Goal: Use online tool/utility: Utilize a website feature to perform a specific function

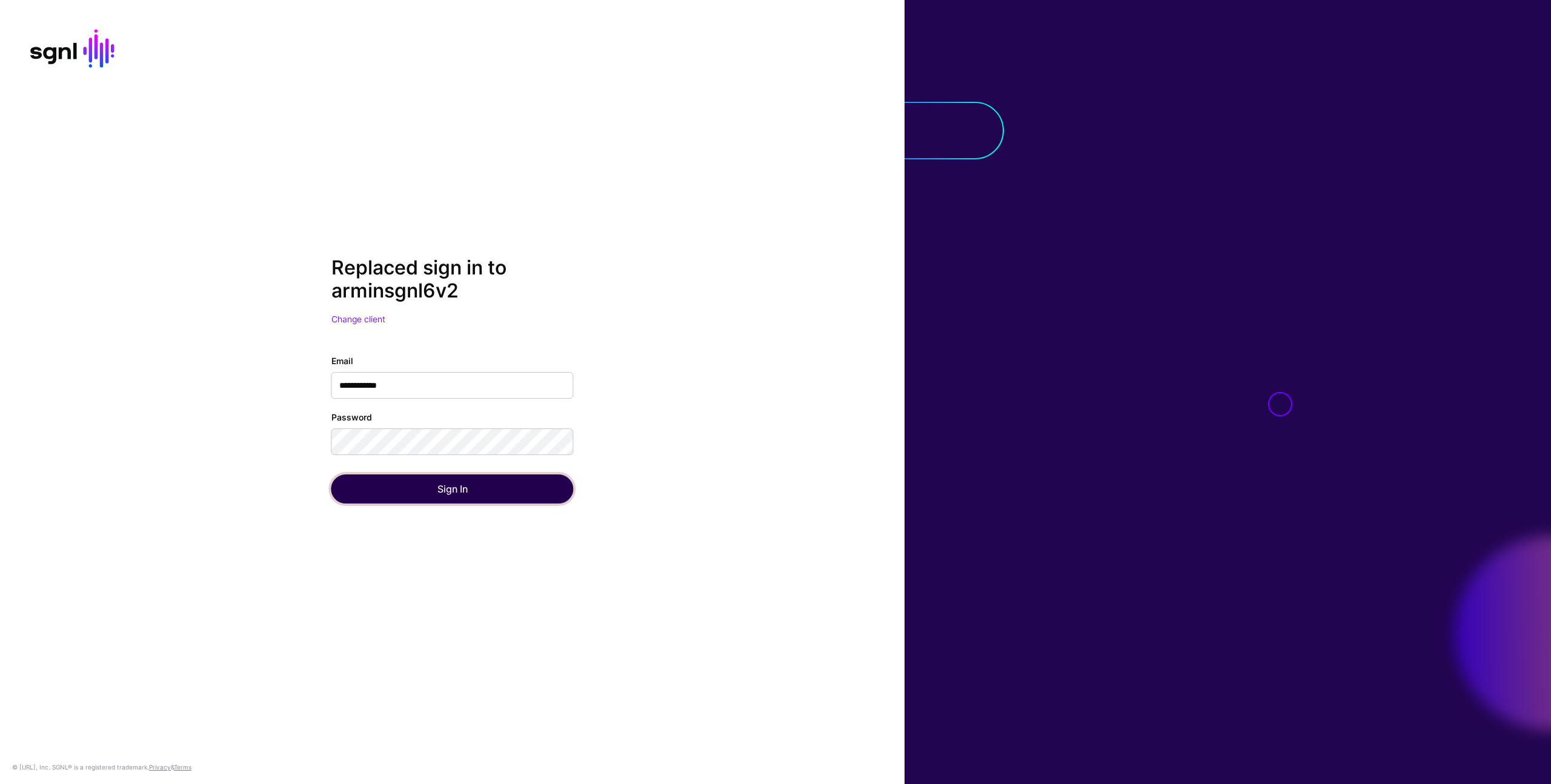
click at [527, 493] on button "Sign In" at bounding box center [452, 488] width 242 height 29
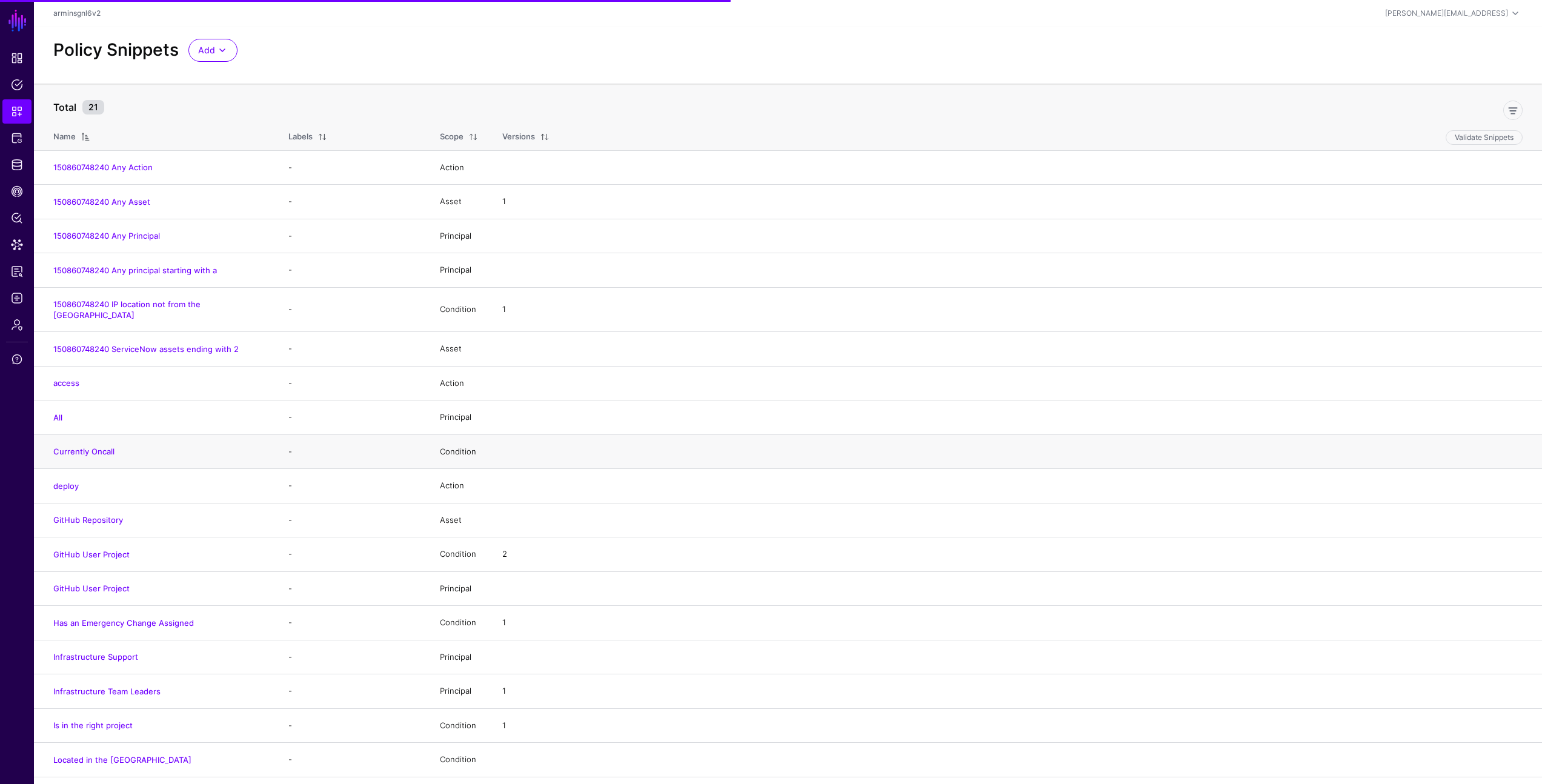
scroll to position [51, 0]
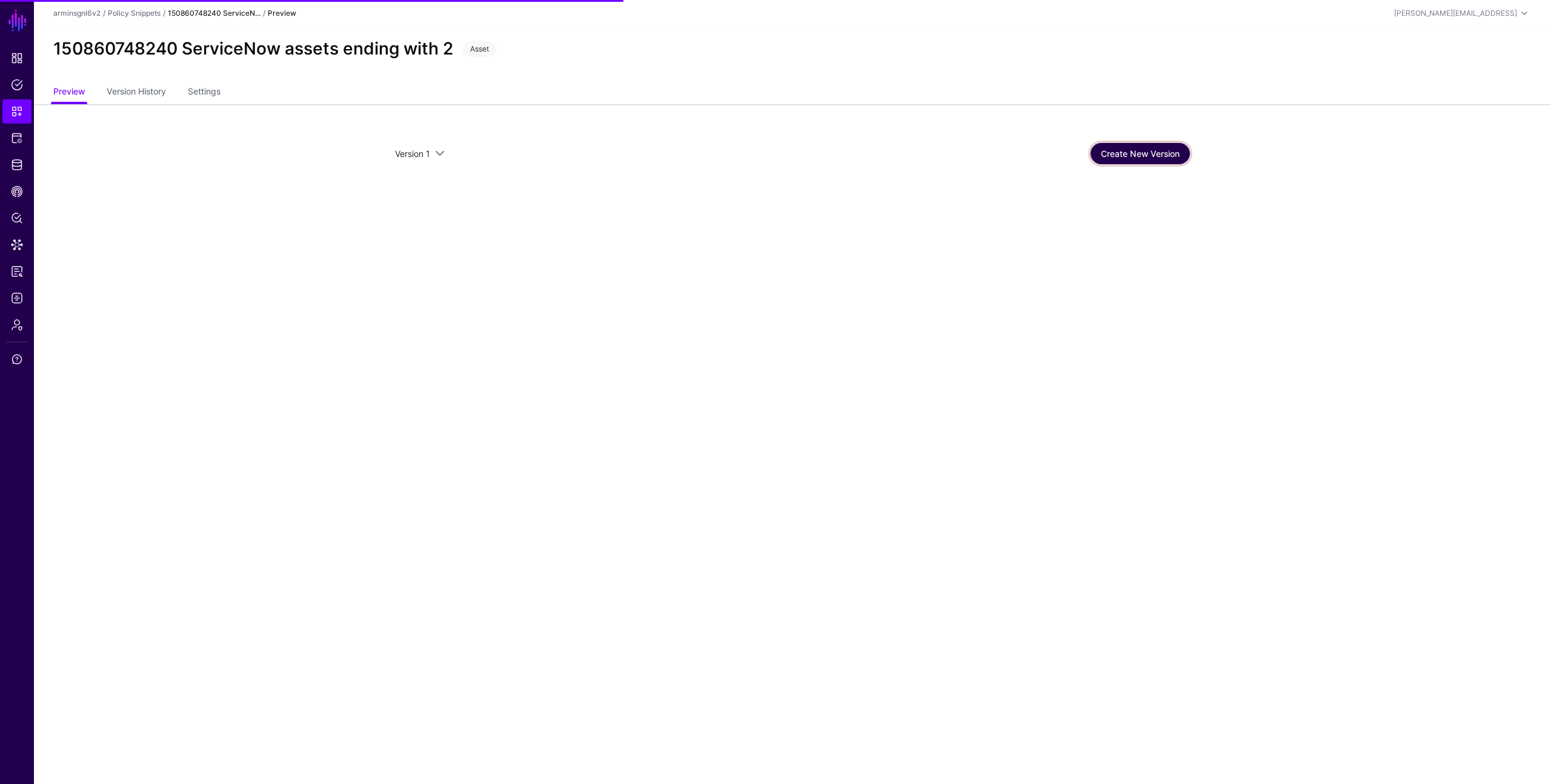
click at [1114, 154] on link "Create New Version" at bounding box center [1140, 154] width 99 height 21
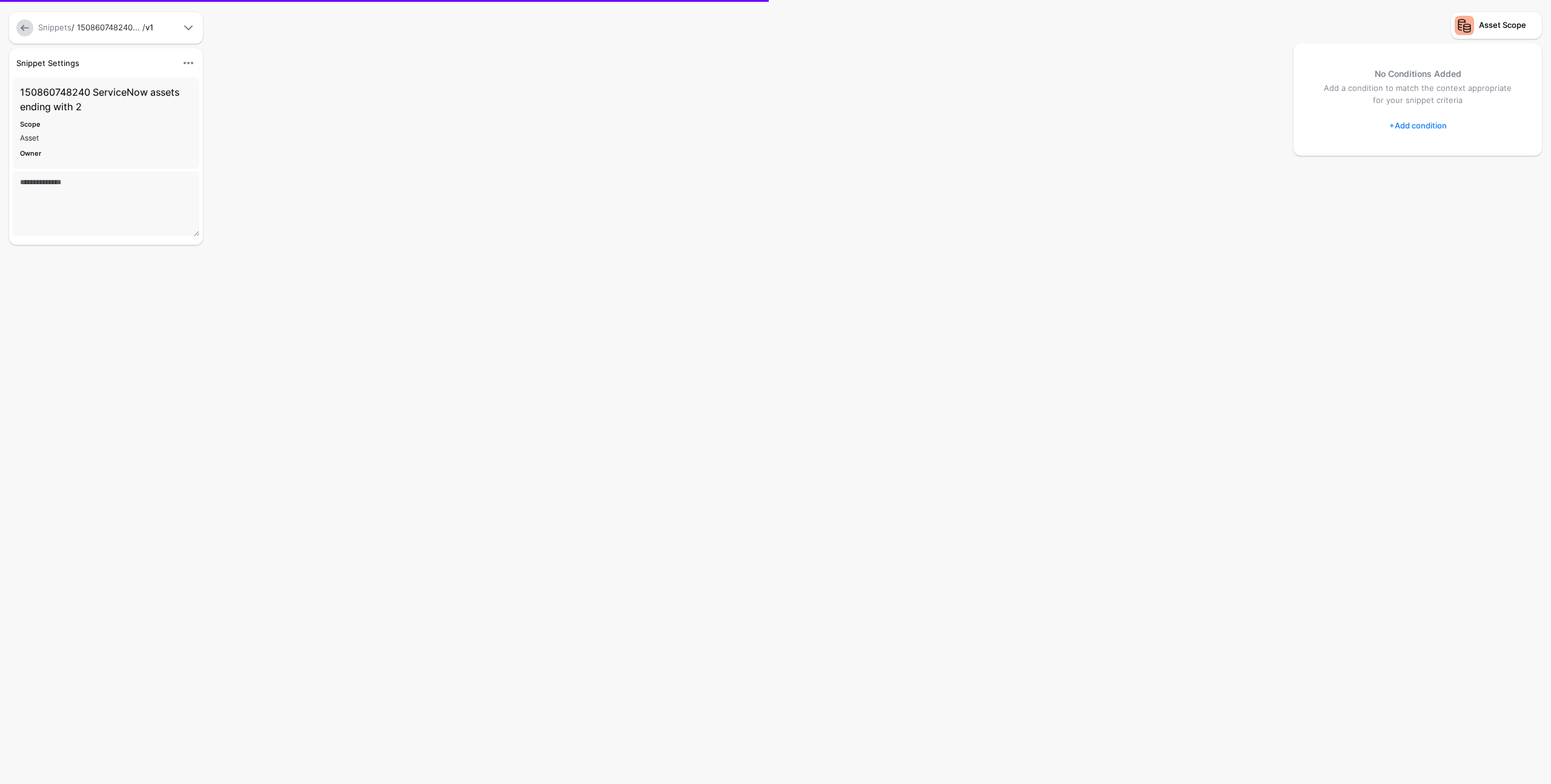
click at [1409, 127] on link "+ Add condition" at bounding box center [1418, 125] width 57 height 19
type textarea "**********"
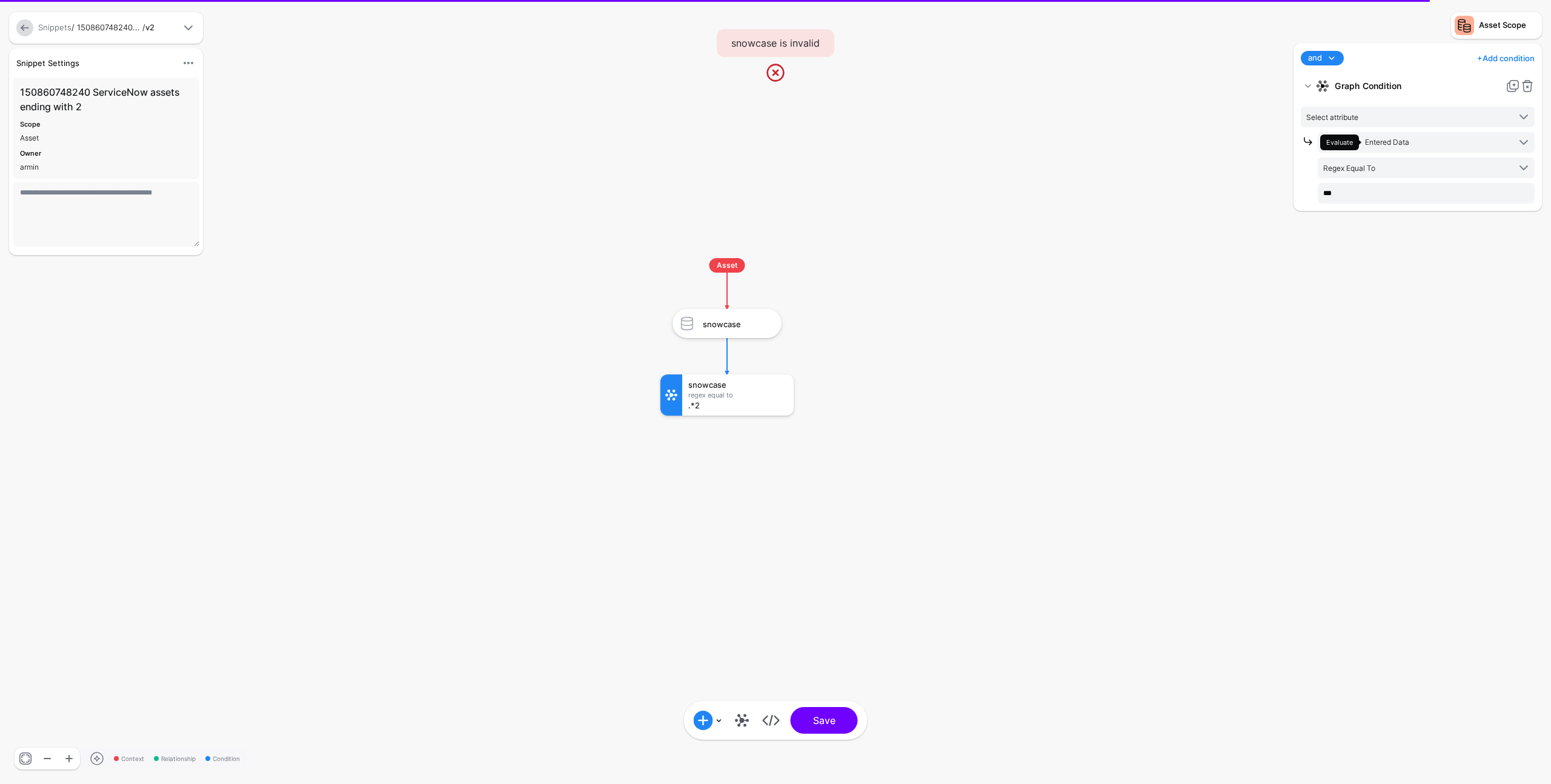
click at [1502, 63] on link "+ Add condition" at bounding box center [1506, 58] width 57 height 19
click at [1483, 177] on div "Operator Condition" at bounding box center [1479, 181] width 93 height 11
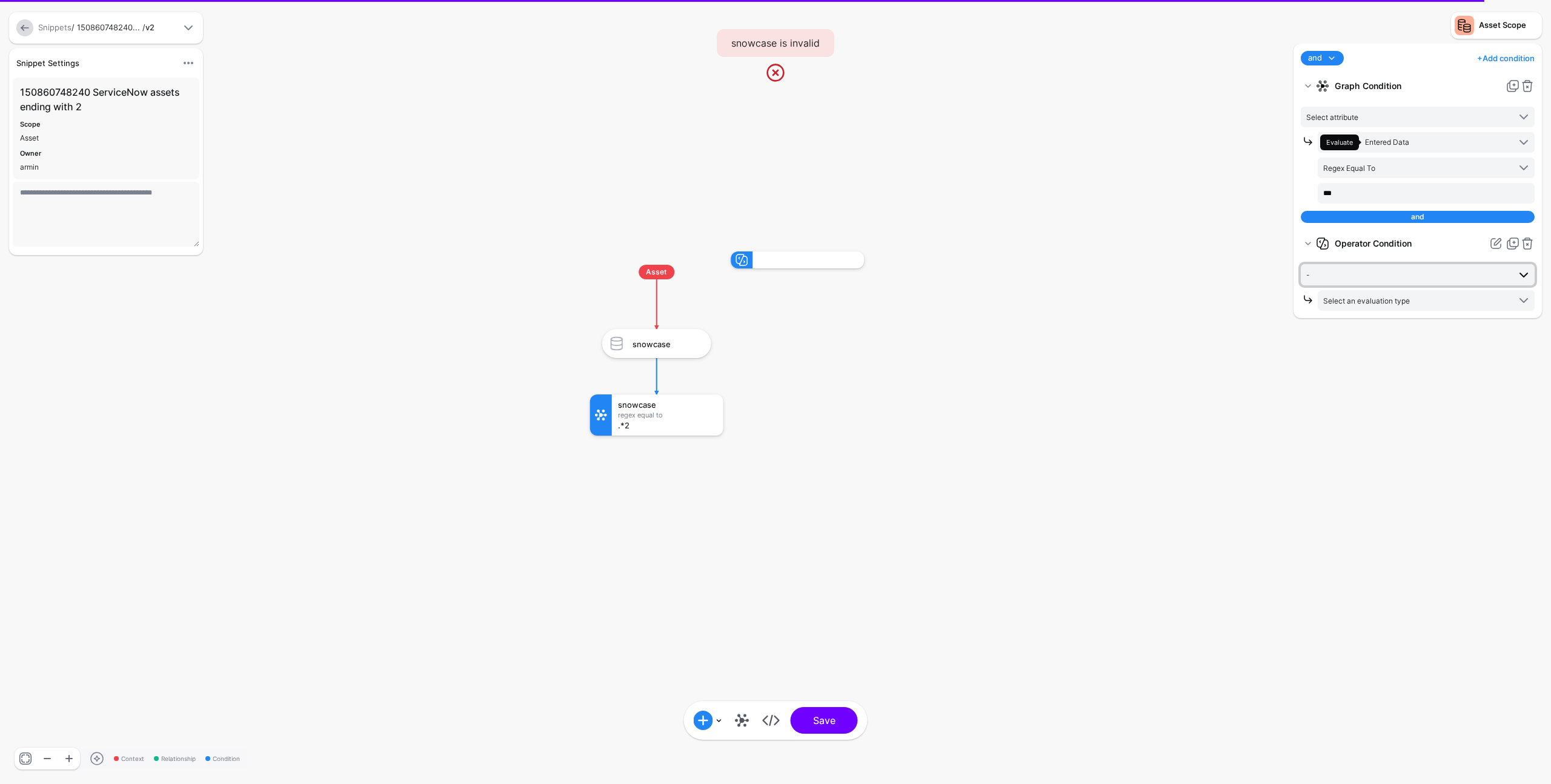
click at [1394, 279] on span "-" at bounding box center [1408, 274] width 203 height 13
click at [1389, 323] on div "Principal" at bounding box center [1418, 317] width 215 height 11
click at [1392, 290] on link "Select an evaluation type" at bounding box center [1426, 300] width 217 height 21
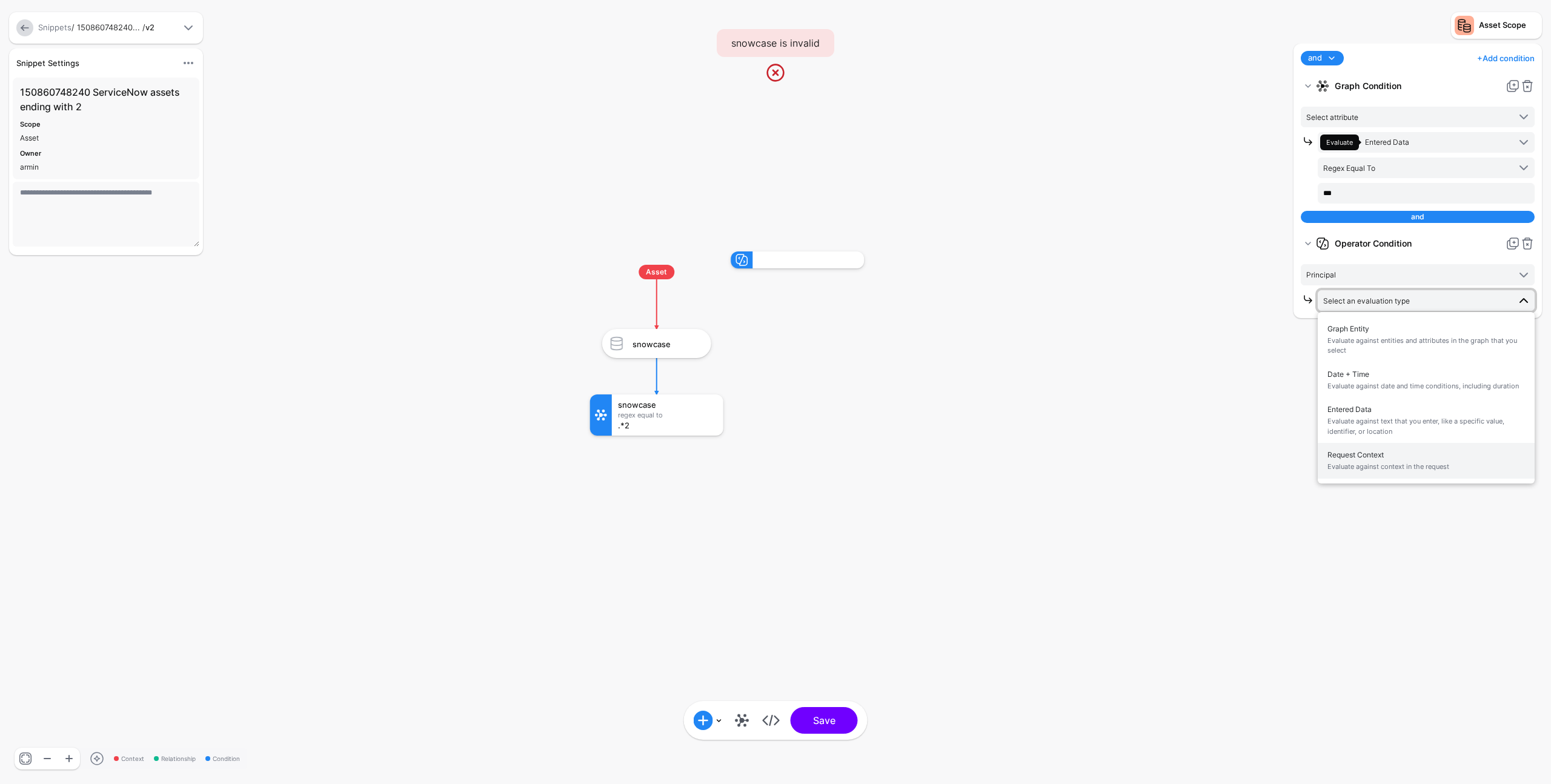
click at [1388, 458] on span "Request Context Evaluate against context in the request" at bounding box center [1426, 461] width 198 height 28
click at [1405, 350] on span "-" at bounding box center [1416, 352] width 186 height 13
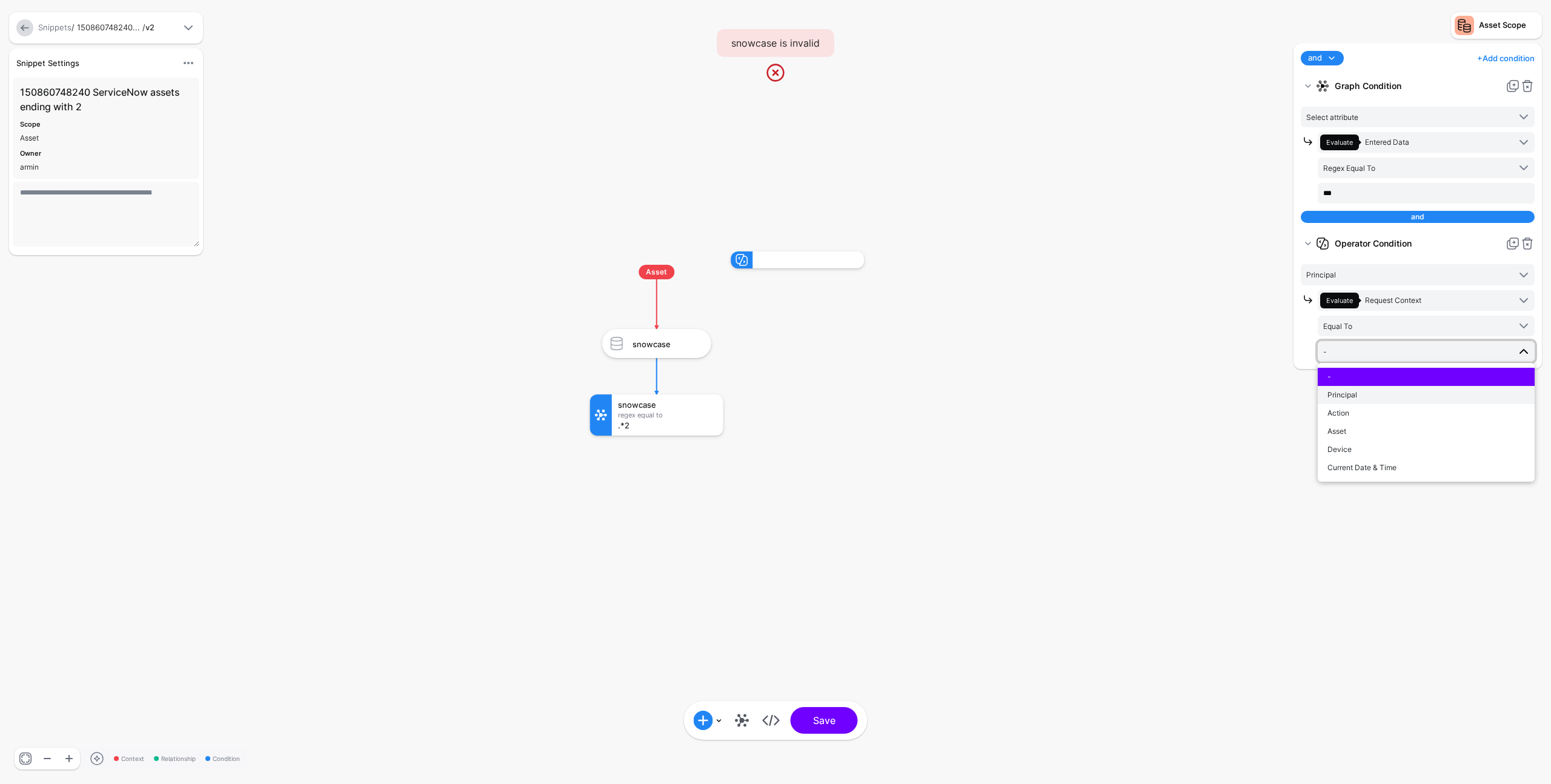
click at [1400, 400] on div "Principal" at bounding box center [1426, 395] width 198 height 11
click at [1211, 274] on rect at bounding box center [578, 239] width 155099 height 78391
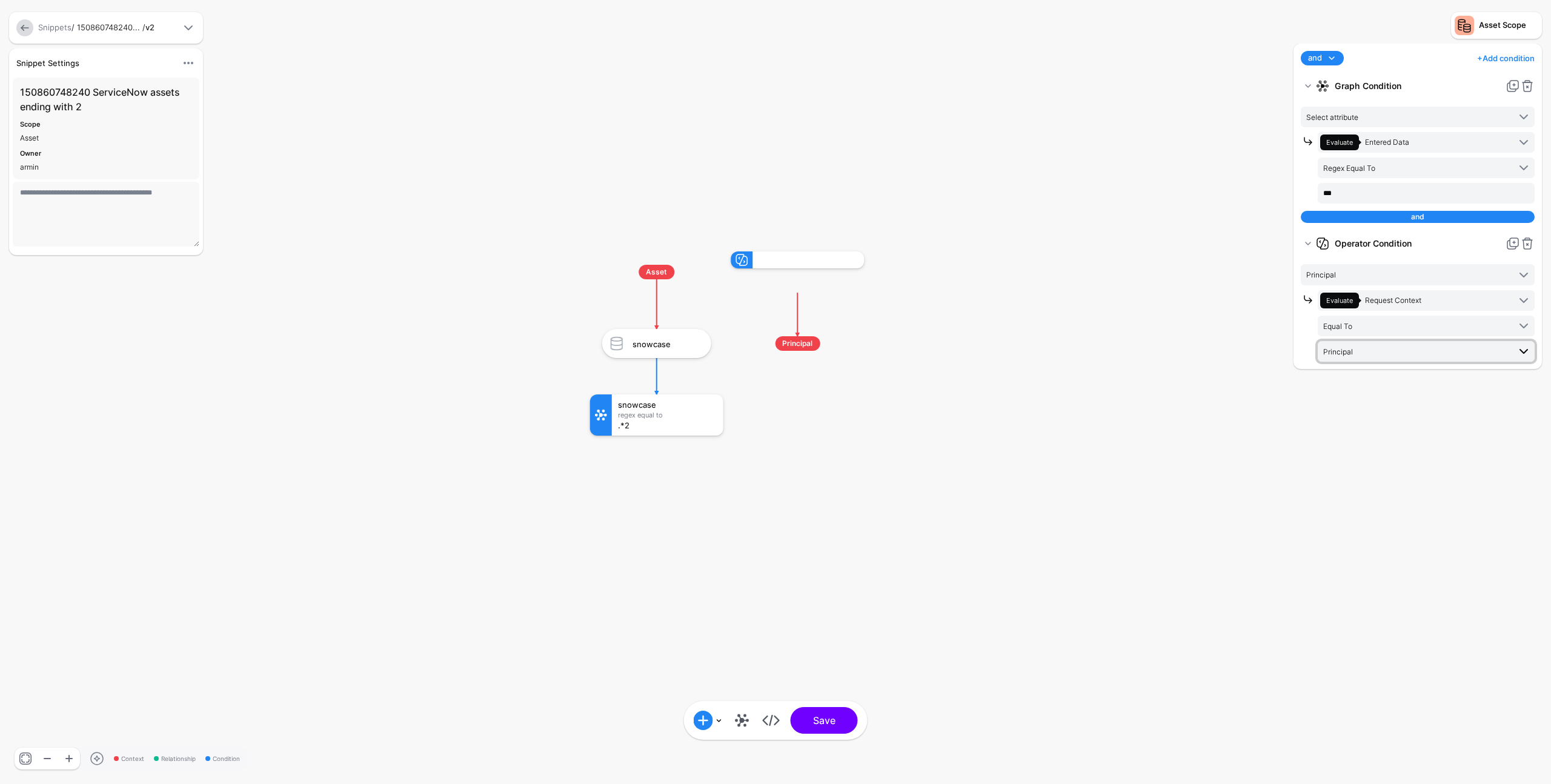
click at [1425, 356] on span "Principal" at bounding box center [1416, 352] width 186 height 13
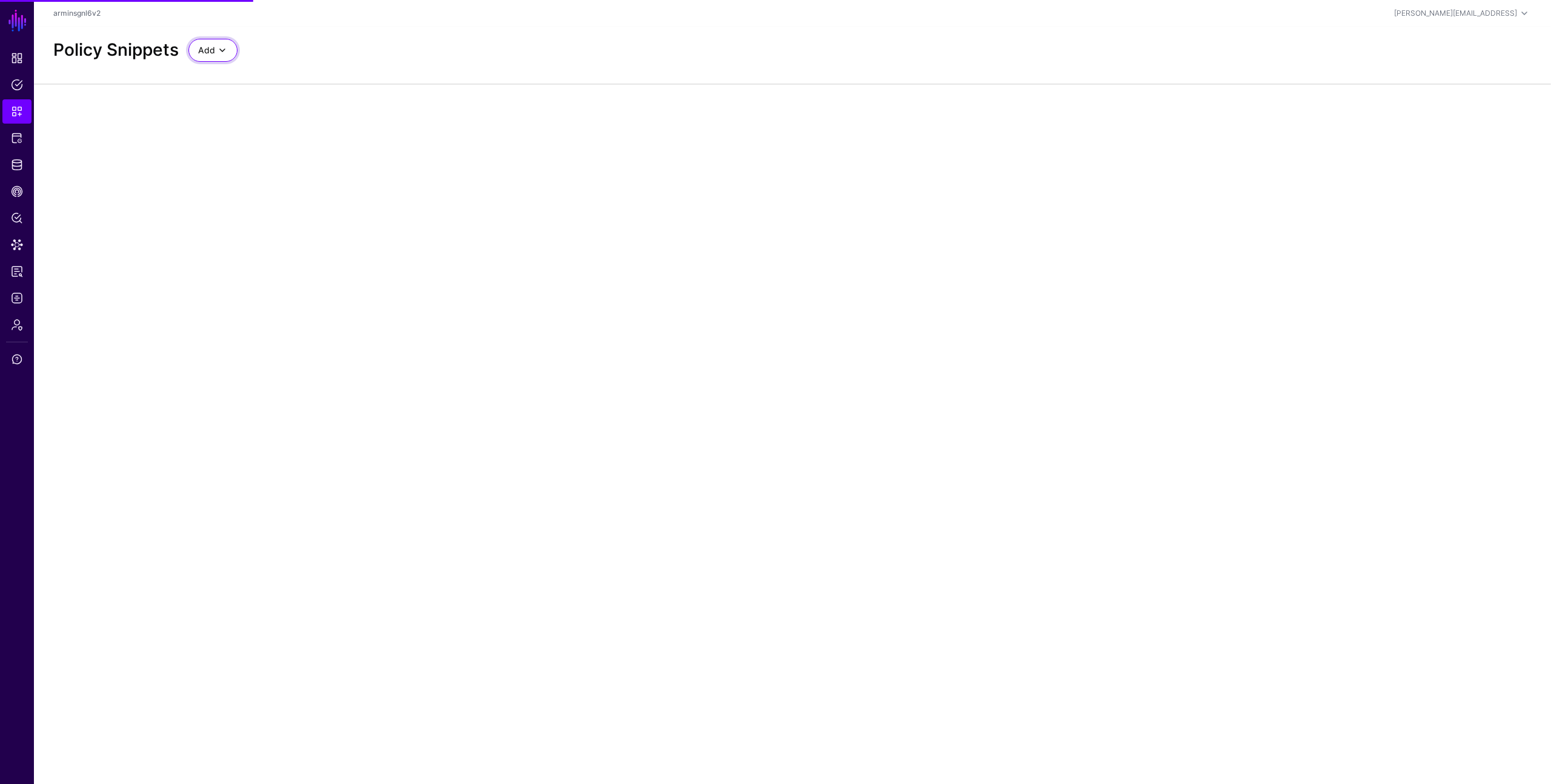
click at [218, 51] on span at bounding box center [223, 51] width 15 height 15
click at [294, 94] on span "Start from a Blank Snippet" at bounding box center [247, 96] width 99 height 10
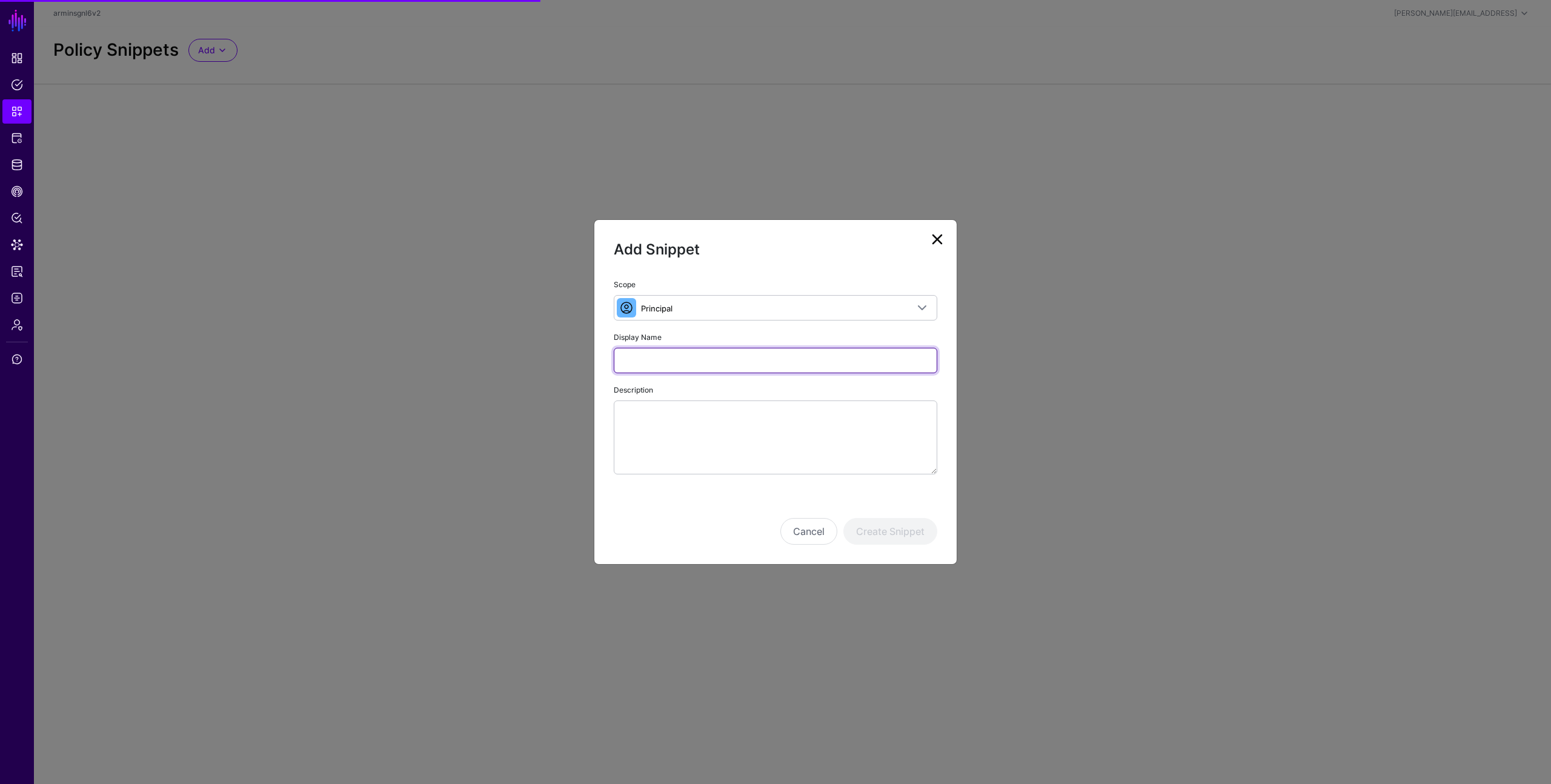
click at [701, 355] on input "Display Name" at bounding box center [775, 361] width 323 height 25
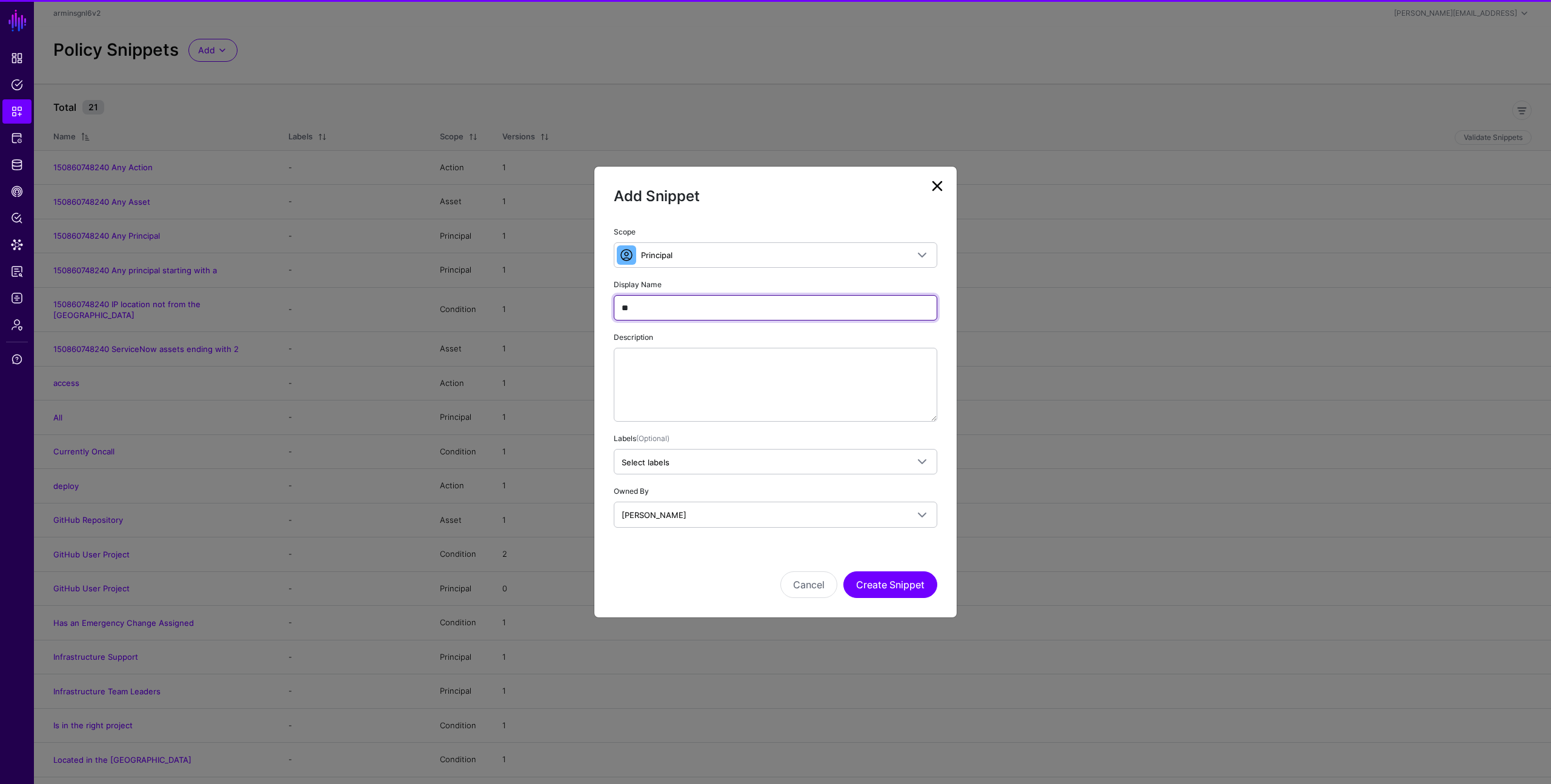
type input "*"
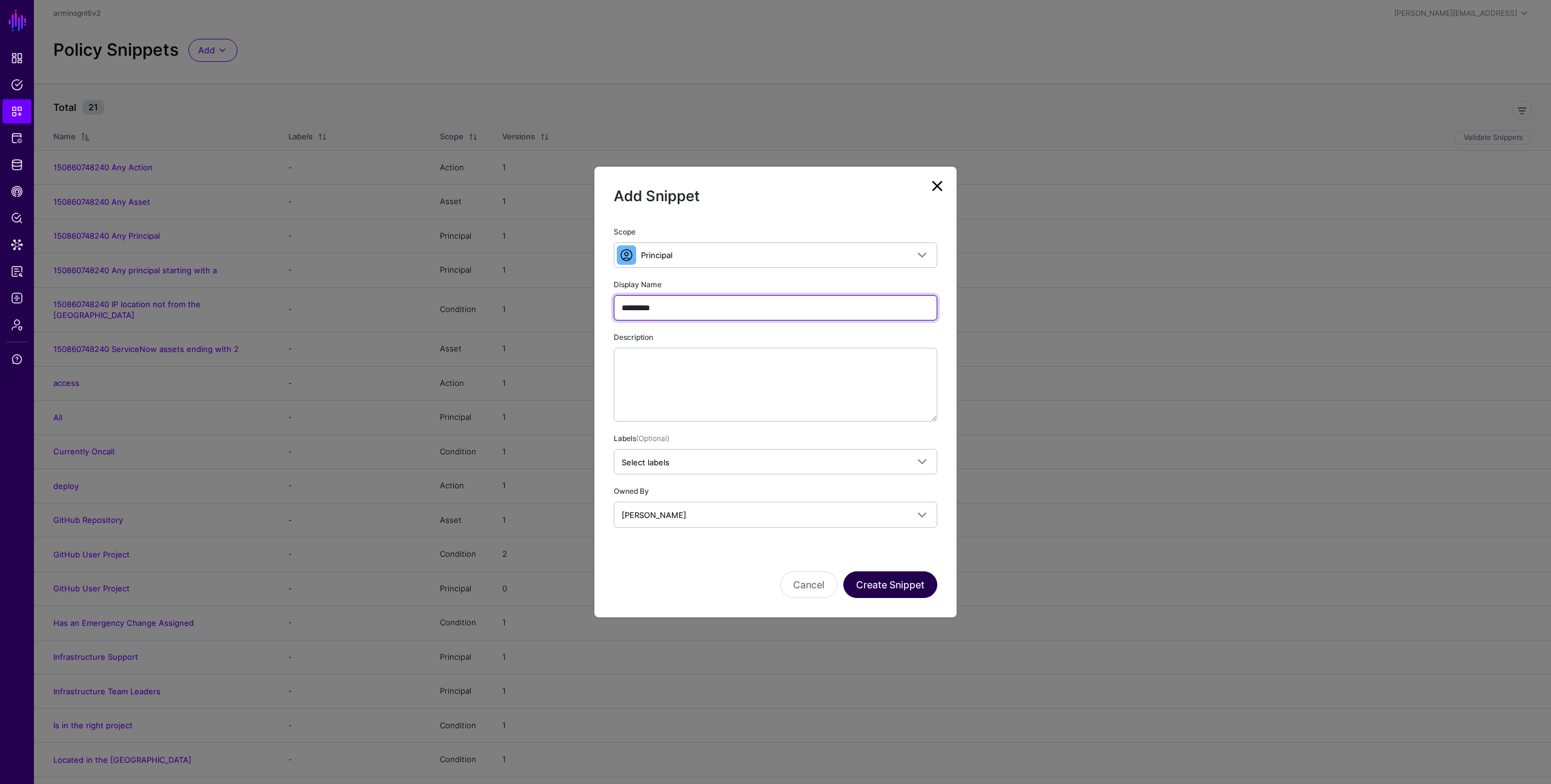
type input "*********"
click at [888, 584] on button "Create Snippet" at bounding box center [891, 585] width 94 height 27
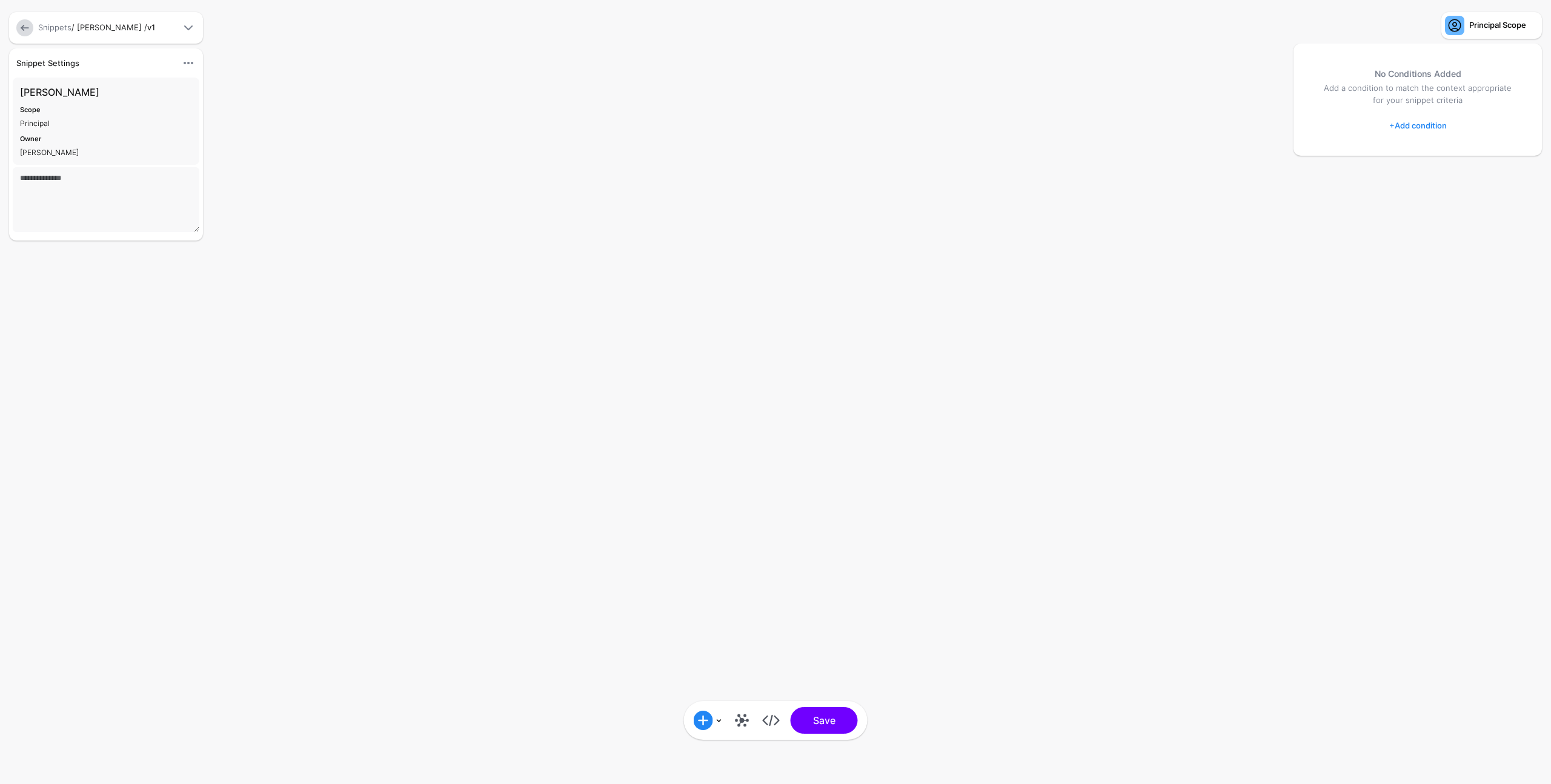
click at [1397, 130] on link "+ Add condition" at bounding box center [1418, 125] width 57 height 19
click at [1410, 170] on div at bounding box center [1407, 176] width 25 height 15
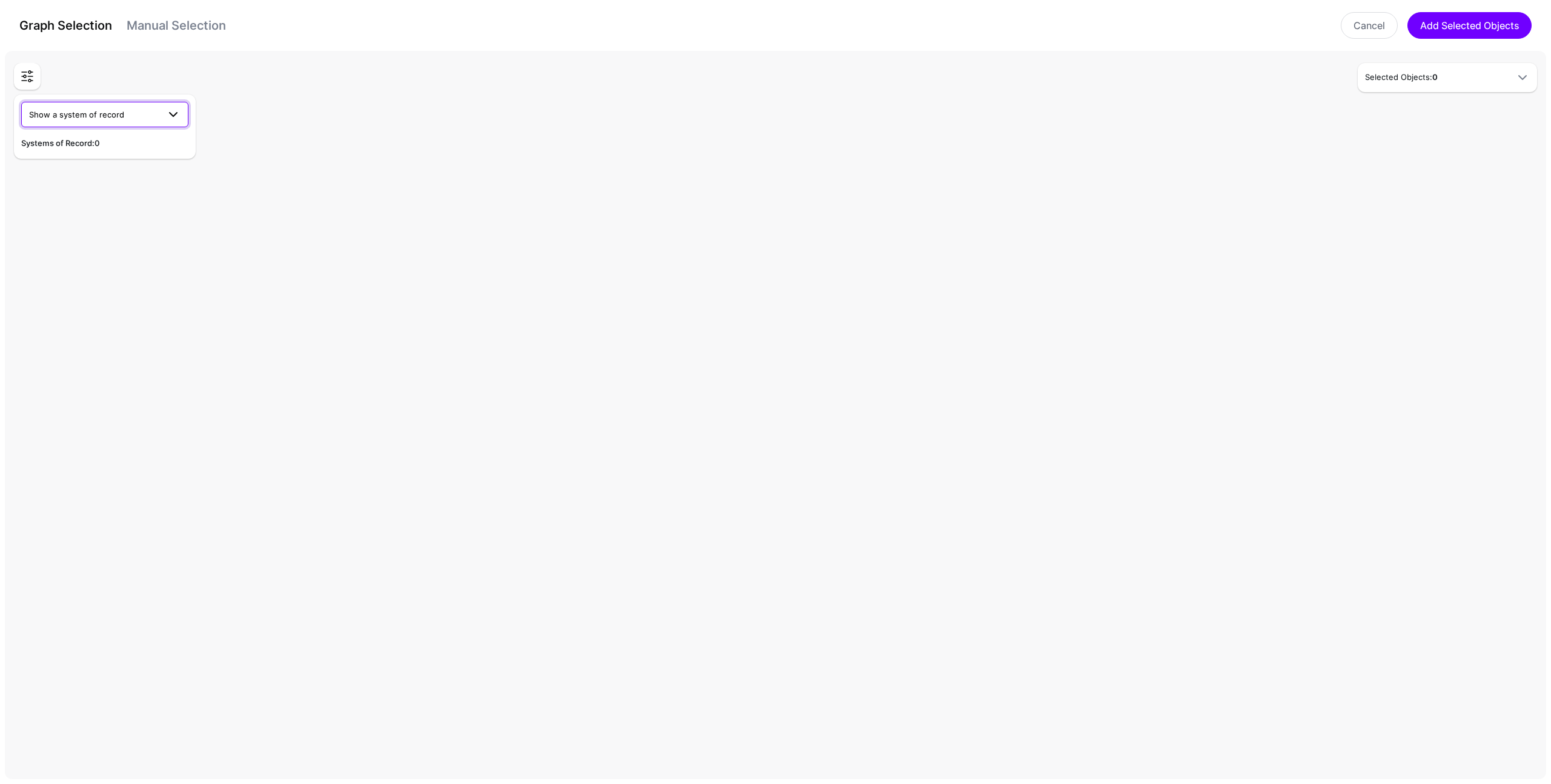
click at [127, 113] on span "Show a system of record" at bounding box center [94, 115] width 130 height 13
click at [86, 238] on div "Jira" at bounding box center [104, 238] width 148 height 12
click at [67, 250] on div "Jira > JiraUser" at bounding box center [109, 249] width 159 height 12
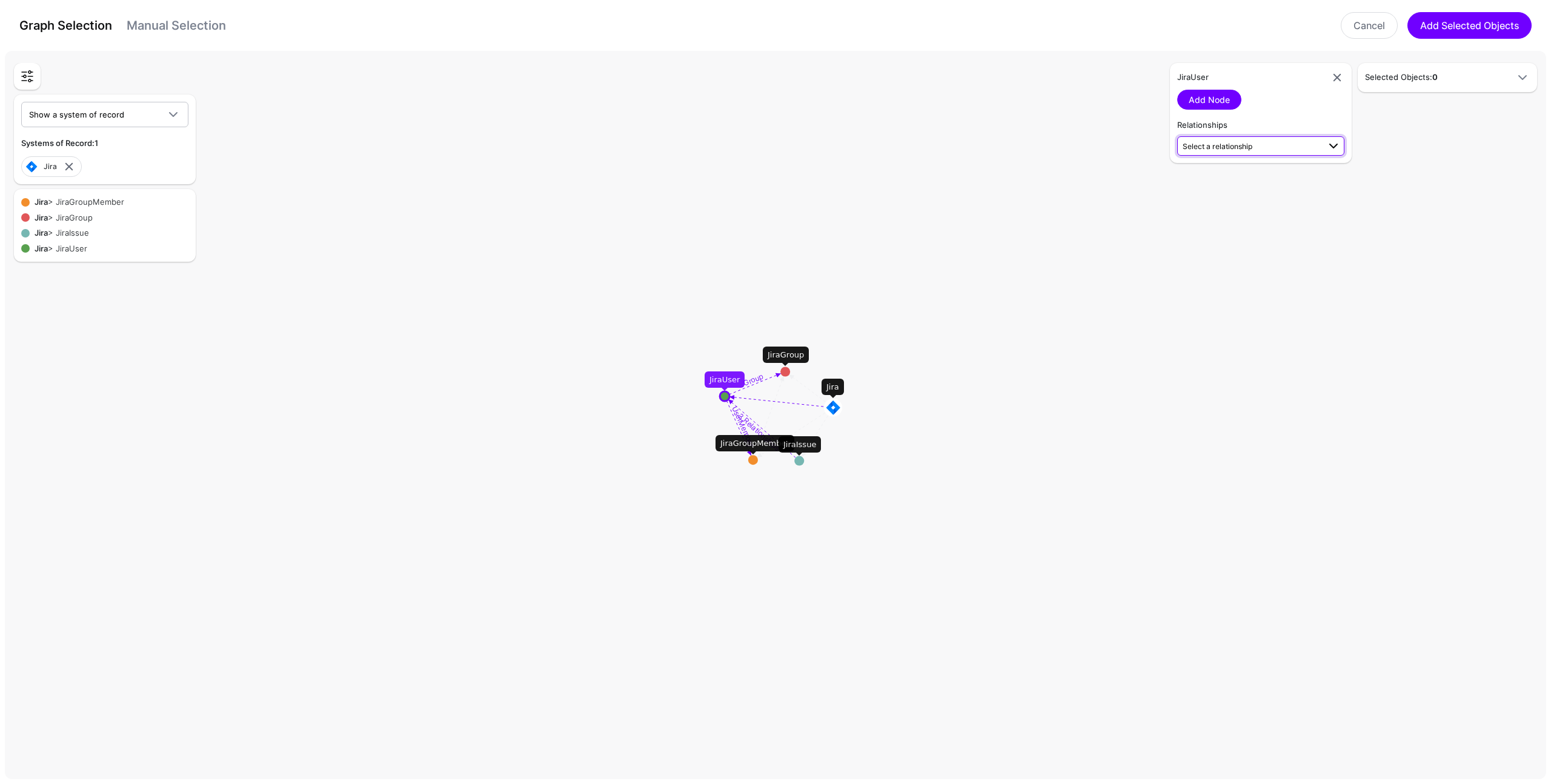
click at [1257, 149] on span "Select a relationship" at bounding box center [1251, 145] width 136 height 13
click at [1233, 98] on link "Add Node" at bounding box center [1209, 99] width 64 height 20
click at [1443, 197] on span "-" at bounding box center [1437, 203] width 124 height 13
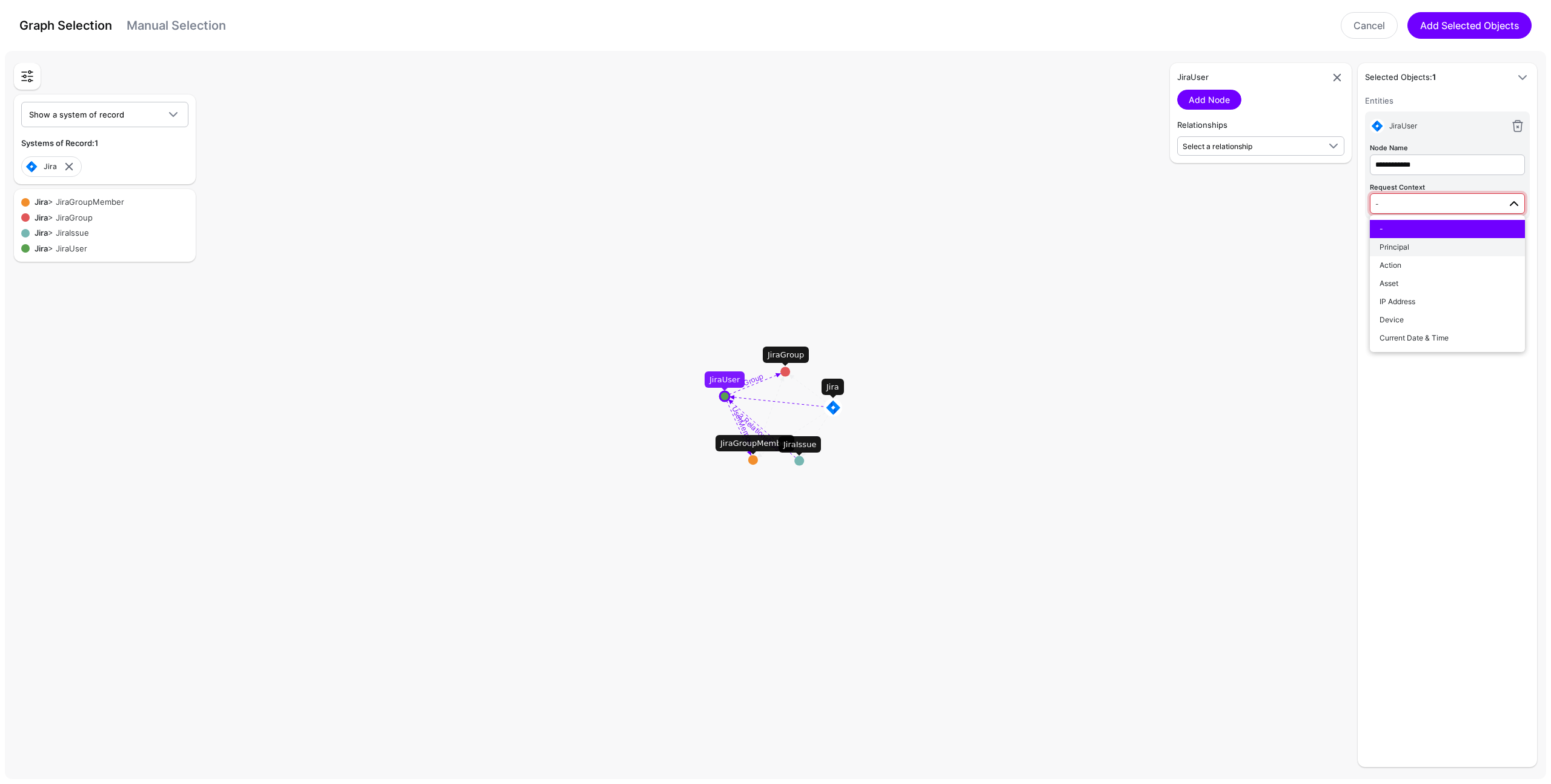
click at [1427, 251] on div "Principal" at bounding box center [1447, 247] width 136 height 11
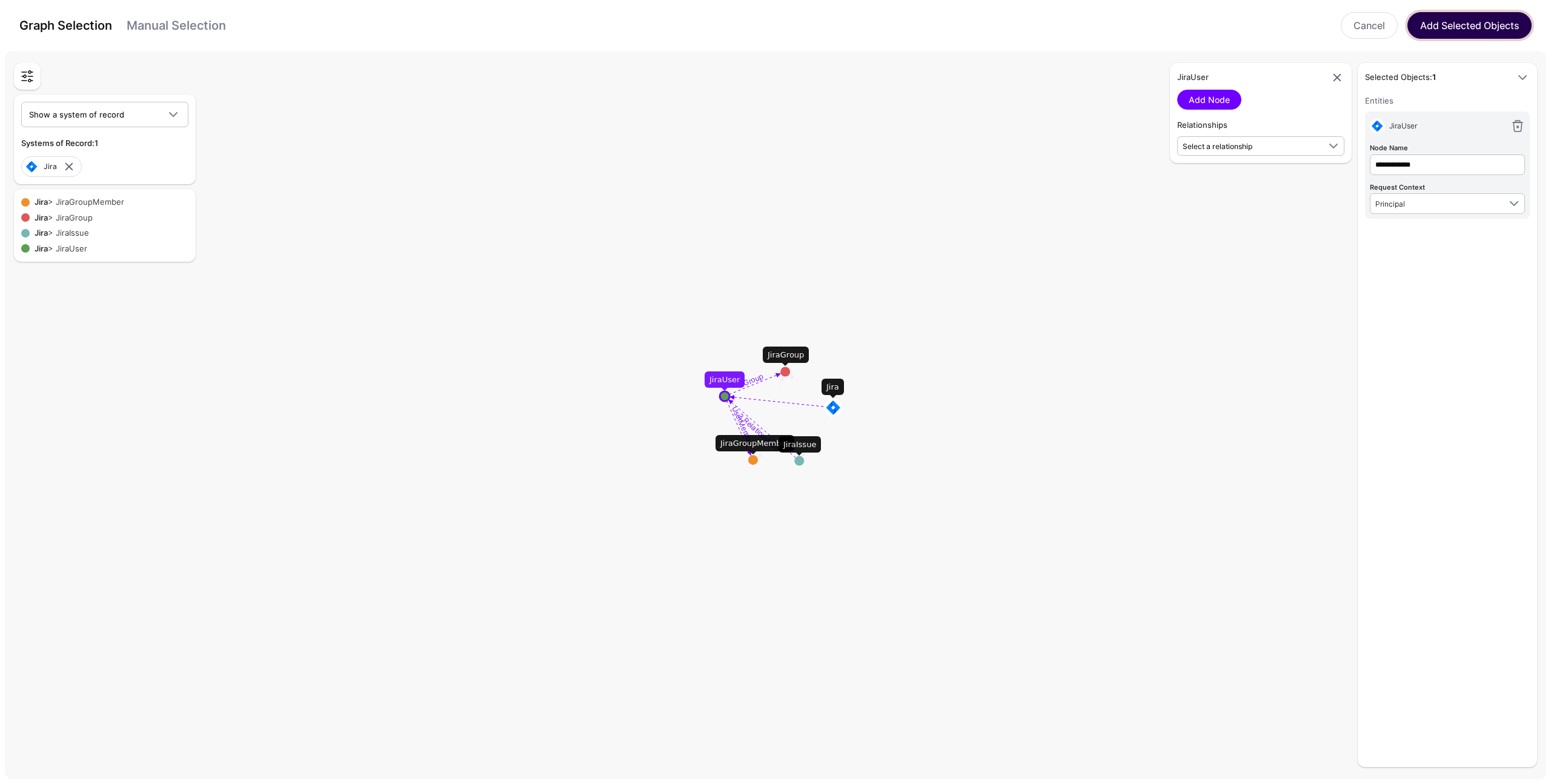
click at [1467, 31] on button "Add Selected Objects" at bounding box center [1469, 25] width 124 height 27
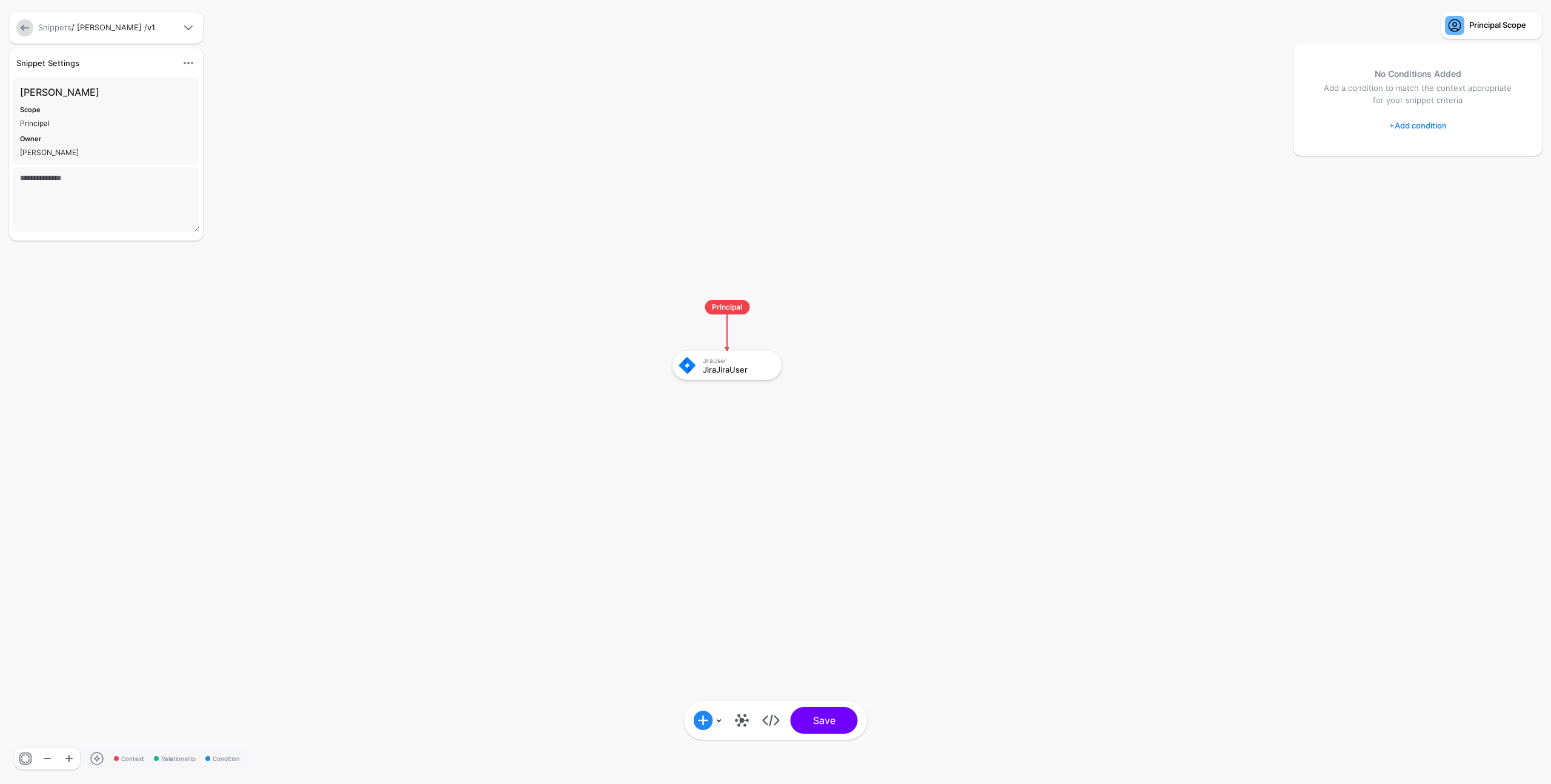
click at [1421, 123] on link "+ Add condition" at bounding box center [1418, 125] width 57 height 19
click at [1432, 176] on div "Graph Condition" at bounding box center [1466, 175] width 93 height 11
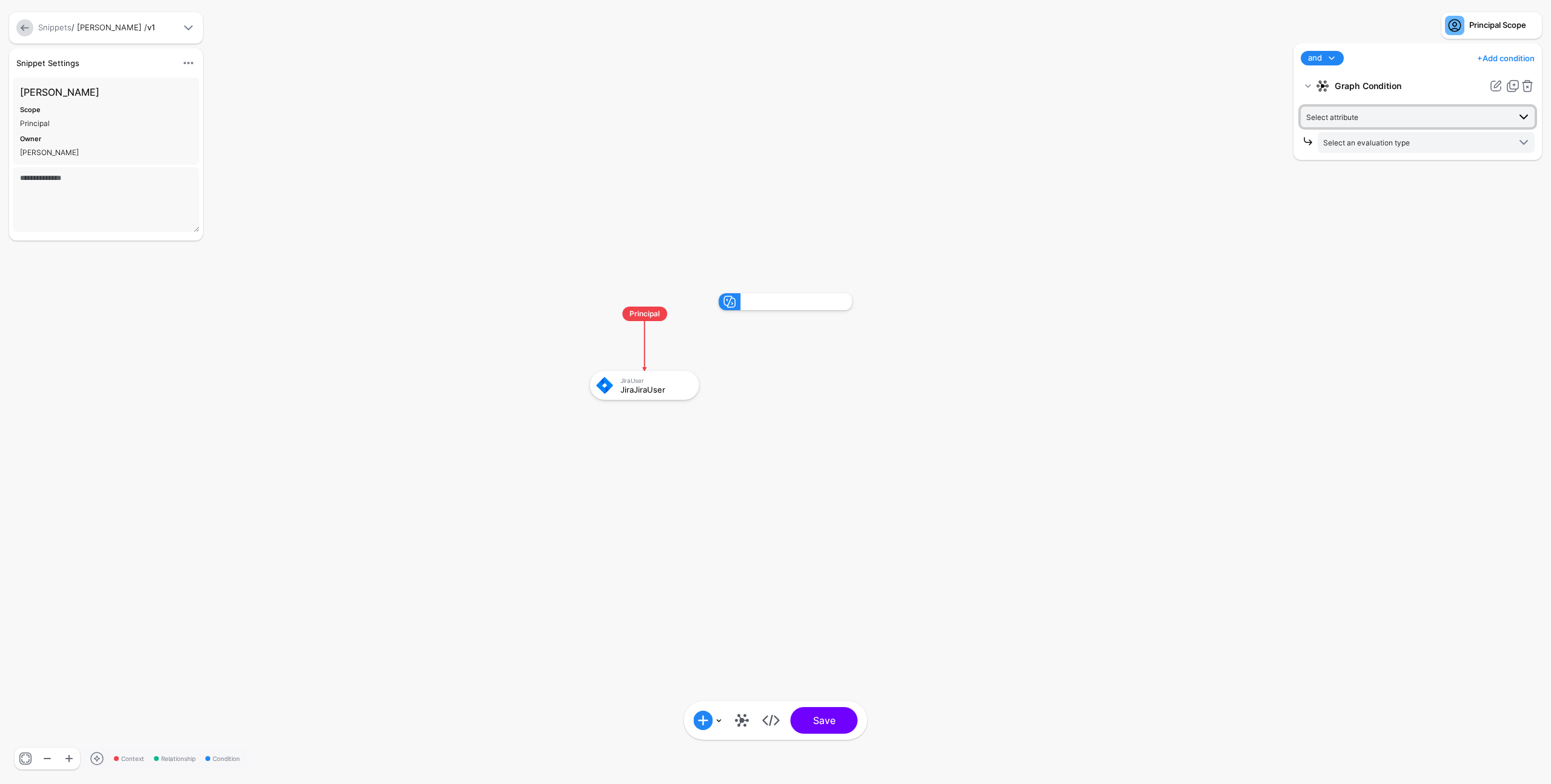
click at [1398, 115] on span "Select attribute" at bounding box center [1408, 117] width 203 height 13
click at [1404, 232] on div "accountId" at bounding box center [1430, 230] width 190 height 11
click at [1380, 142] on span "Select an evaluation type" at bounding box center [1366, 142] width 86 height 9
click at [1378, 292] on span "Request Context Evaluate against context in the request" at bounding box center [1426, 303] width 198 height 28
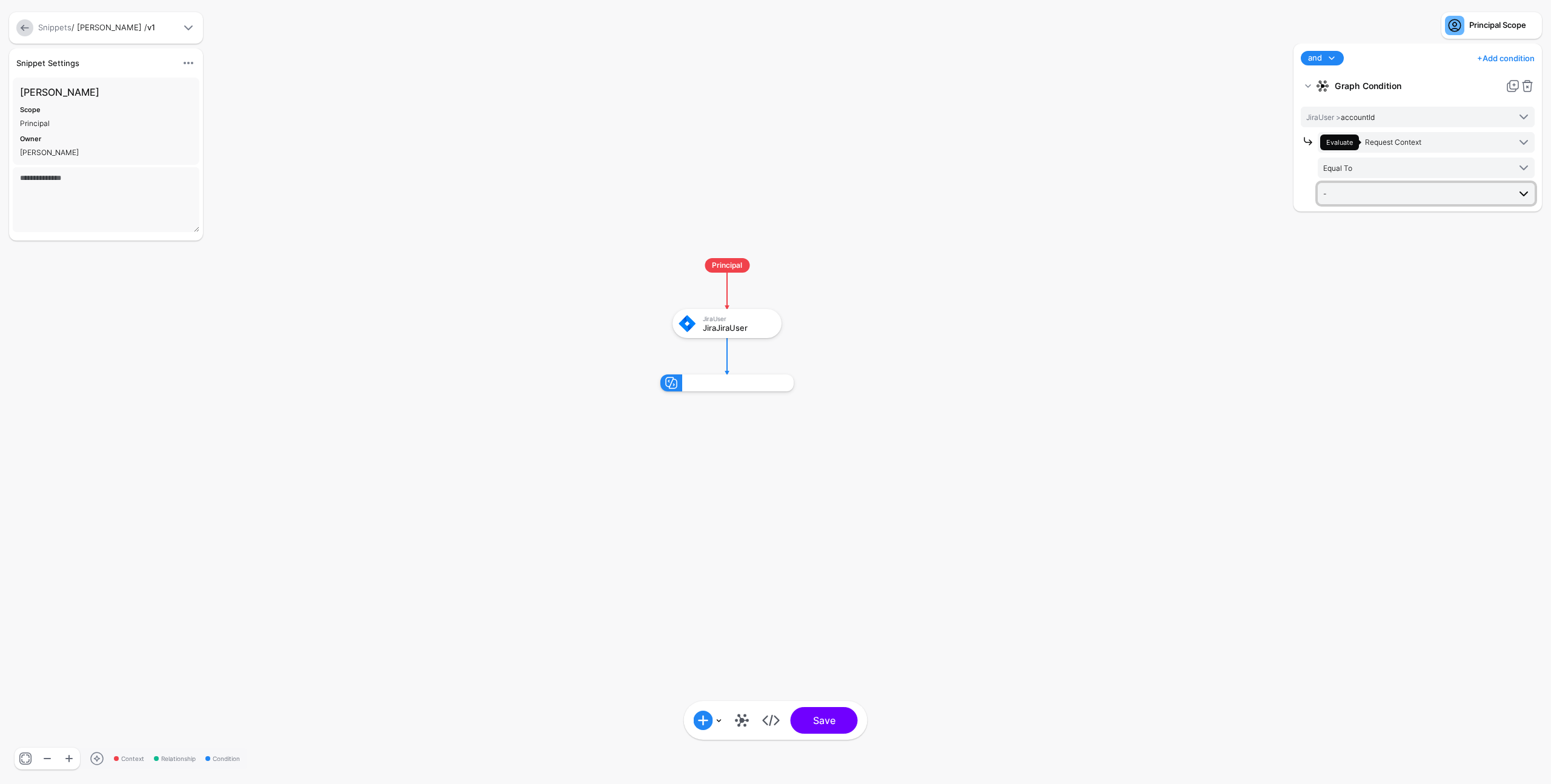
click at [1374, 189] on span "-" at bounding box center [1416, 193] width 186 height 13
click at [1398, 286] on div "IP Address" at bounding box center [1426, 285] width 198 height 11
click at [837, 730] on button "Save" at bounding box center [824, 721] width 67 height 27
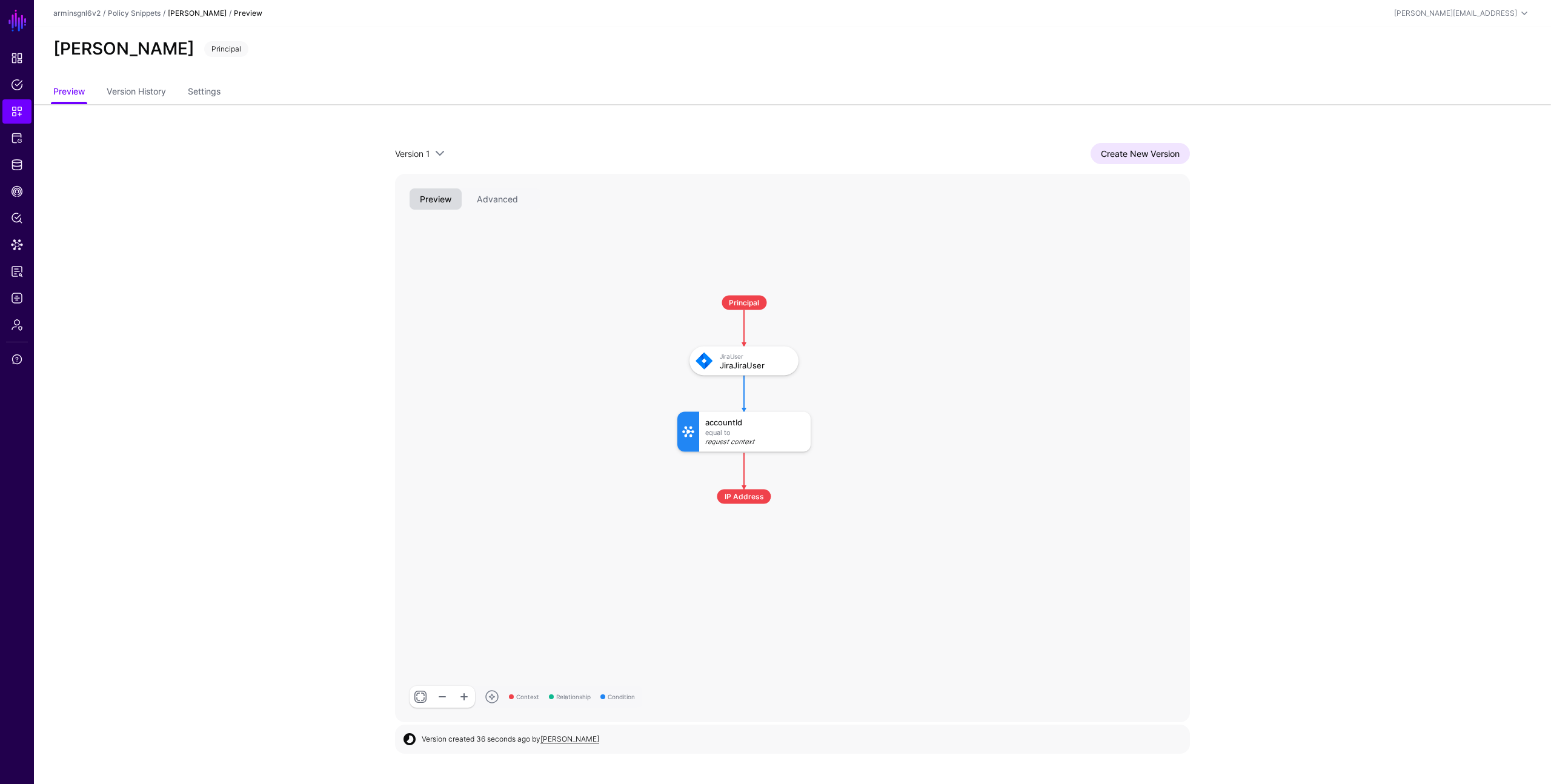
drag, startPoint x: 243, startPoint y: 158, endPoint x: 1018, endPoint y: 106, distance: 776.7
click at [277, 152] on app-snippets-item-preview "Version 1 Version 1 Create New Version Context Relationship Condition Principal…" at bounding box center [792, 433] width 1517 height 657
click at [1095, 143] on div "Create New Version" at bounding box center [818, 154] width 743 height 21
click at [1099, 151] on link "Create New Version" at bounding box center [1140, 154] width 99 height 21
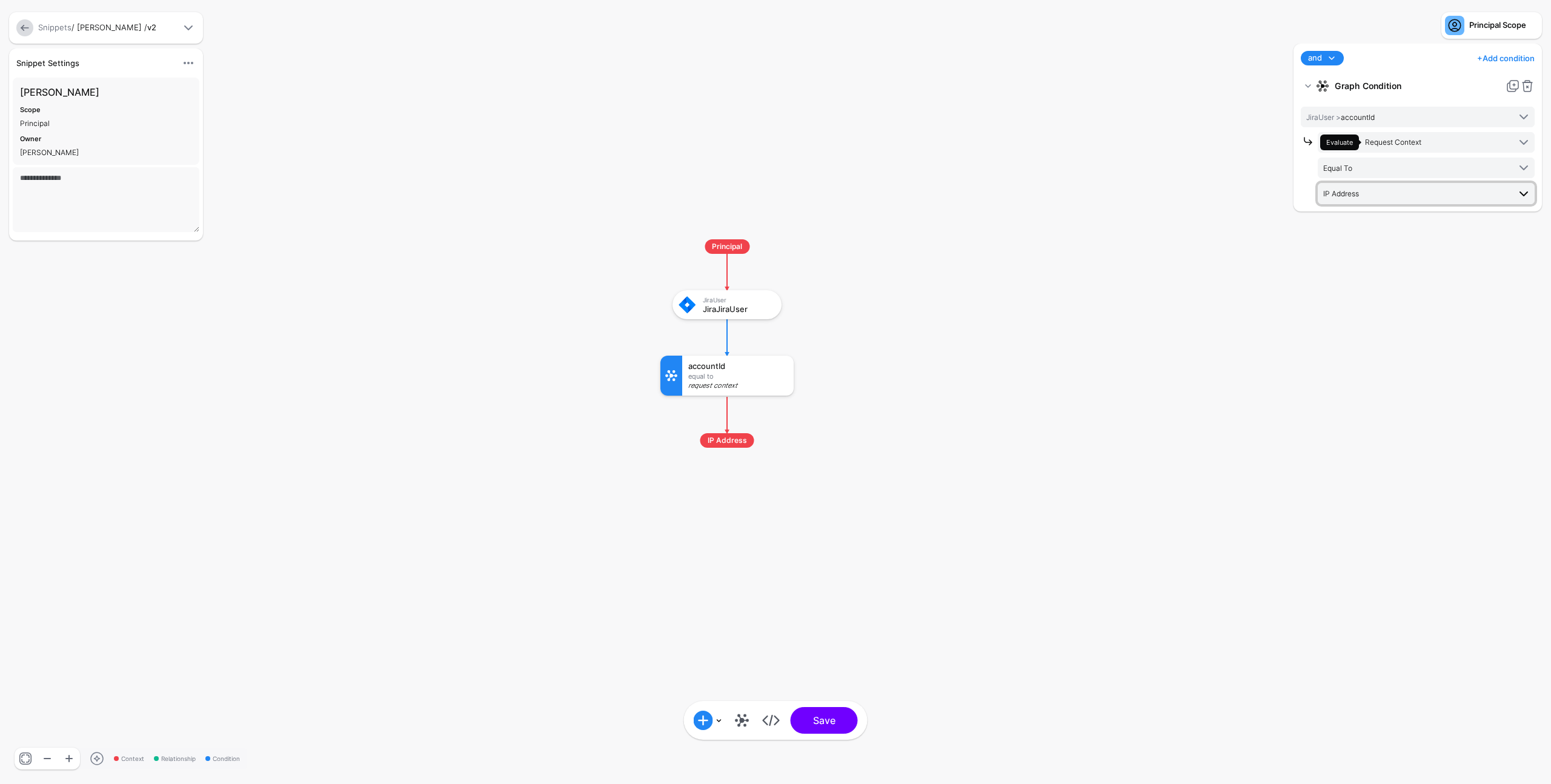
click at [1380, 197] on span "IP Address" at bounding box center [1416, 193] width 186 height 13
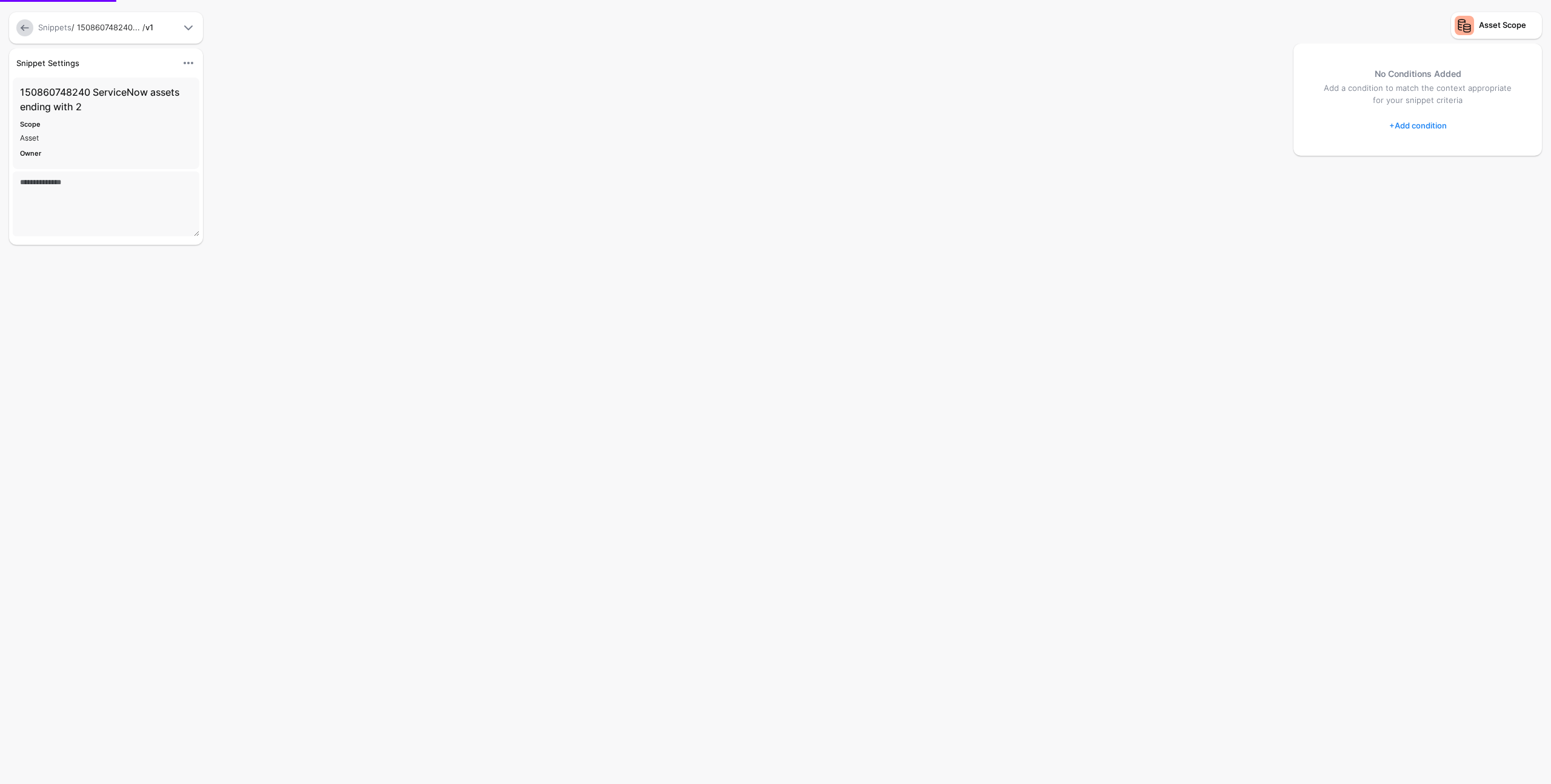
type textarea "**********"
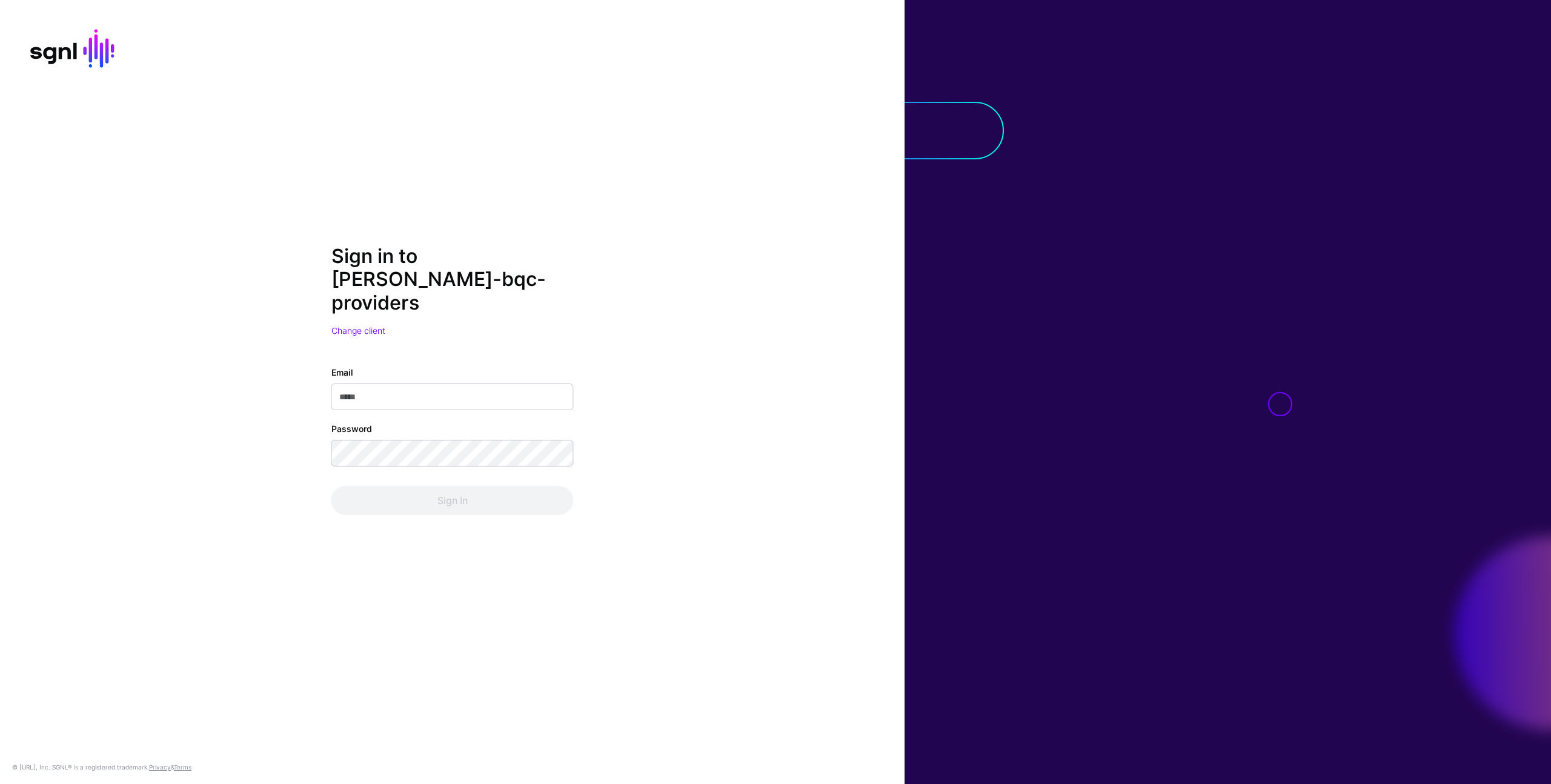
type input "**********"
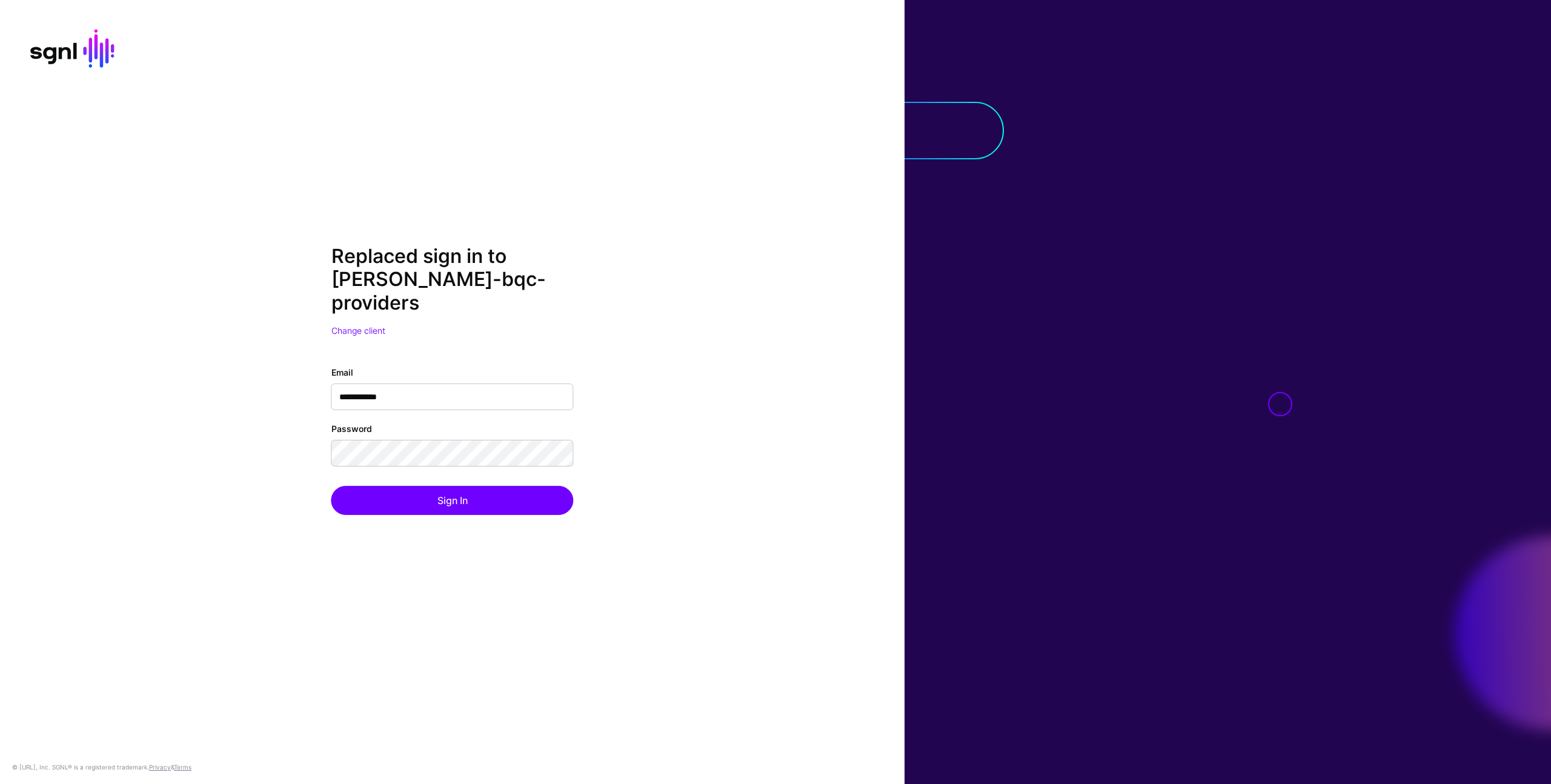
drag, startPoint x: 830, startPoint y: 320, endPoint x: 821, endPoint y: 323, distance: 9.5
click at [824, 322] on div "**********" at bounding box center [452, 391] width 905 height 294
click at [508, 510] on div "**********" at bounding box center [452, 391] width 905 height 294
click at [499, 496] on button "Sign In" at bounding box center [452, 500] width 242 height 29
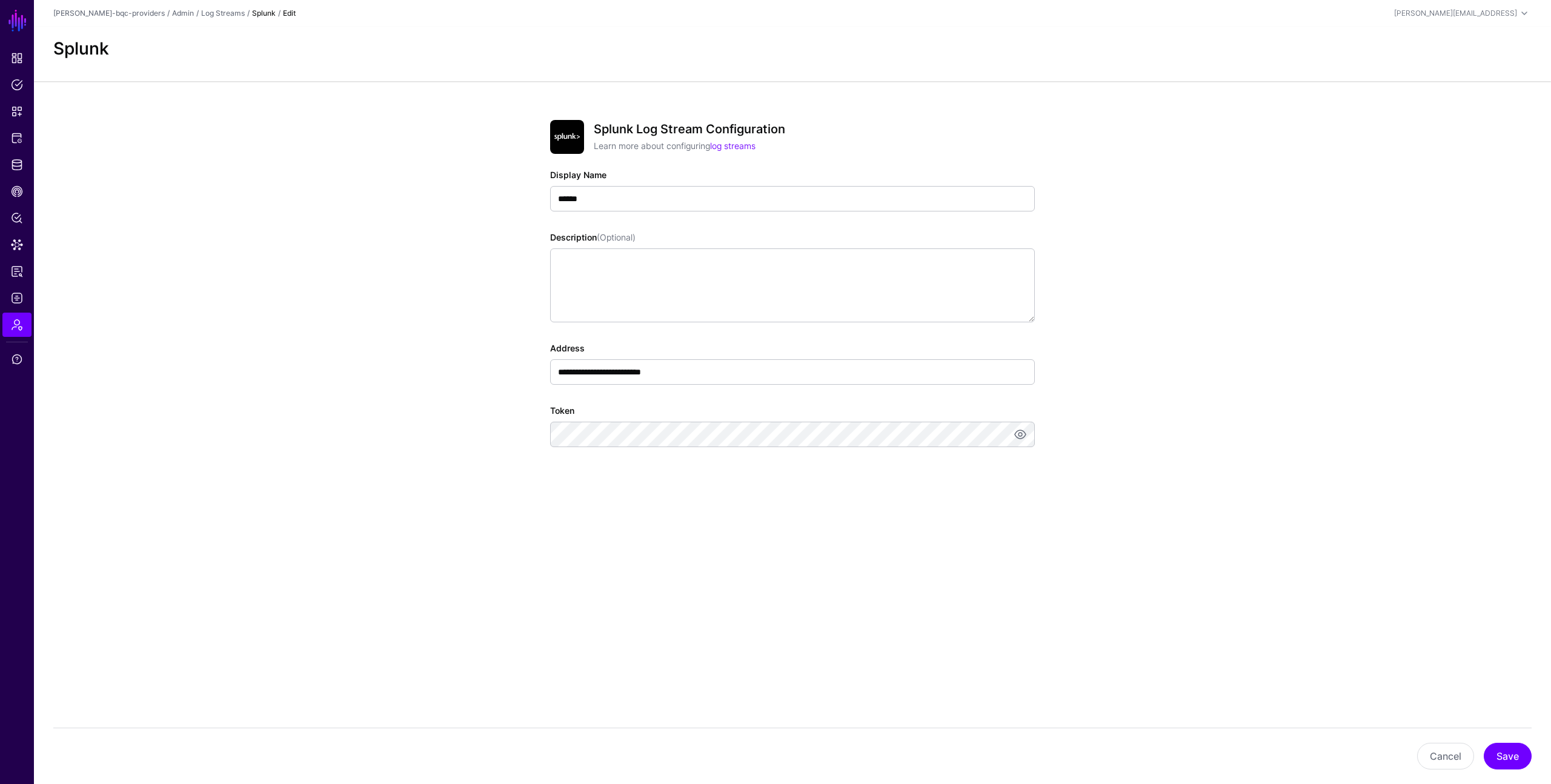
click at [516, 348] on div "**********" at bounding box center [792, 327] width 562 height 492
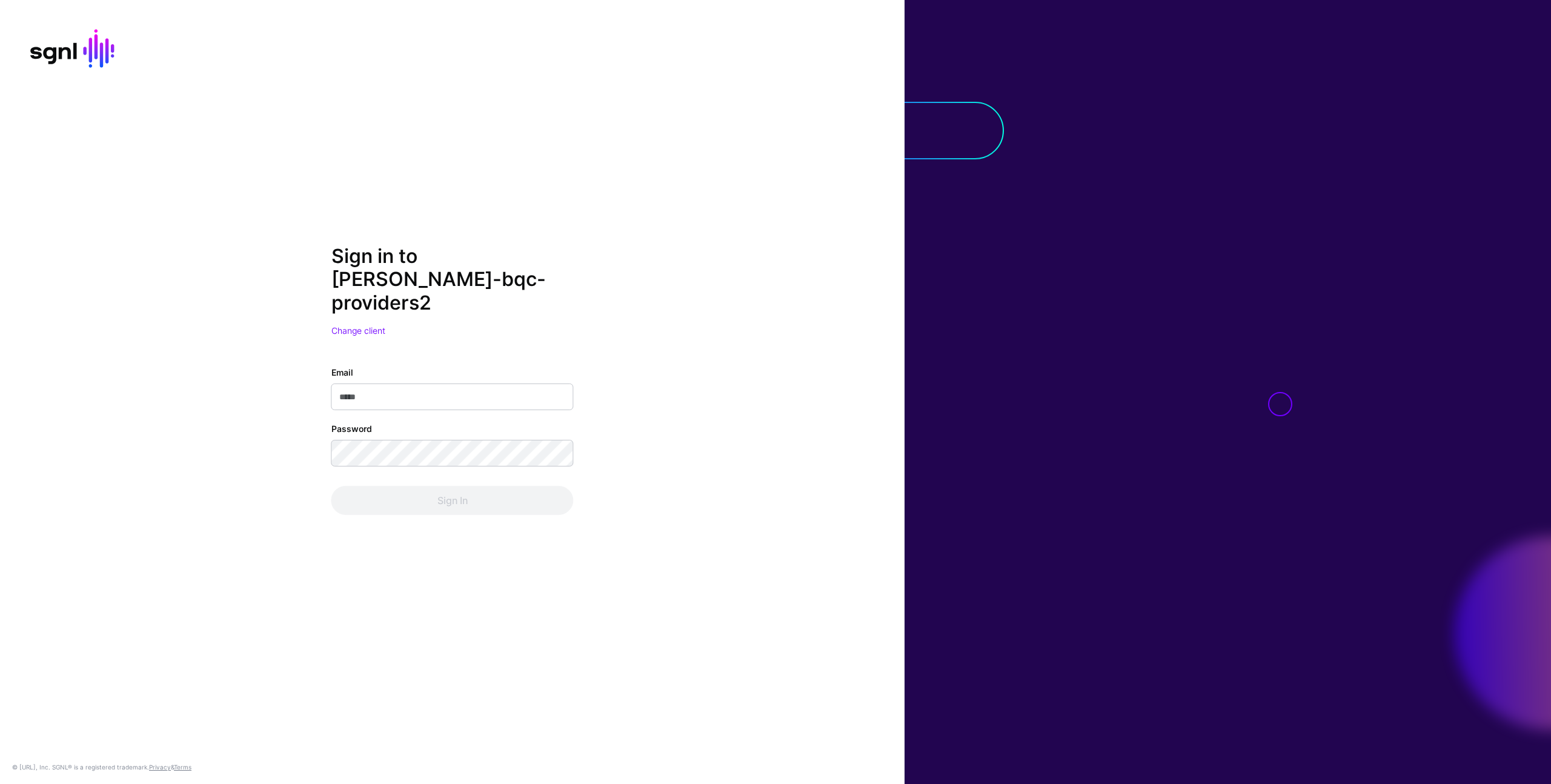
type input "**********"
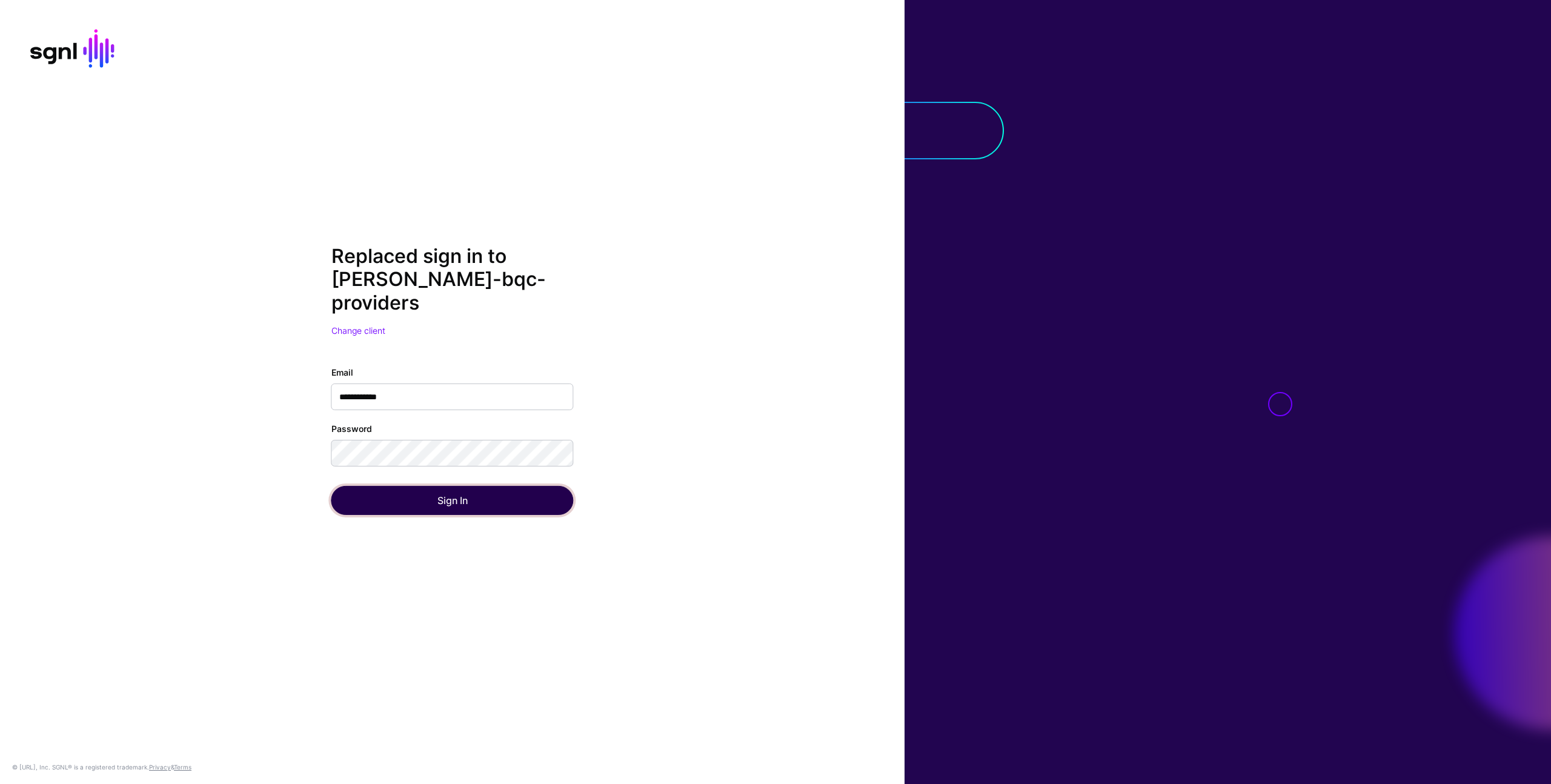
click at [495, 494] on button "Sign In" at bounding box center [452, 500] width 242 height 29
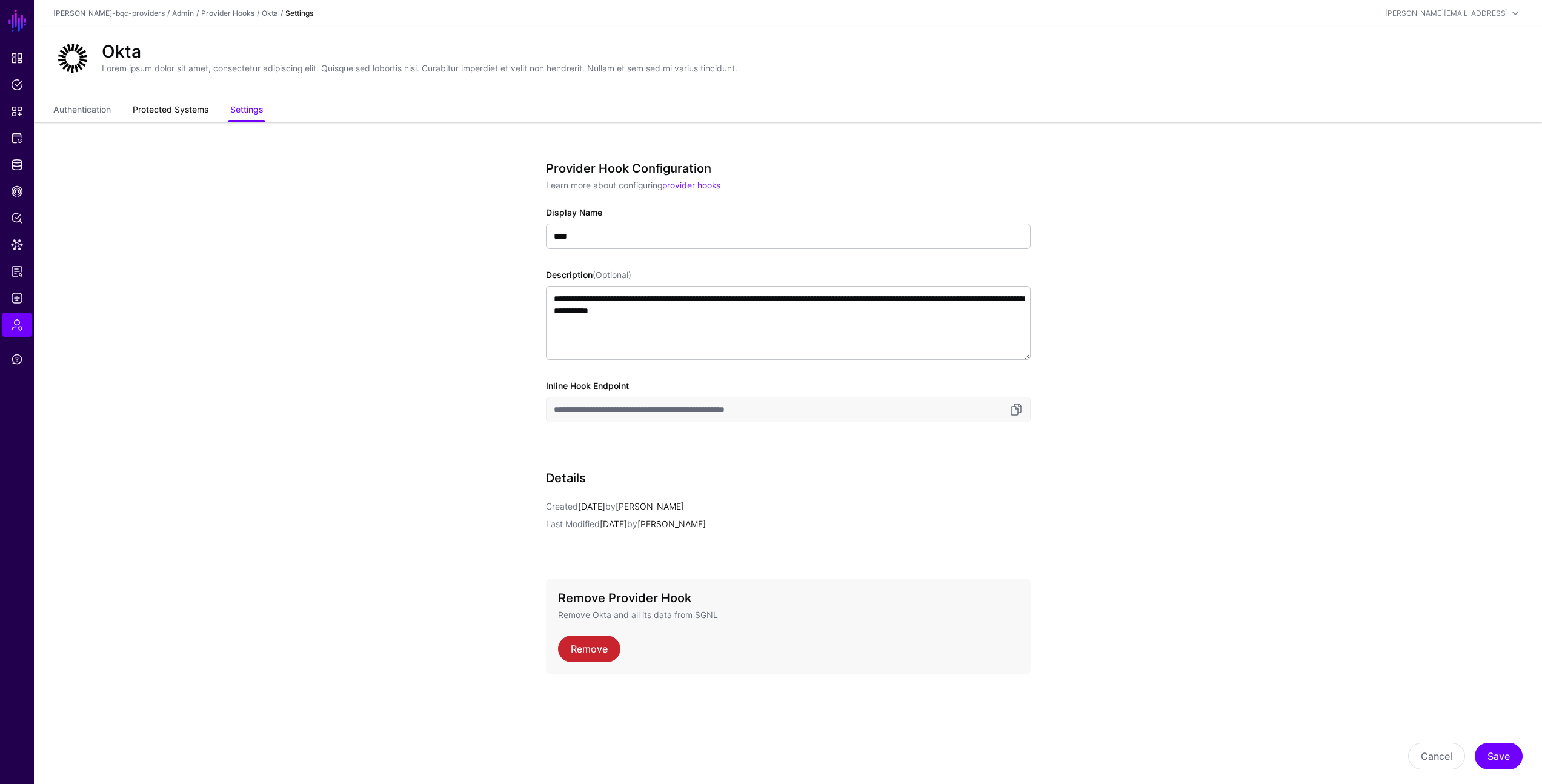
click at [196, 112] on link "Protected Systems" at bounding box center [171, 110] width 76 height 23
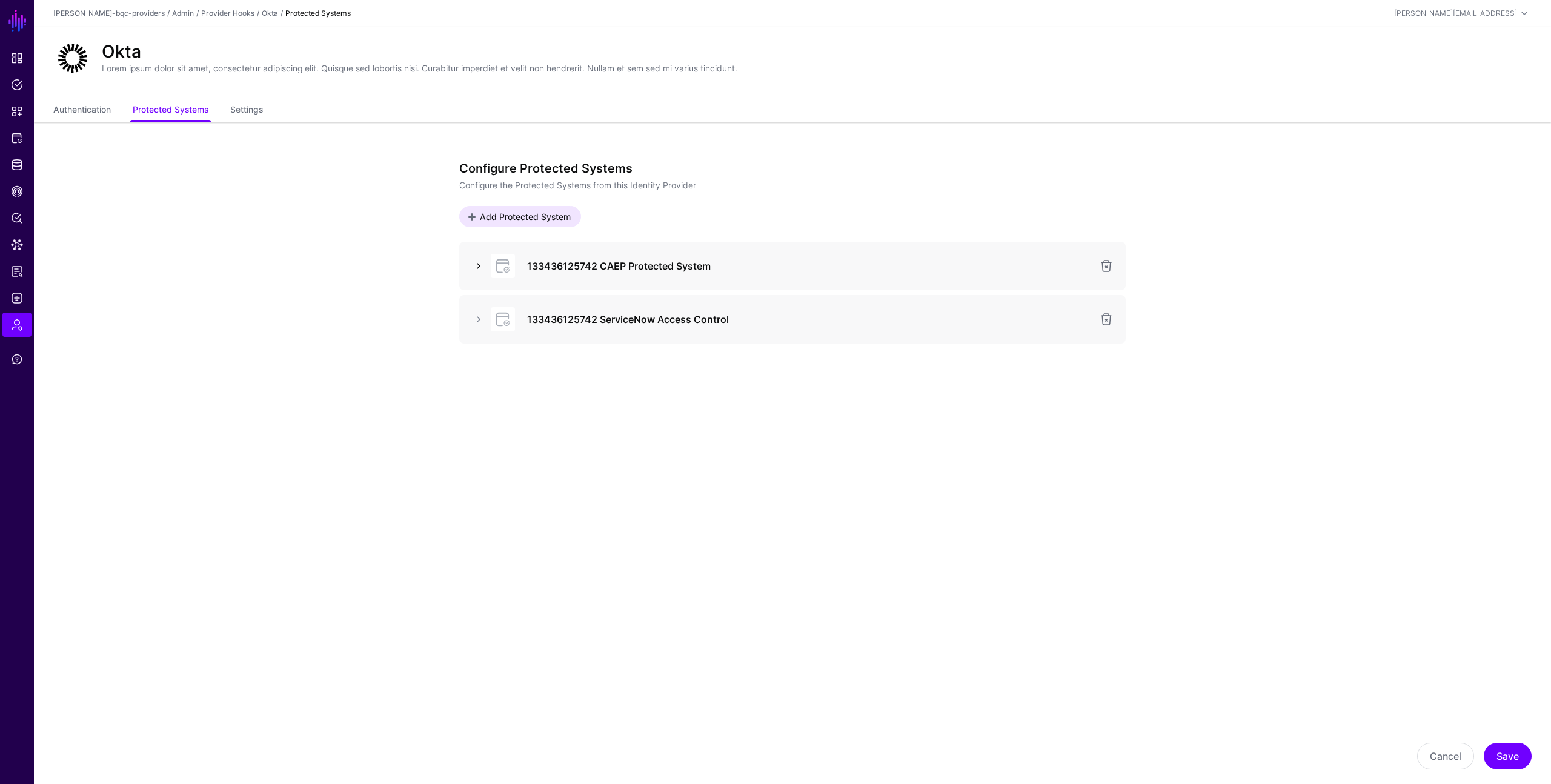
click at [474, 264] on link at bounding box center [478, 266] width 15 height 15
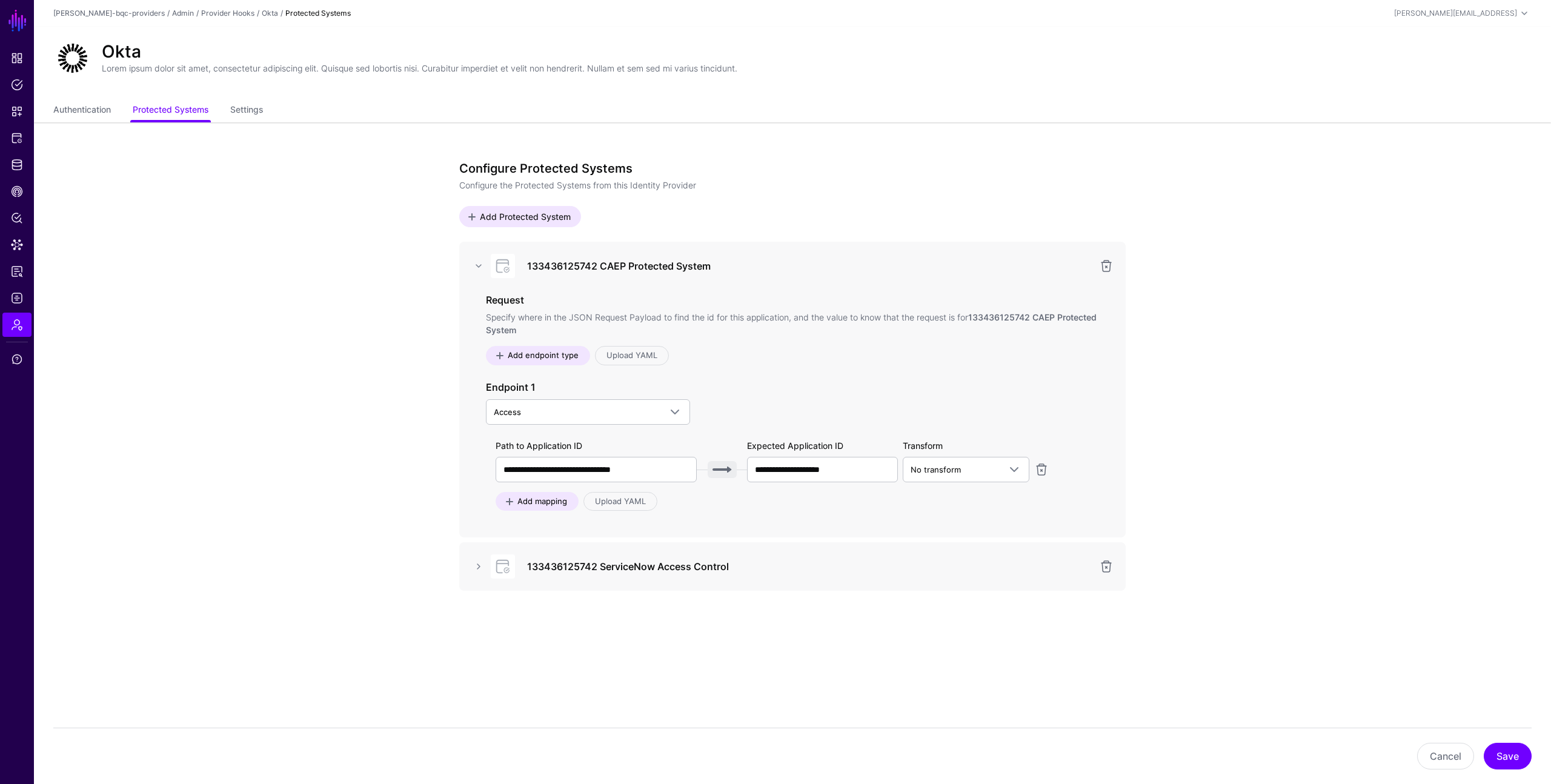
drag, startPoint x: 1266, startPoint y: 505, endPoint x: 1261, endPoint y: 501, distance: 6.4
click at [1263, 505] on app-admin-providers-item-integrations "**********" at bounding box center [792, 441] width 1517 height 638
drag, startPoint x: 1280, startPoint y: 438, endPoint x: 1297, endPoint y: 437, distance: 17.0
click at [1294, 440] on app-admin-providers-item-integrations "**********" at bounding box center [792, 441] width 1517 height 638
click at [1301, 392] on app-admin-providers-item-integrations "**********" at bounding box center [792, 441] width 1517 height 638
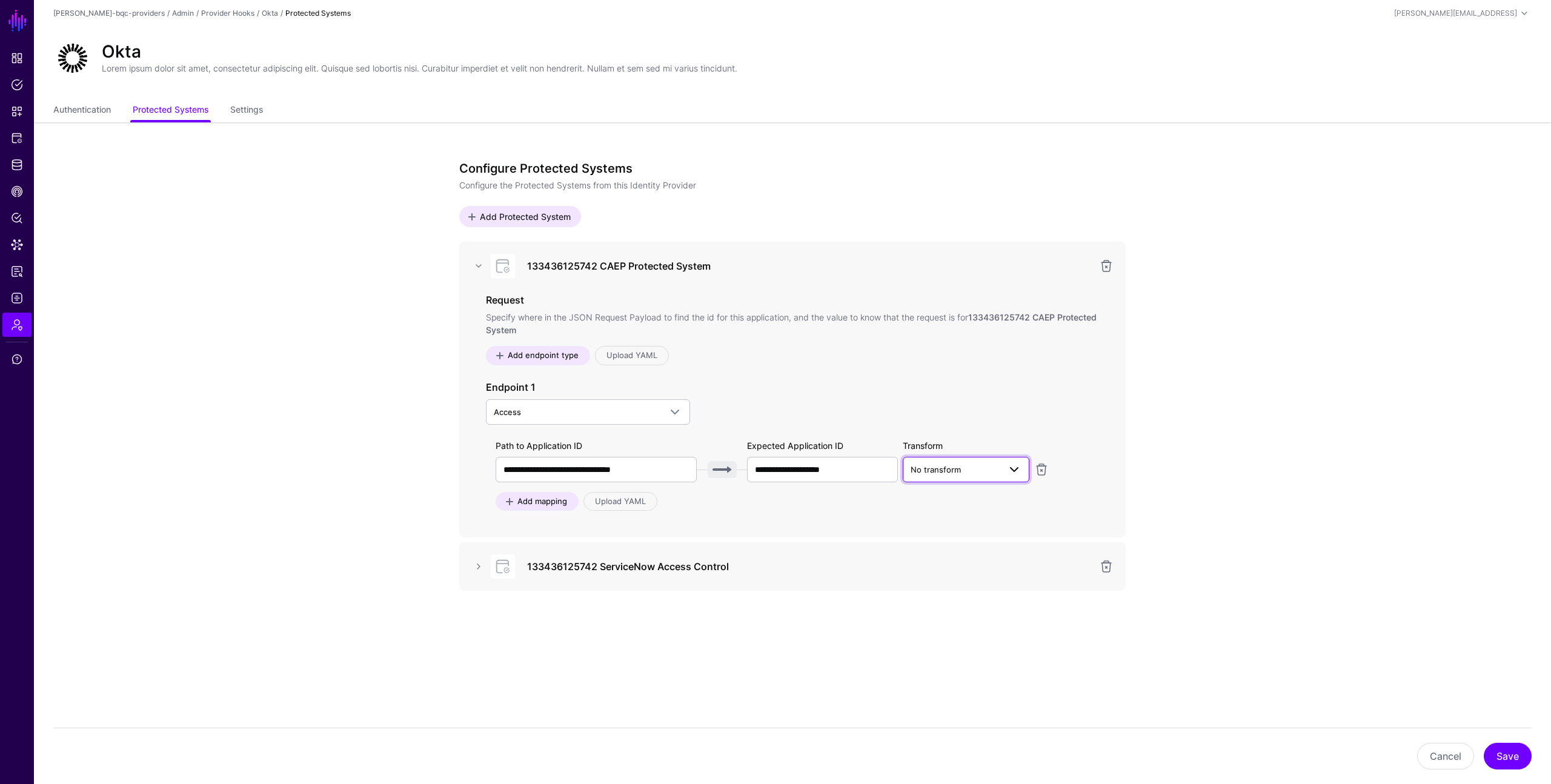
click at [914, 466] on span "No transform" at bounding box center [935, 469] width 50 height 10
click at [1223, 367] on app-admin-providers-item-integrations "**********" at bounding box center [792, 441] width 1517 height 638
click at [1265, 386] on app-admin-providers-item-integrations "**********" at bounding box center [792, 441] width 1517 height 638
click at [1251, 414] on app-admin-providers-item-integrations "**********" at bounding box center [792, 441] width 1517 height 638
drag, startPoint x: 1246, startPoint y: 423, endPoint x: 1251, endPoint y: 420, distance: 5.8
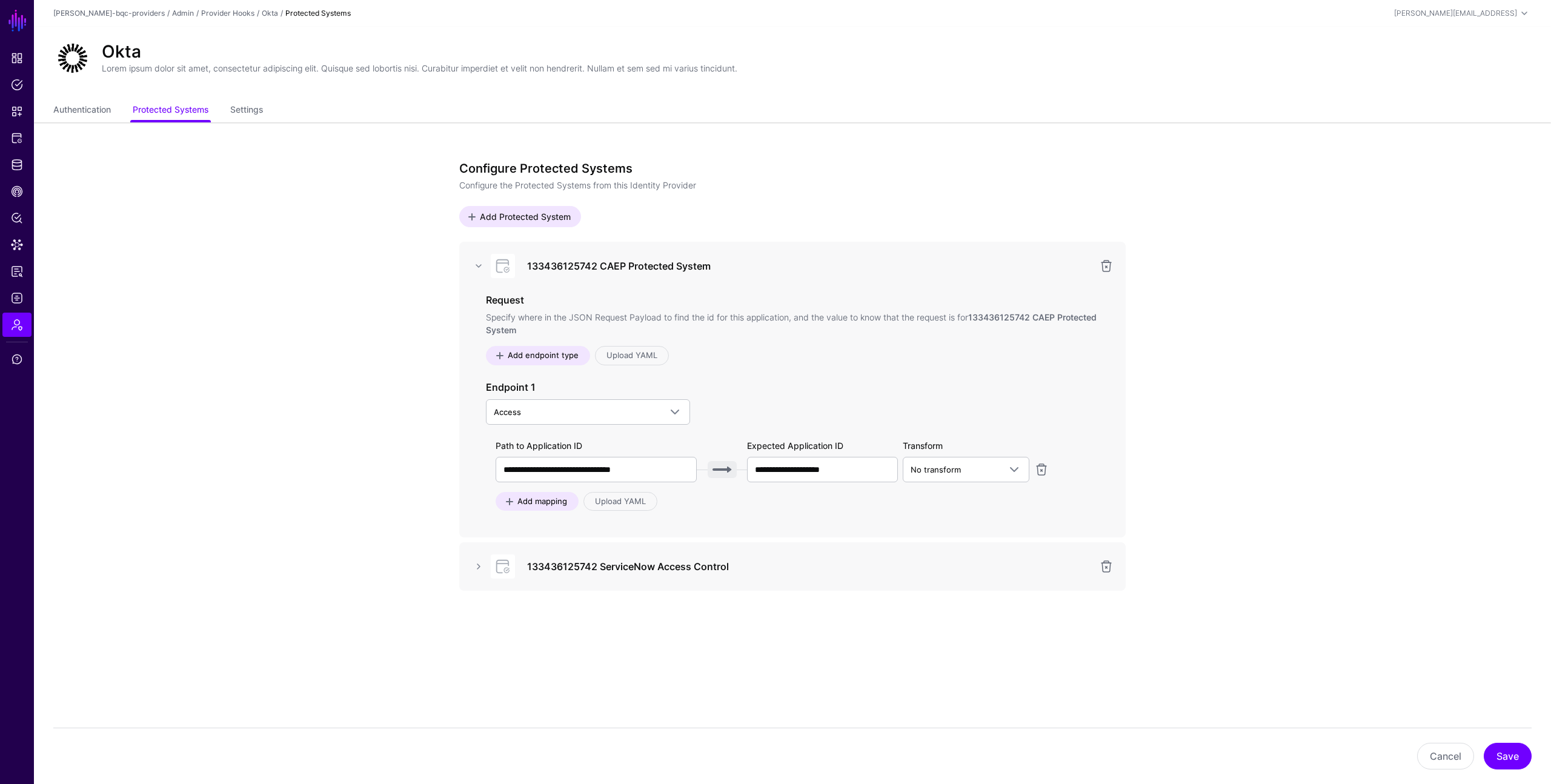
click at [1248, 423] on app-admin-providers-item-integrations "**********" at bounding box center [792, 441] width 1517 height 638
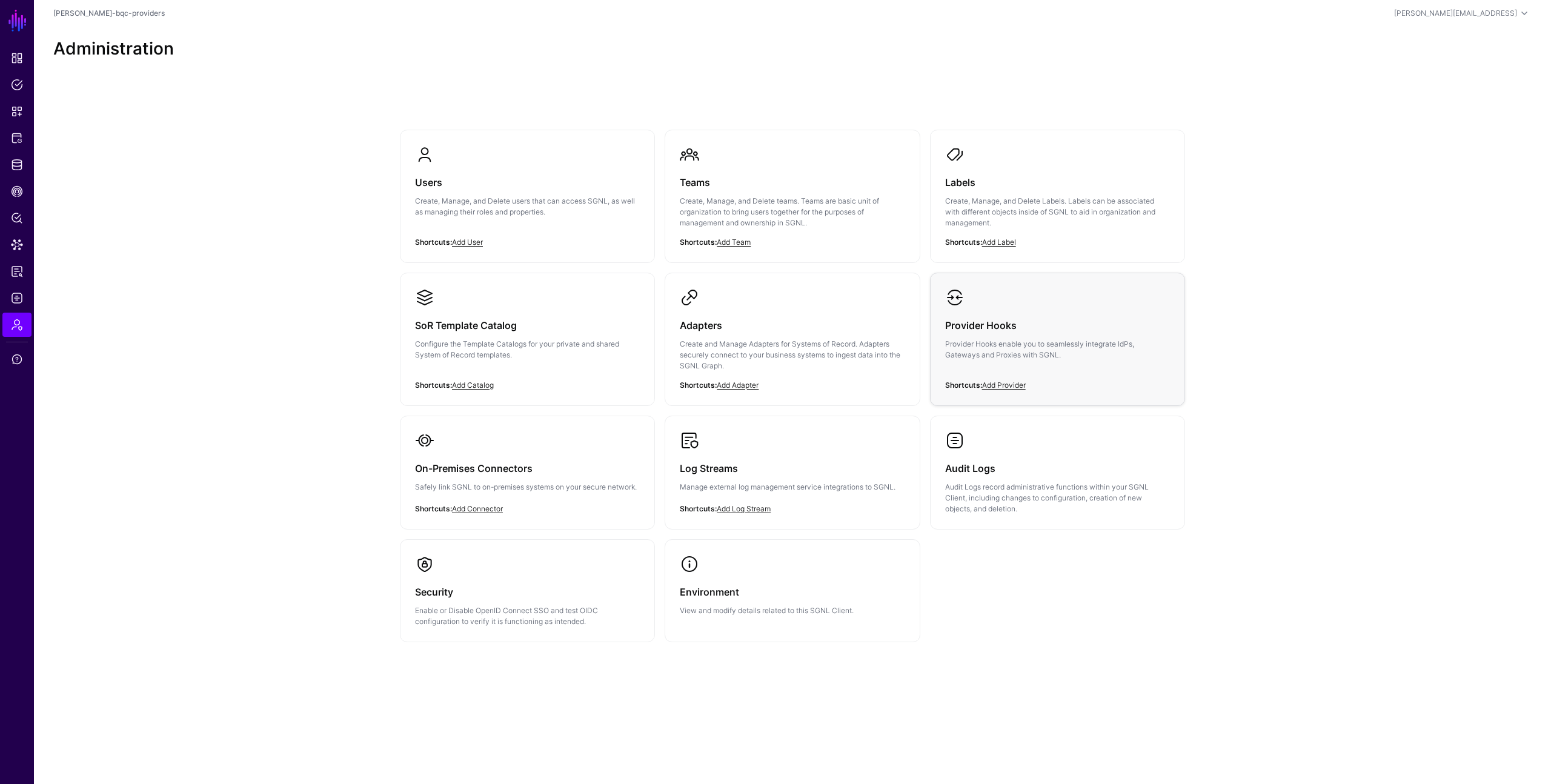
click at [1018, 364] on div "Provider Hooks Provider Hooks enable you to seamlessly integrate IdPs, Gateways…" at bounding box center [1058, 344] width 225 height 73
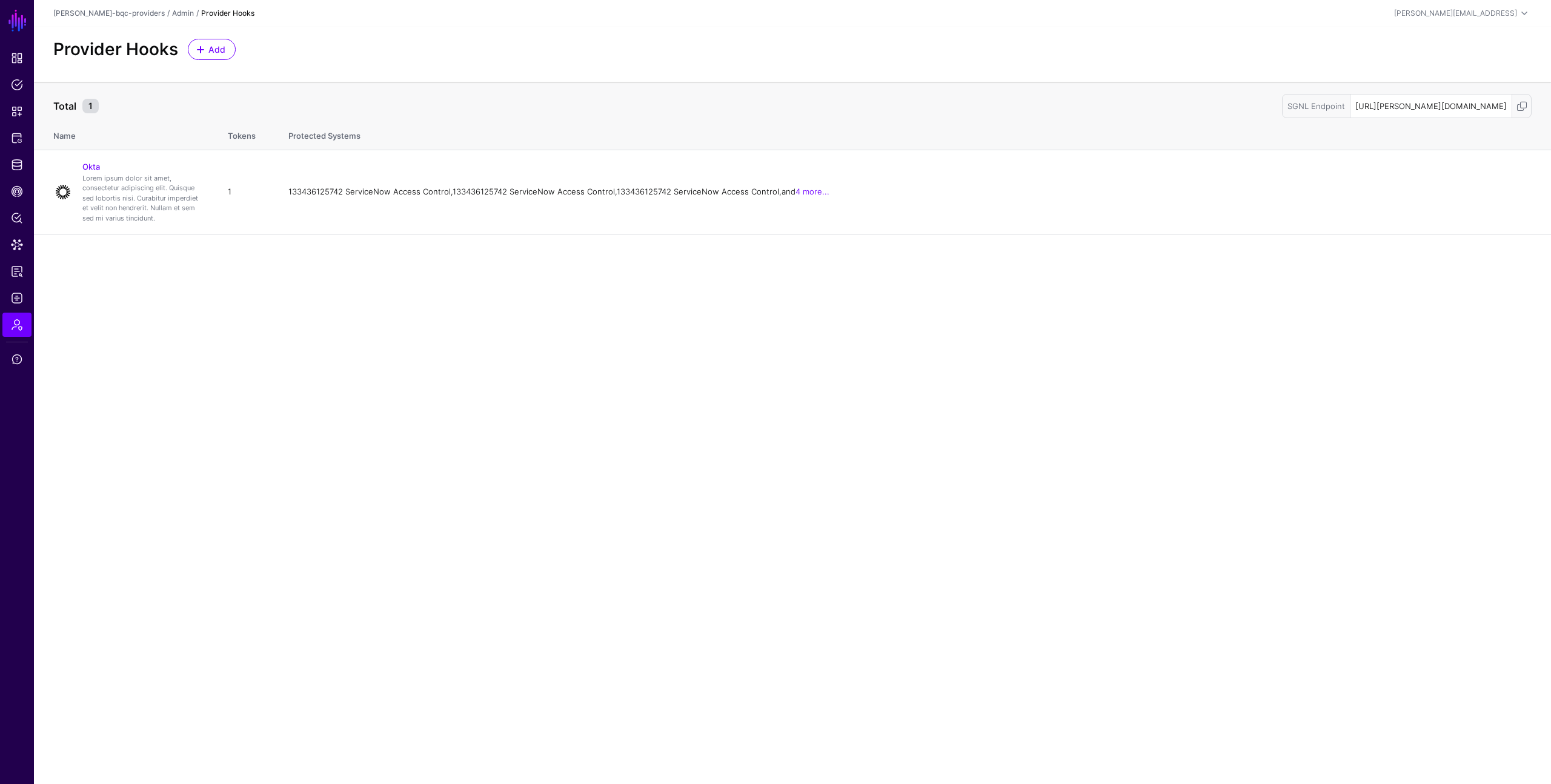
click at [1014, 353] on main "SGNL Dashboard Policies Snippets Protected Systems Identity Data Fabric CAEP Hu…" at bounding box center [775, 392] width 1551 height 784
click at [1516, 102] on span at bounding box center [1522, 106] width 12 height 12
click at [946, 359] on main "SGNL Dashboard Policies Snippets Protected Systems Identity Data Fabric CAEP Hu…" at bounding box center [775, 392] width 1551 height 784
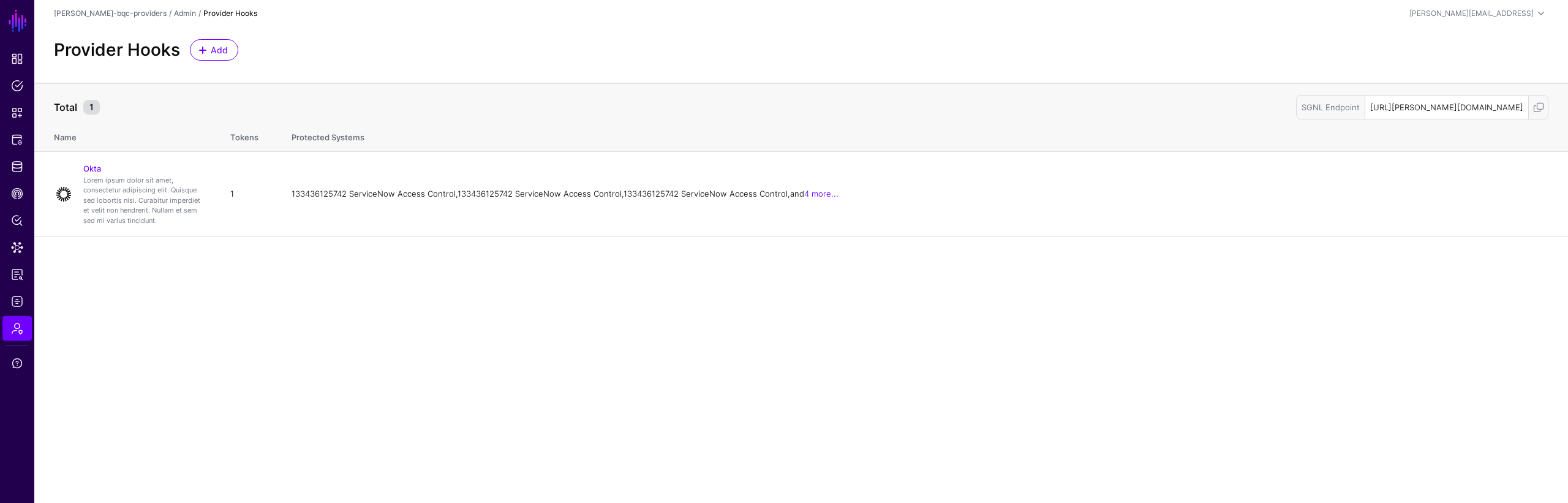
click at [542, 428] on main "SGNL Dashboard Policies Snippets Protected Systems Identity Data Fabric CAEP Hu…" at bounding box center [784, 251] width 1568 height 503
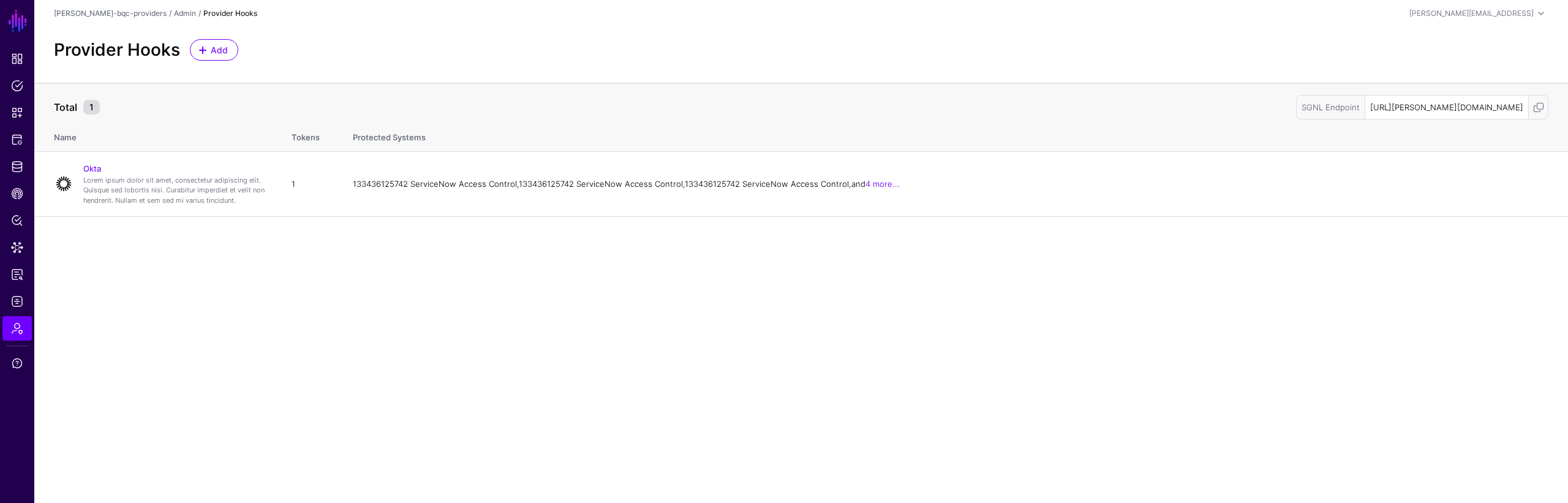
click at [561, 371] on main "SGNL Dashboard Policies Snippets Protected Systems Identity Data Fabric CAEP Hu…" at bounding box center [784, 251] width 1568 height 503
click at [665, 336] on main "SGNL Dashboard Policies Snippets Protected Systems Identity Data Fabric CAEP Hu…" at bounding box center [784, 251] width 1568 height 503
click at [675, 351] on main "SGNL Dashboard Policies Snippets Protected Systems Identity Data Fabric CAEP Hu…" at bounding box center [784, 251] width 1568 height 503
click at [646, 367] on main "SGNL Dashboard Policies Snippets Protected Systems Identity Data Fabric CAEP Hu…" at bounding box center [784, 251] width 1568 height 503
click at [543, 431] on main "SGNL Dashboard Policies Snippets Protected Systems Identity Data Fabric CAEP Hu…" at bounding box center [784, 251] width 1568 height 503
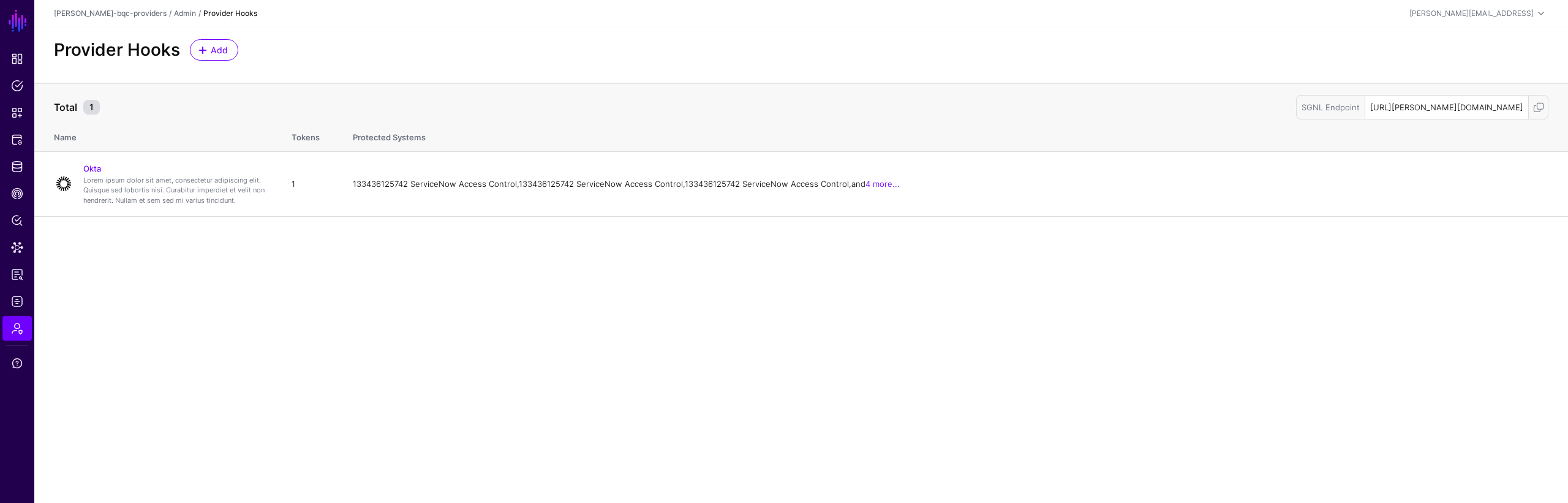
click at [542, 425] on main "SGNL Dashboard Policies Snippets Protected Systems Identity Data Fabric CAEP Hu…" at bounding box center [784, 251] width 1568 height 503
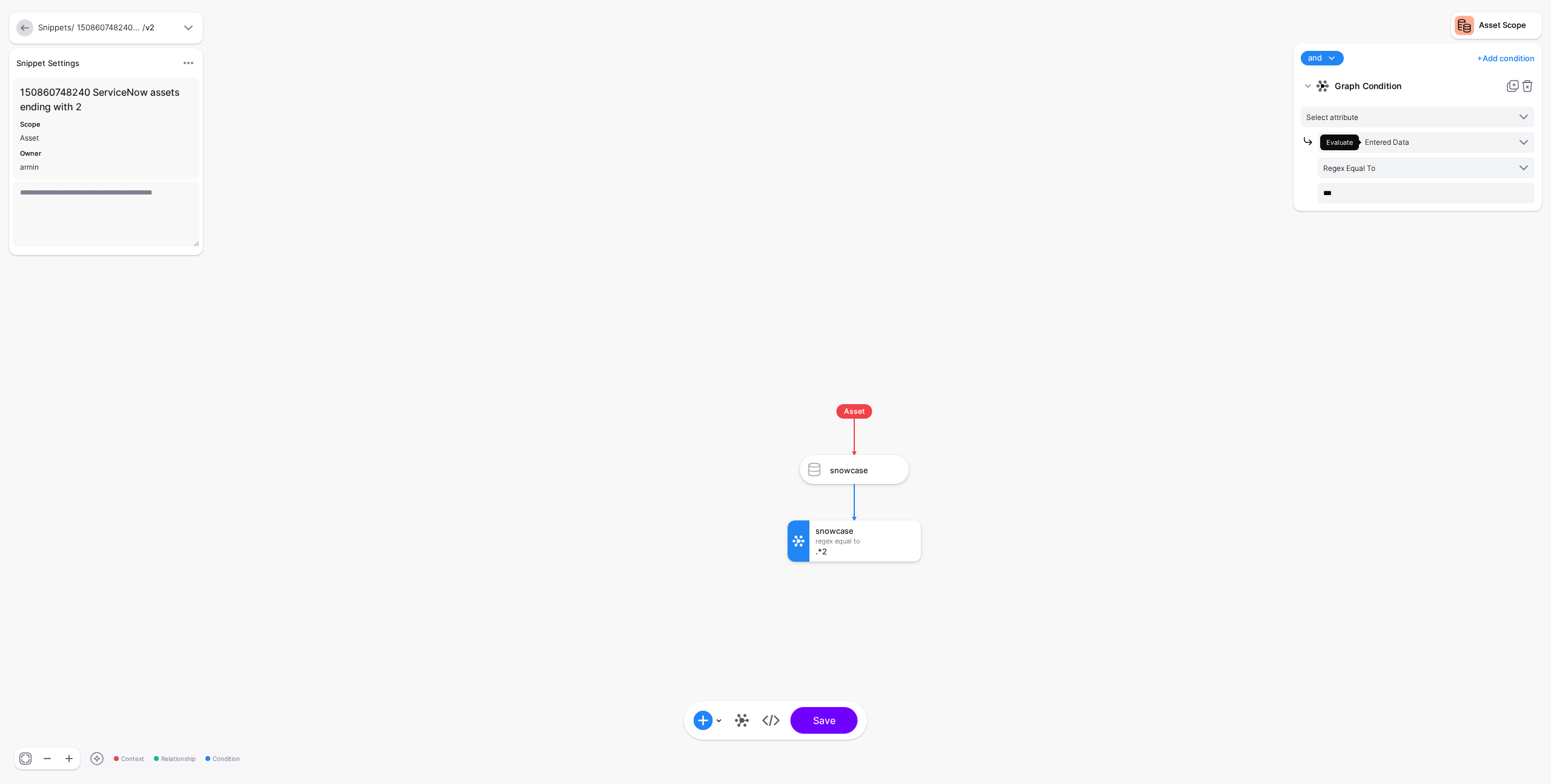
click at [57, 22] on link "Snippets" at bounding box center [54, 27] width 34 height 10
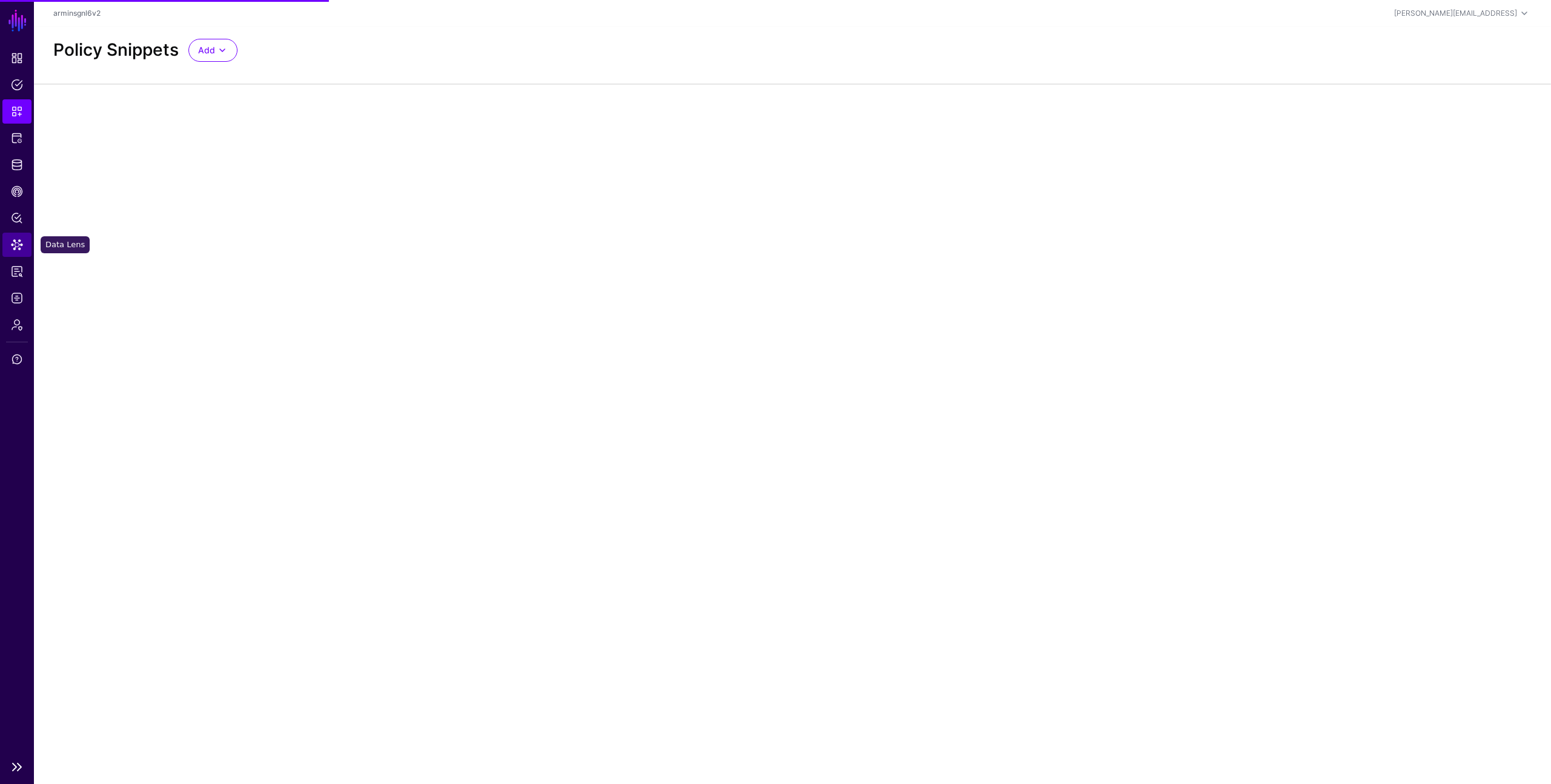
click at [13, 244] on span "Data Lens" at bounding box center [17, 244] width 12 height 12
click at [1086, 244] on main "SGNL Dashboard Policies Snippets Protected Systems Identity Data Fabric CAEP Hu…" at bounding box center [775, 392] width 1551 height 784
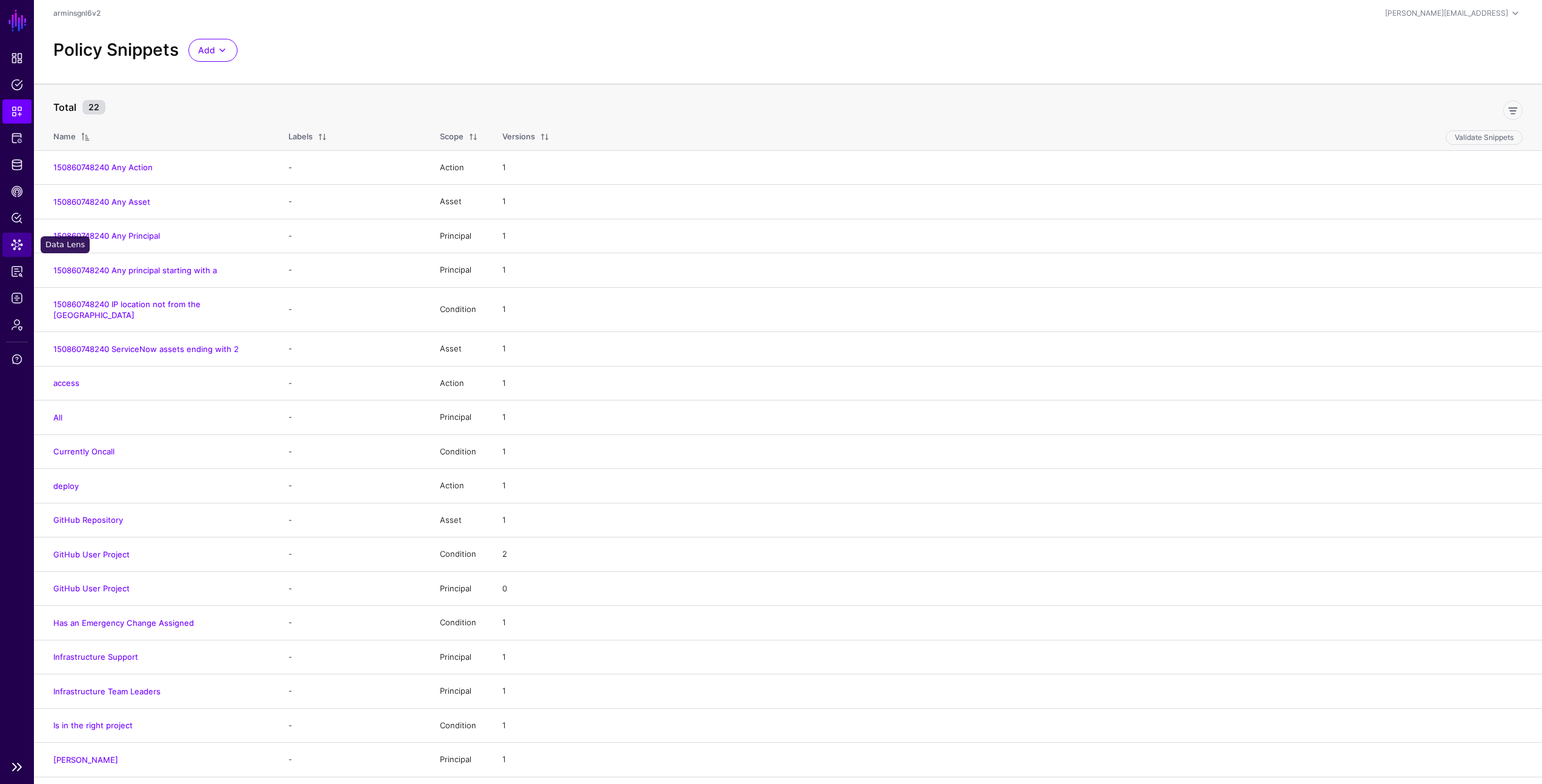
click at [16, 248] on span "Data Lens" at bounding box center [17, 244] width 12 height 12
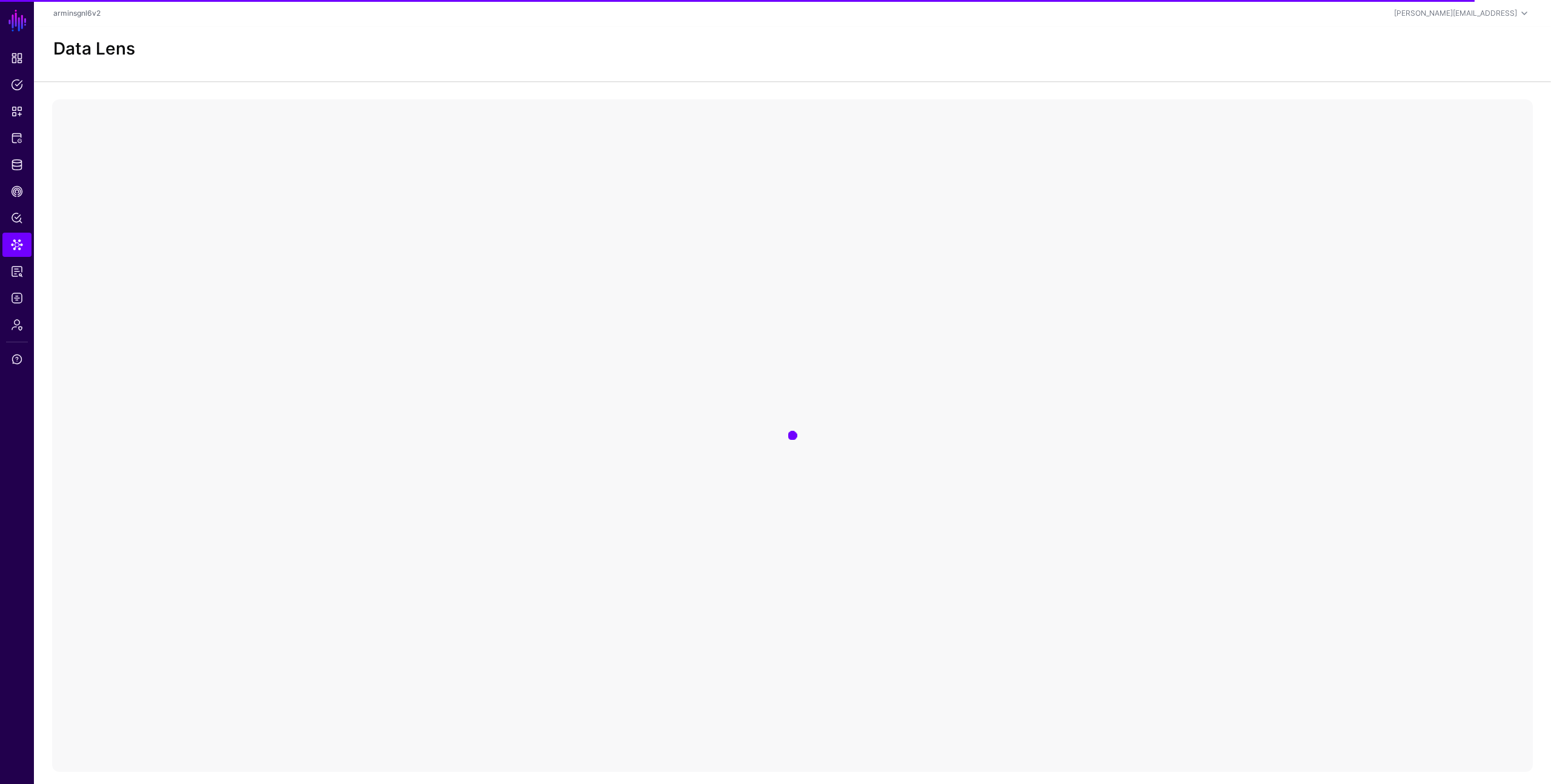
click at [820, 52] on div "Data Lens" at bounding box center [792, 49] width 1488 height 21
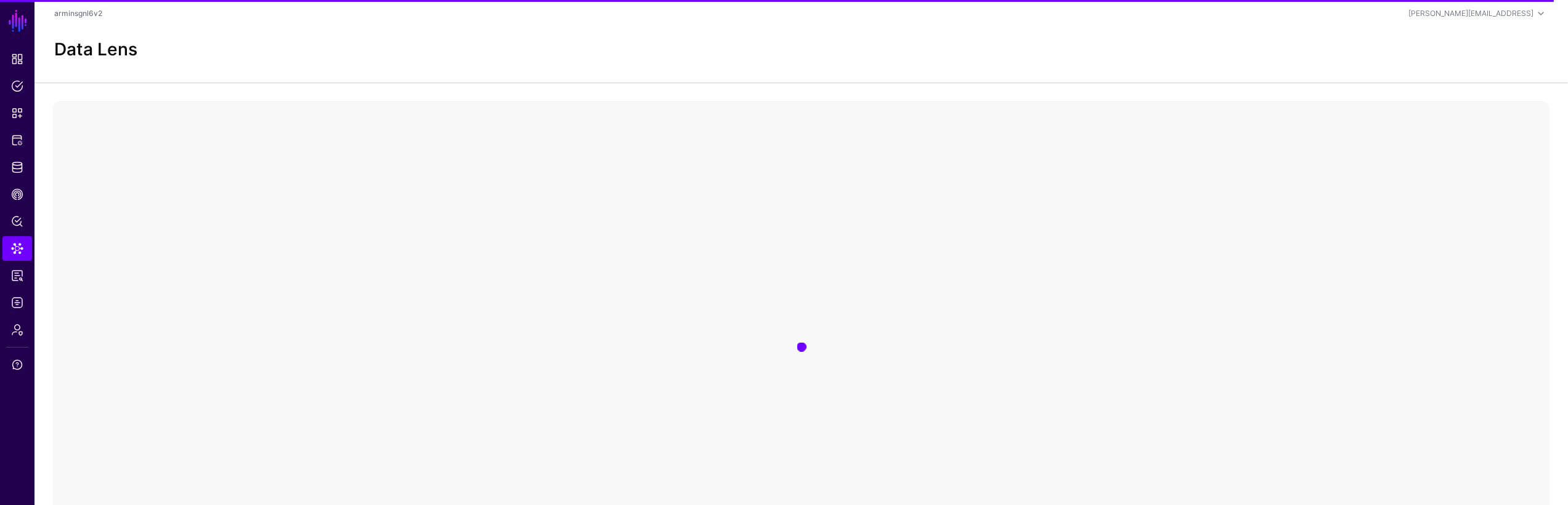
click at [657, 267] on div at bounding box center [801, 347] width 1497 height 492
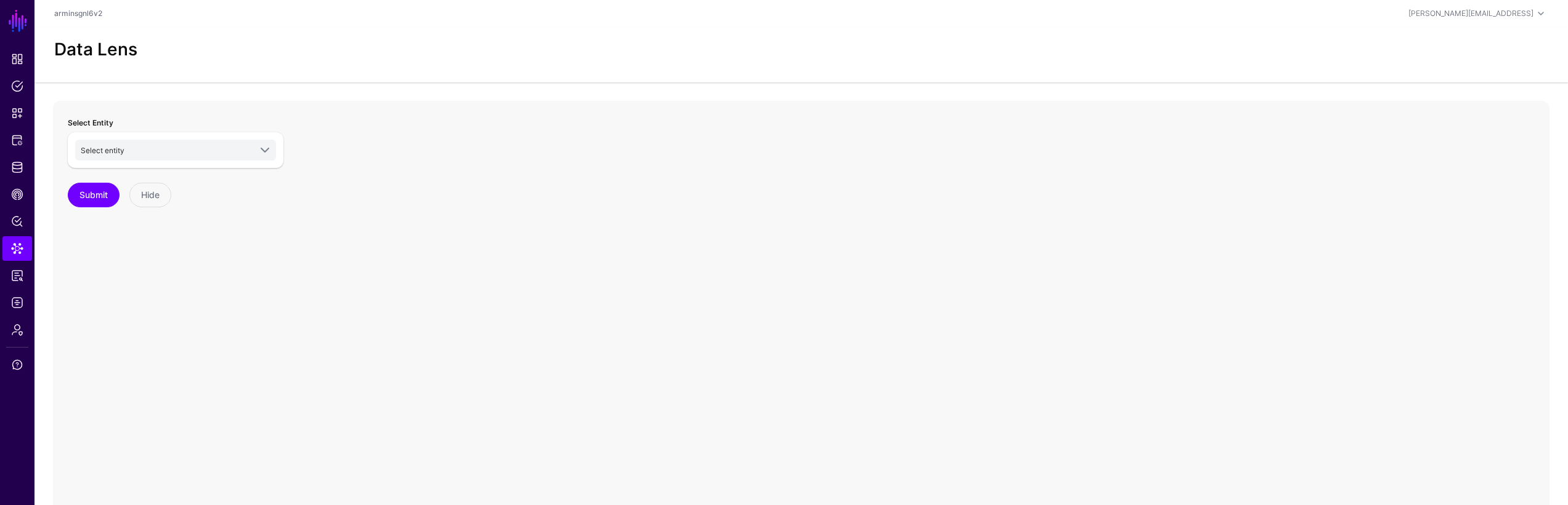
click at [474, 179] on div "Select Entity Select entity AWS S3 User ServiceNow ITSM ChangeRequest ChangeTas…" at bounding box center [801, 347] width 1497 height 492
click at [246, 146] on span "Select entity" at bounding box center [165, 150] width 170 height 14
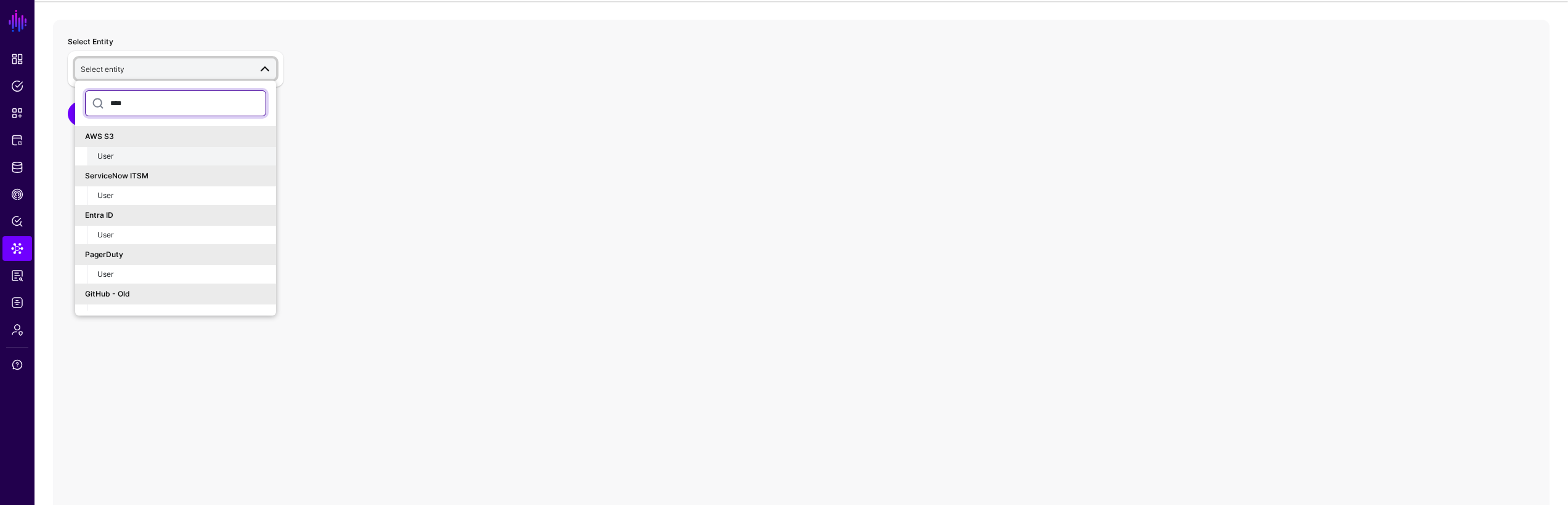
type input "****"
click at [221, 163] on button "User" at bounding box center [181, 156] width 189 height 18
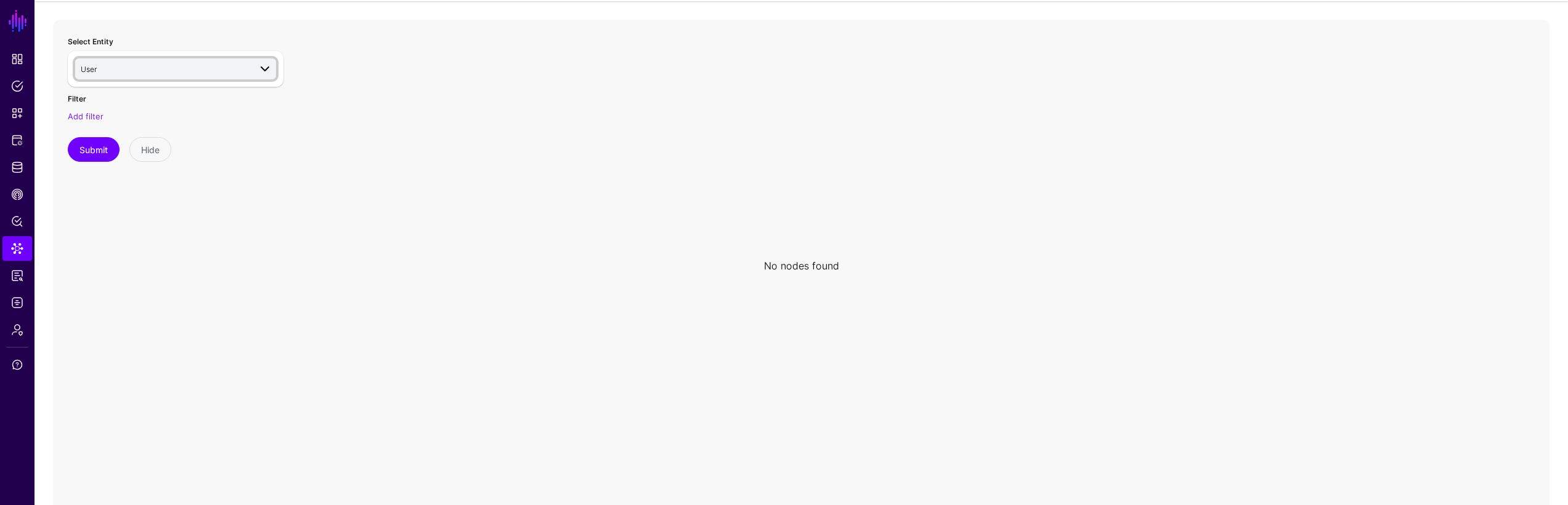
click at [120, 59] on link "User" at bounding box center [175, 69] width 201 height 21
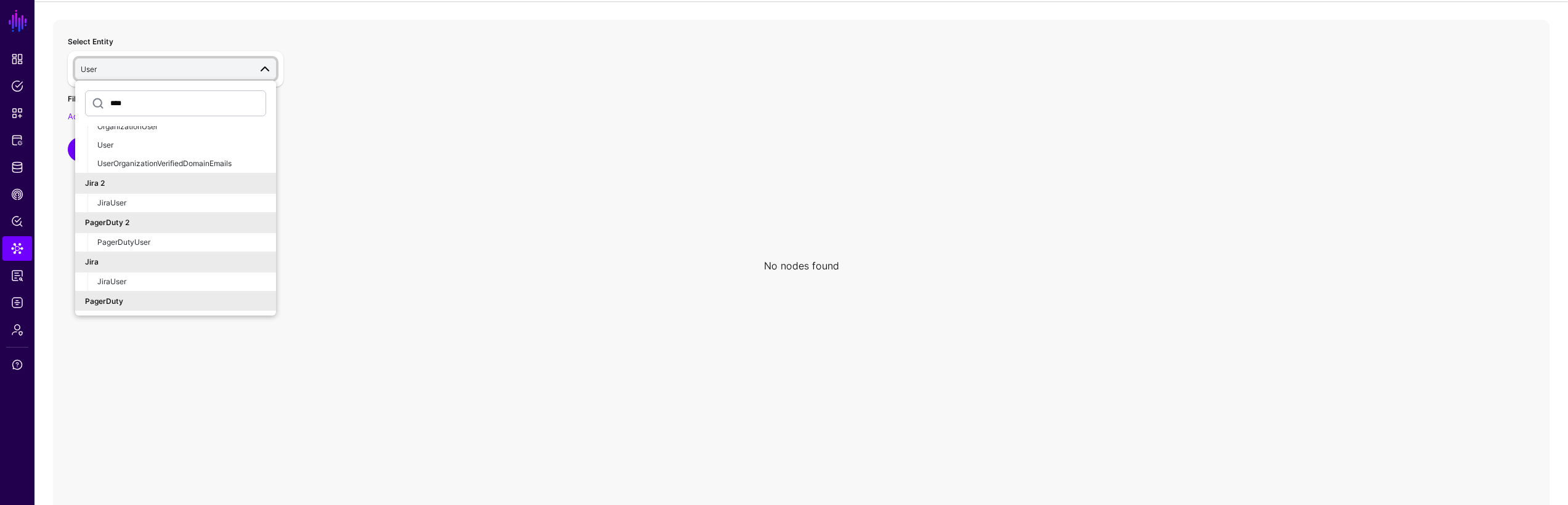
scroll to position [344, 0]
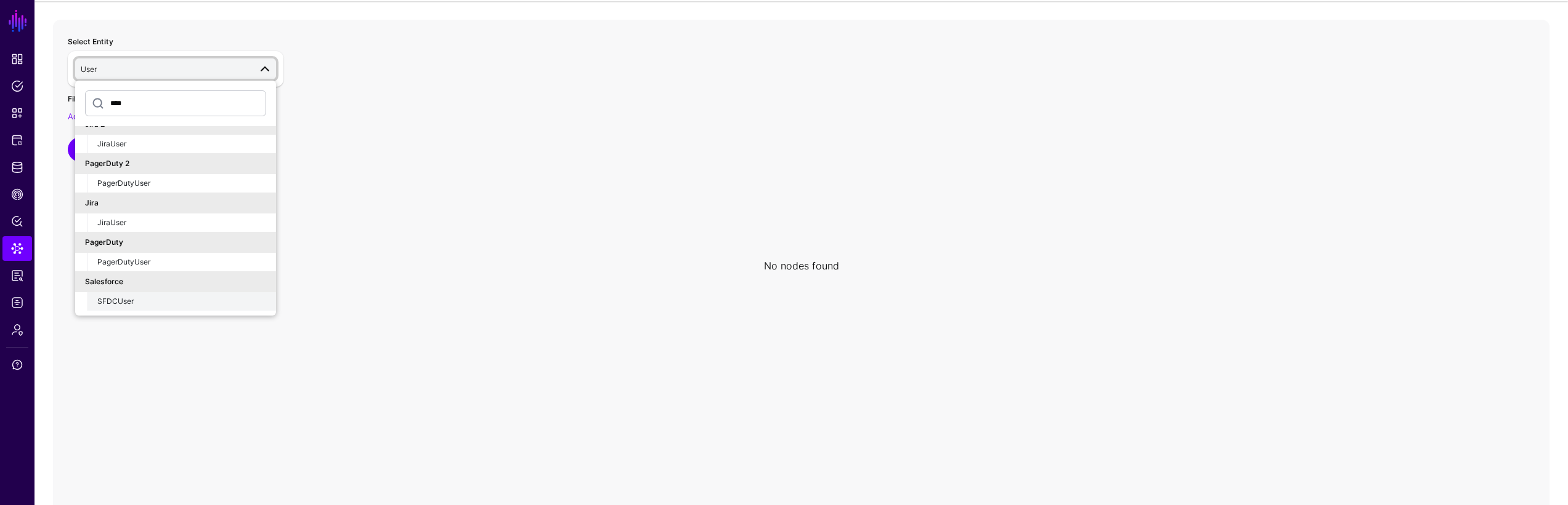
click at [217, 298] on div "SFDCUser" at bounding box center [181, 301] width 169 height 11
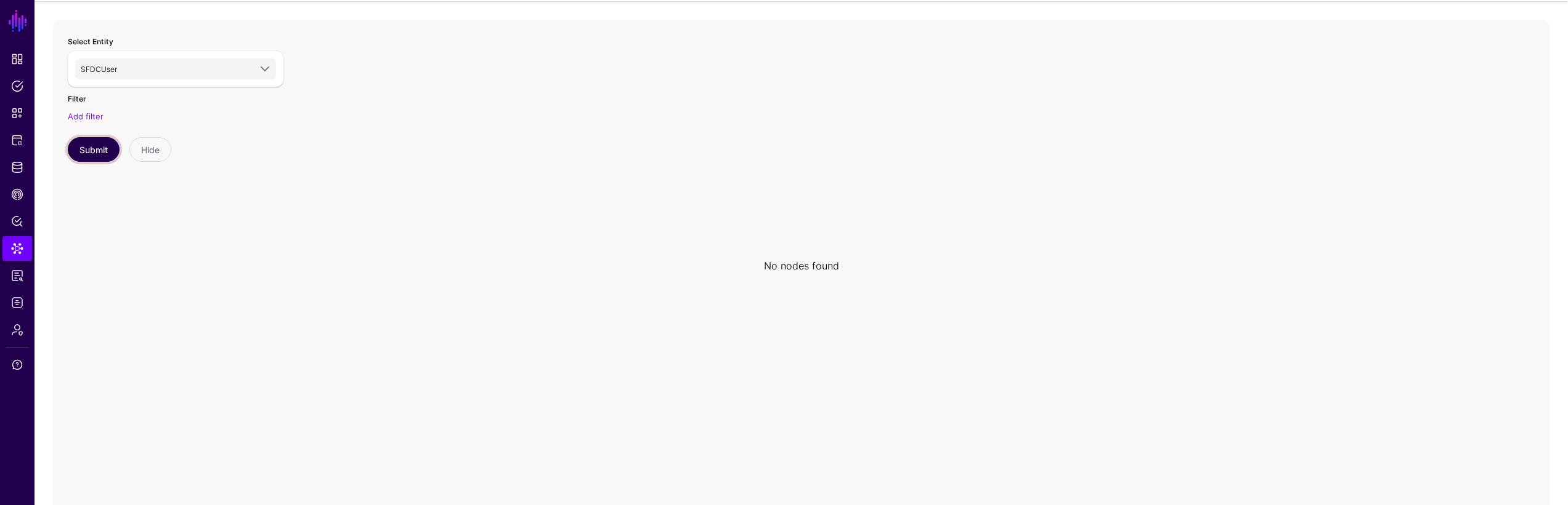
click at [99, 157] on button "Submit" at bounding box center [93, 149] width 52 height 25
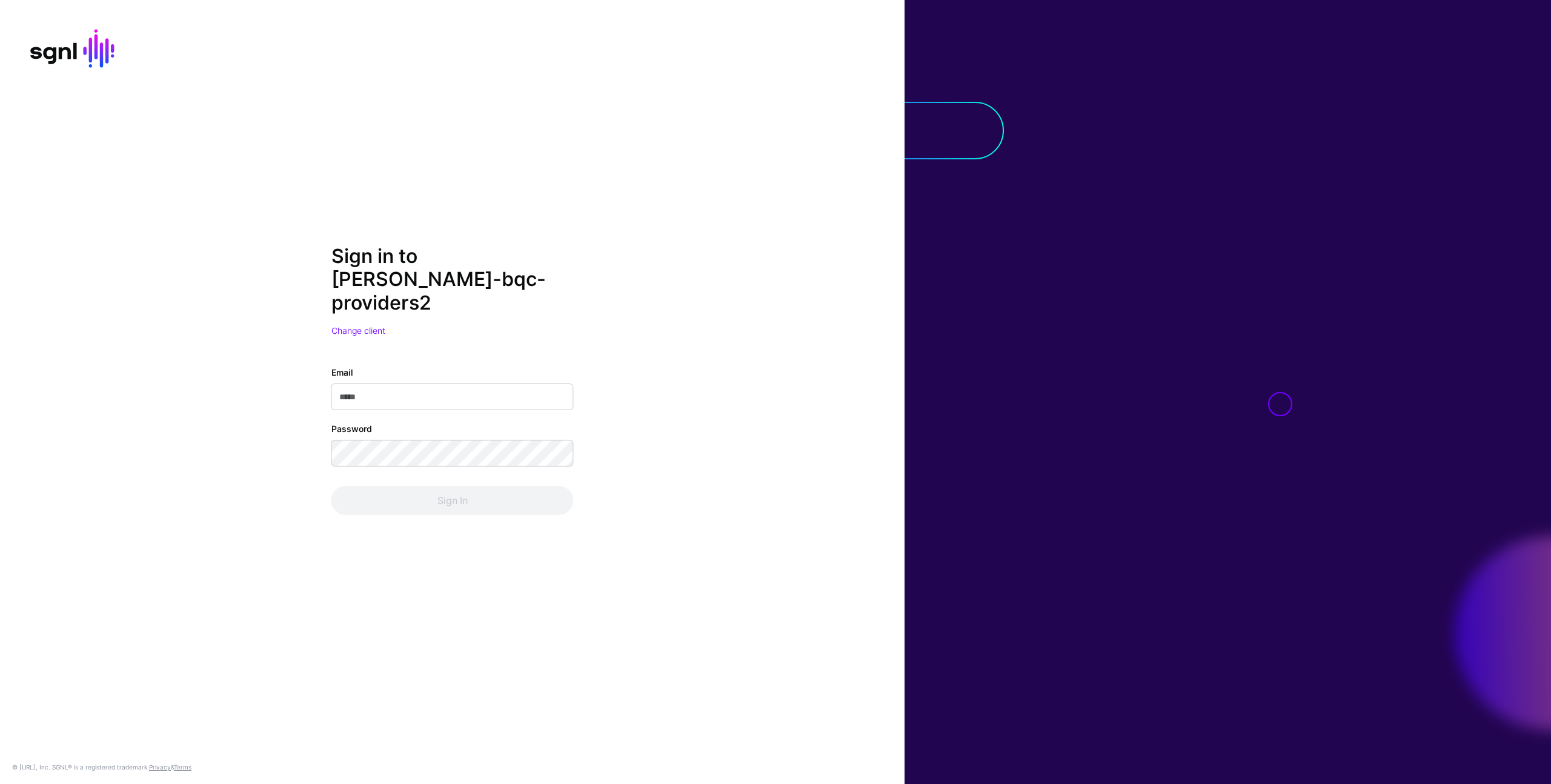
type input "**********"
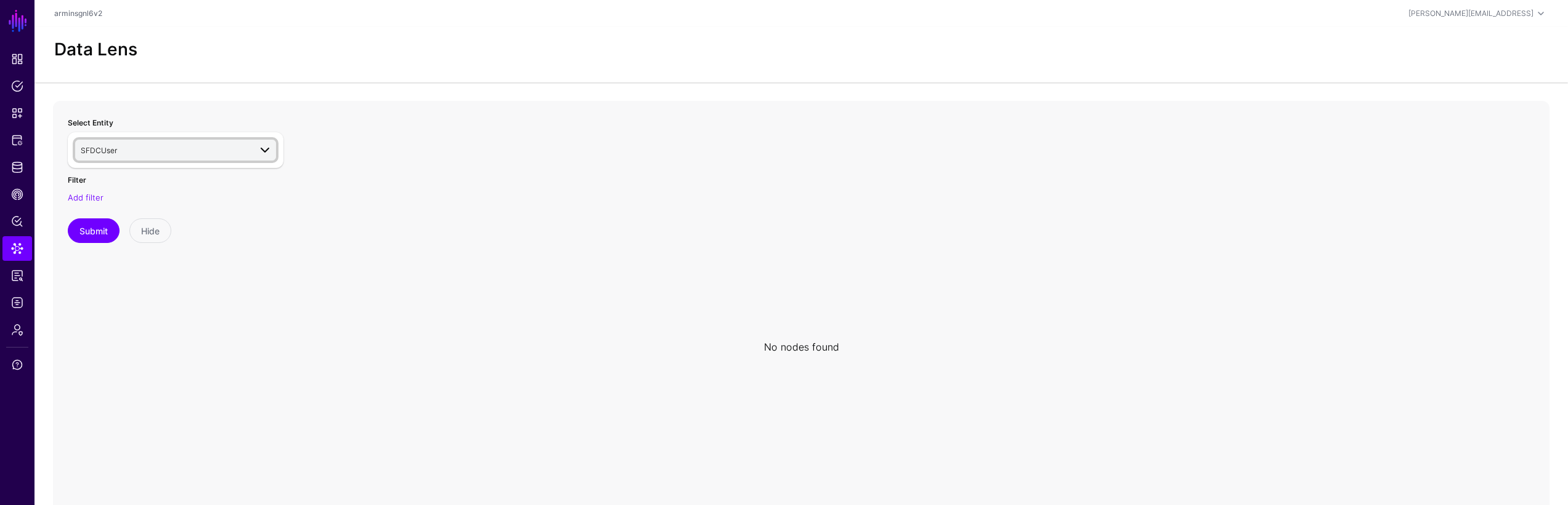
click at [208, 151] on span "SFDCUser" at bounding box center [165, 150] width 170 height 14
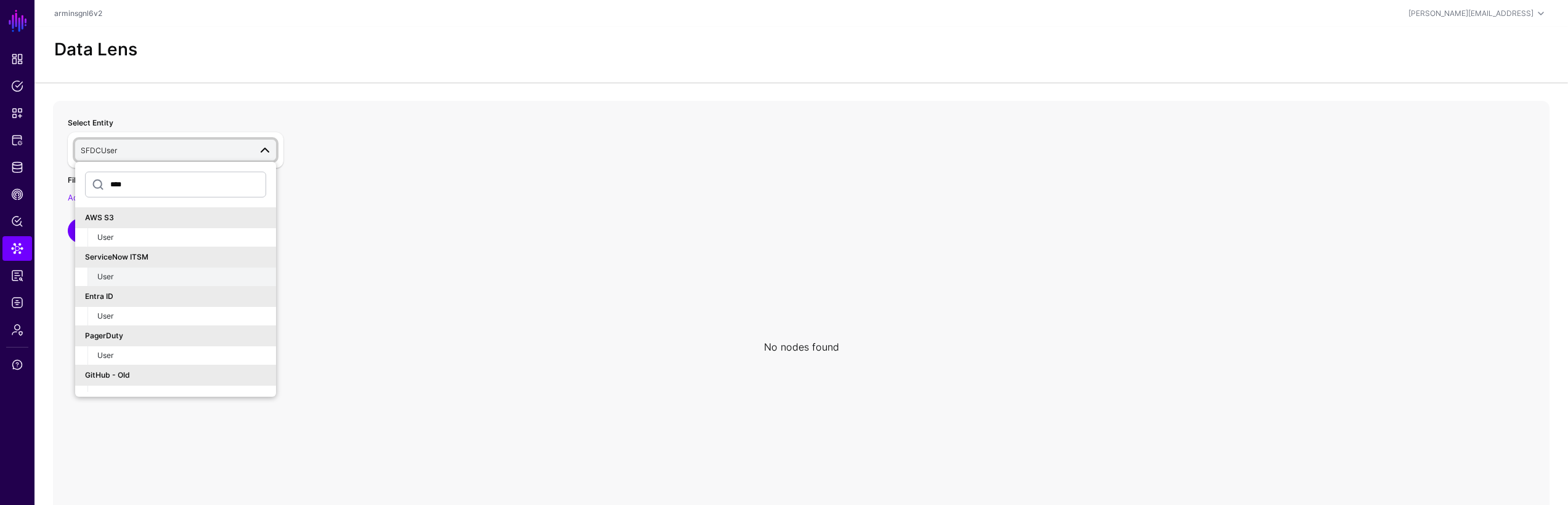
type input "****"
click at [196, 271] on div "User" at bounding box center [181, 276] width 169 height 11
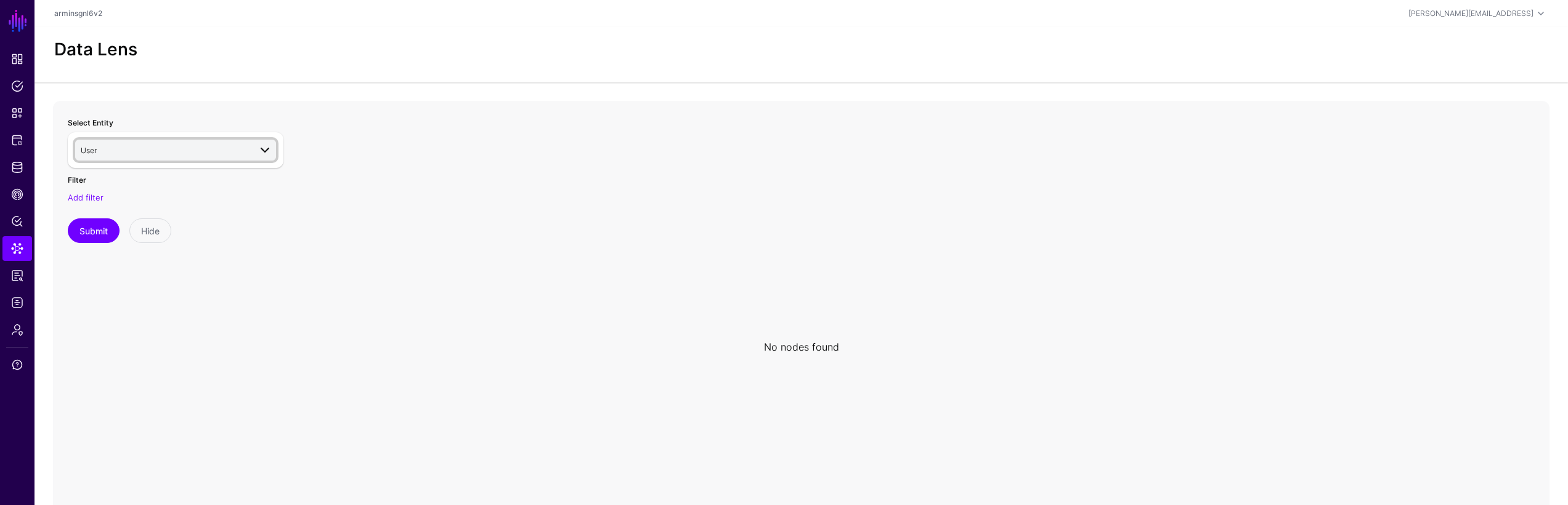
click at [209, 152] on span "User" at bounding box center [165, 150] width 170 height 14
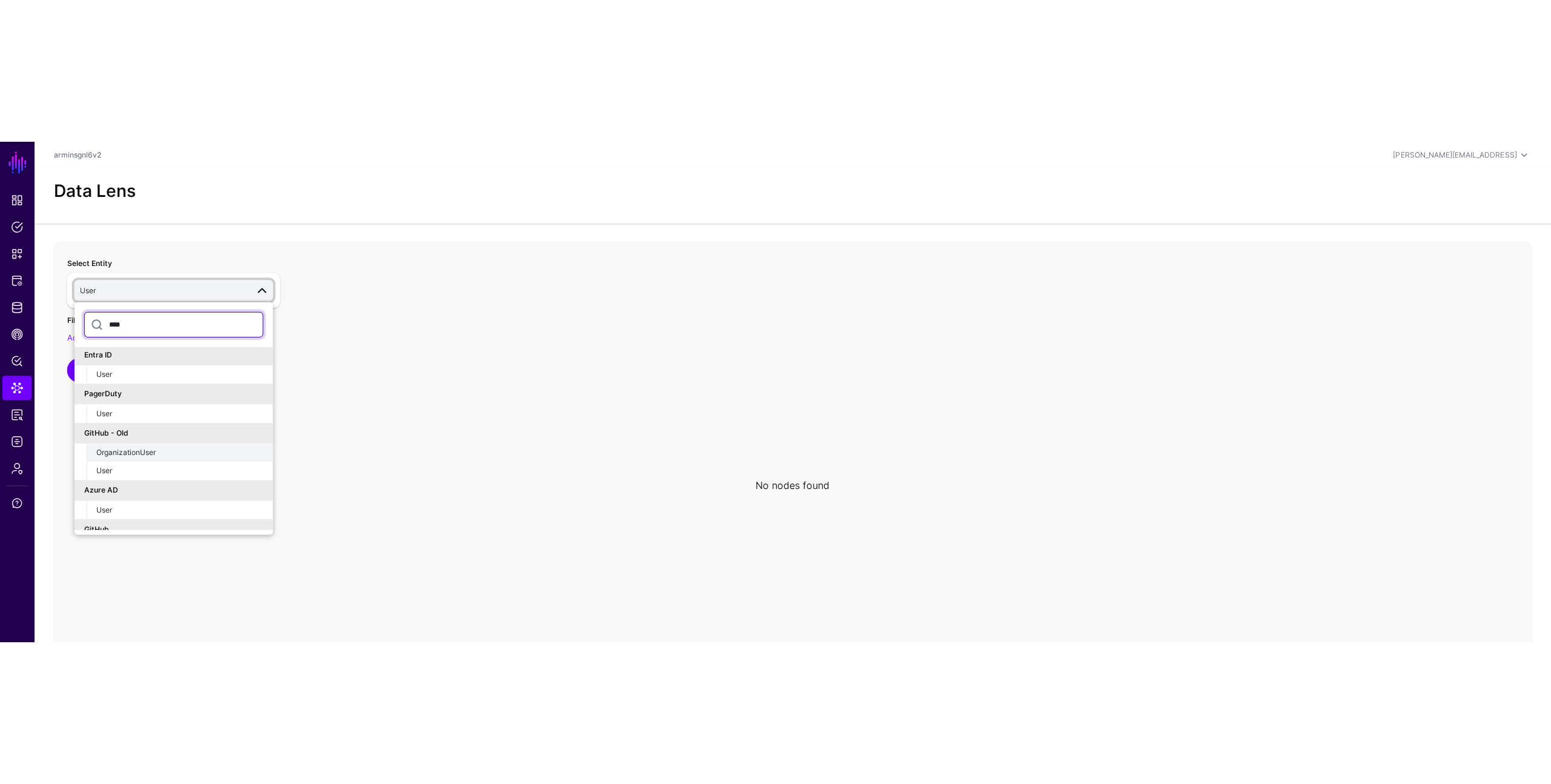
scroll to position [160, 0]
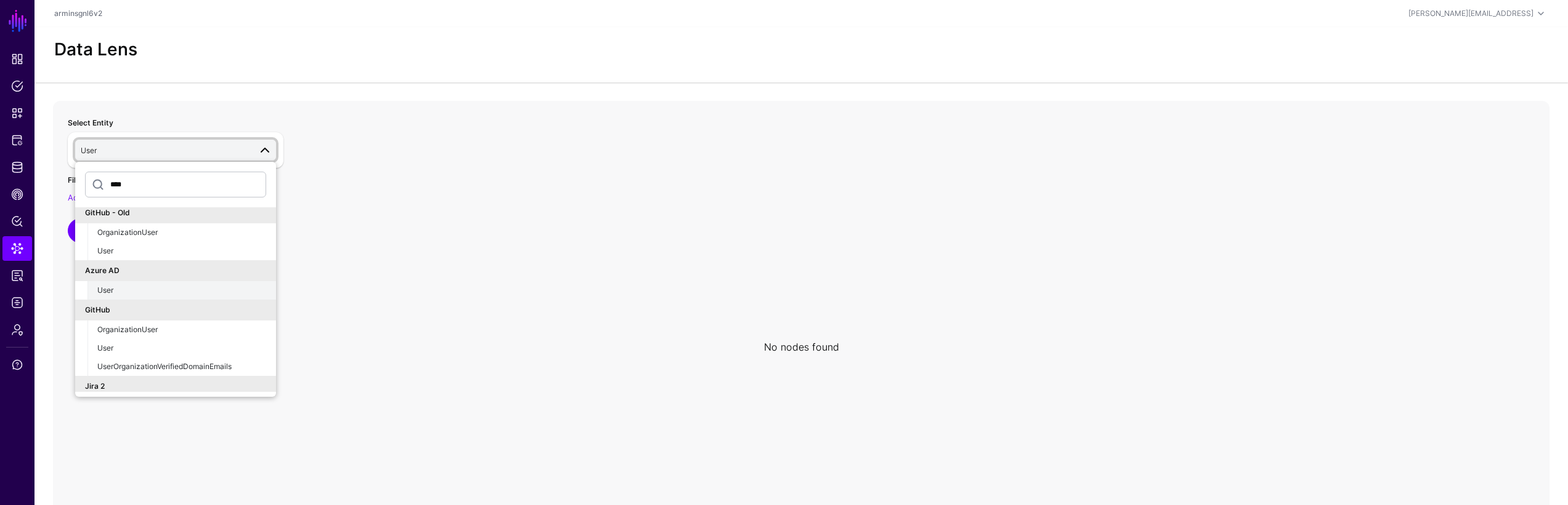
click at [172, 281] on button "User" at bounding box center [181, 290] width 189 height 18
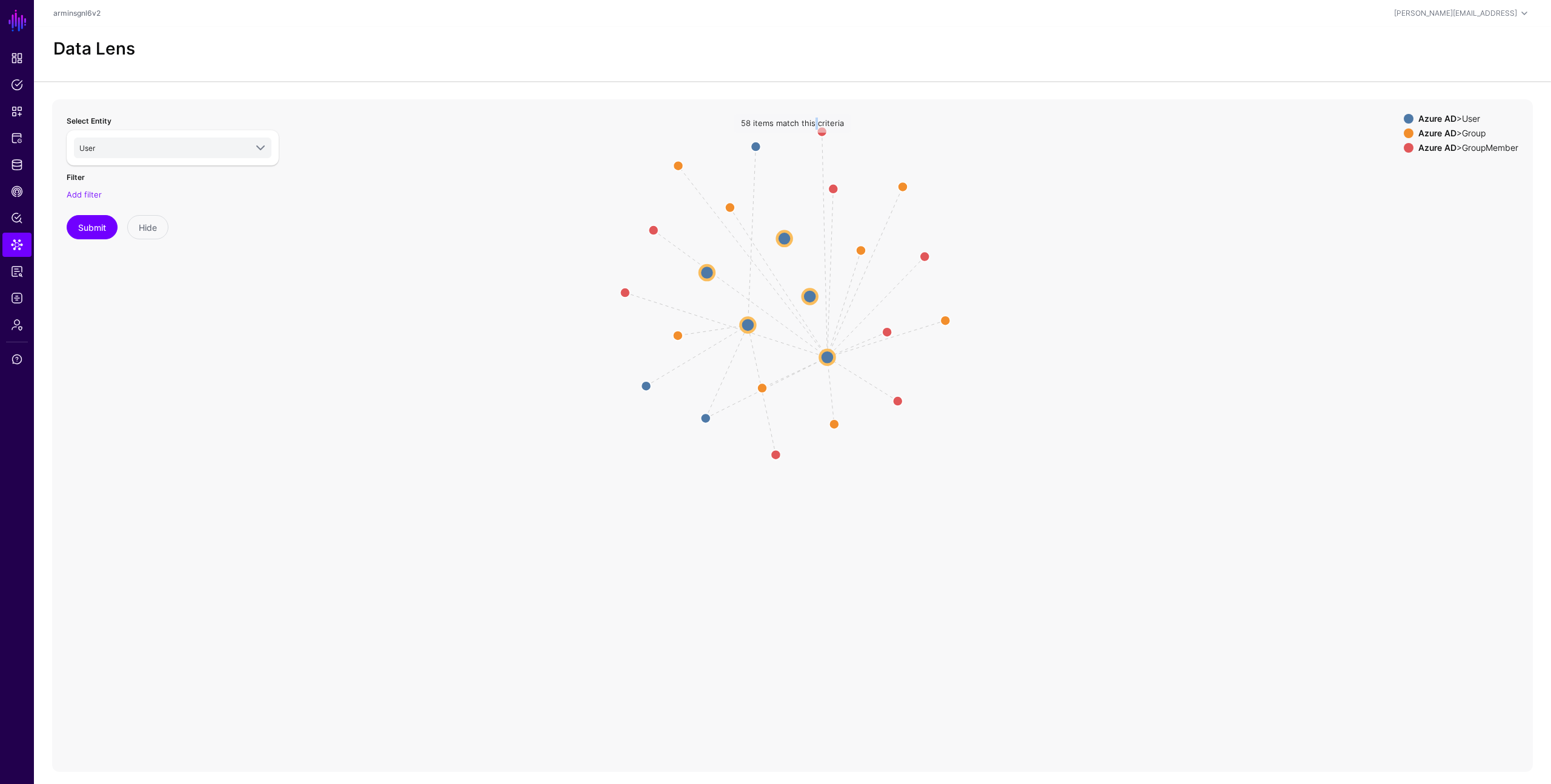
drag, startPoint x: 1193, startPoint y: 388, endPoint x: 1187, endPoint y: 347, distance: 41.4
click at [1187, 342] on icon "Manager Manager Manager Member Group Member Member Member Member Member Member …" at bounding box center [788, 341] width 1472 height 484
click at [1184, 355] on icon "Manager Manager Manager Member Group Member Member Member Member Member Member …" at bounding box center [788, 341] width 1472 height 484
drag, startPoint x: 1106, startPoint y: 358, endPoint x: 976, endPoint y: 280, distance: 151.6
click at [1106, 359] on icon "Manager Manager Manager Member Group Member Member Member Member Member Member …" at bounding box center [788, 341] width 1472 height 484
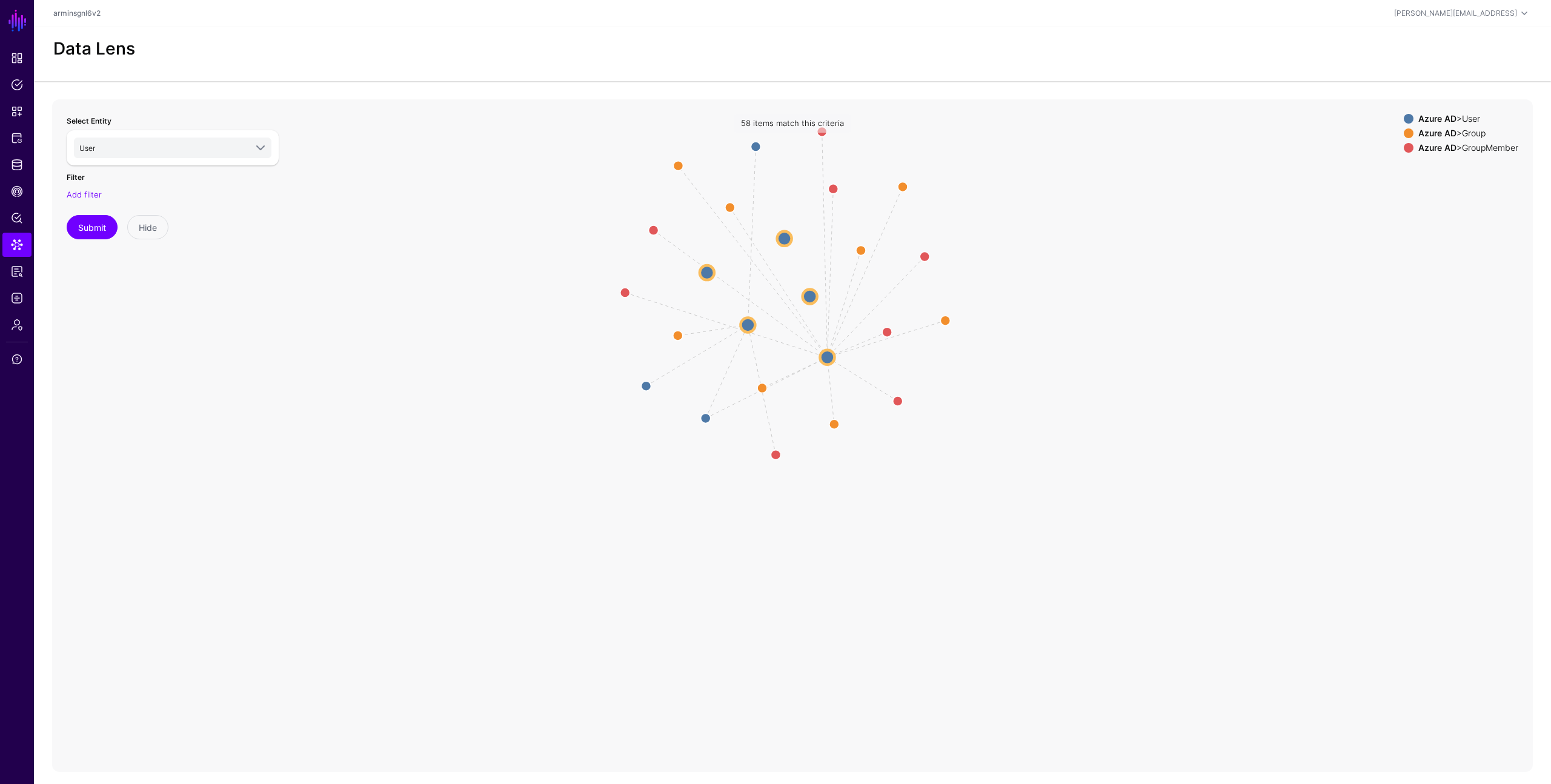
click at [824, 124] on div "58 items match this criteria" at bounding box center [792, 124] width 118 height 19
click at [915, 221] on icon "Manager Manager Manager Member Group Member Member Member Member Member Member …" at bounding box center [788, 341] width 1472 height 484
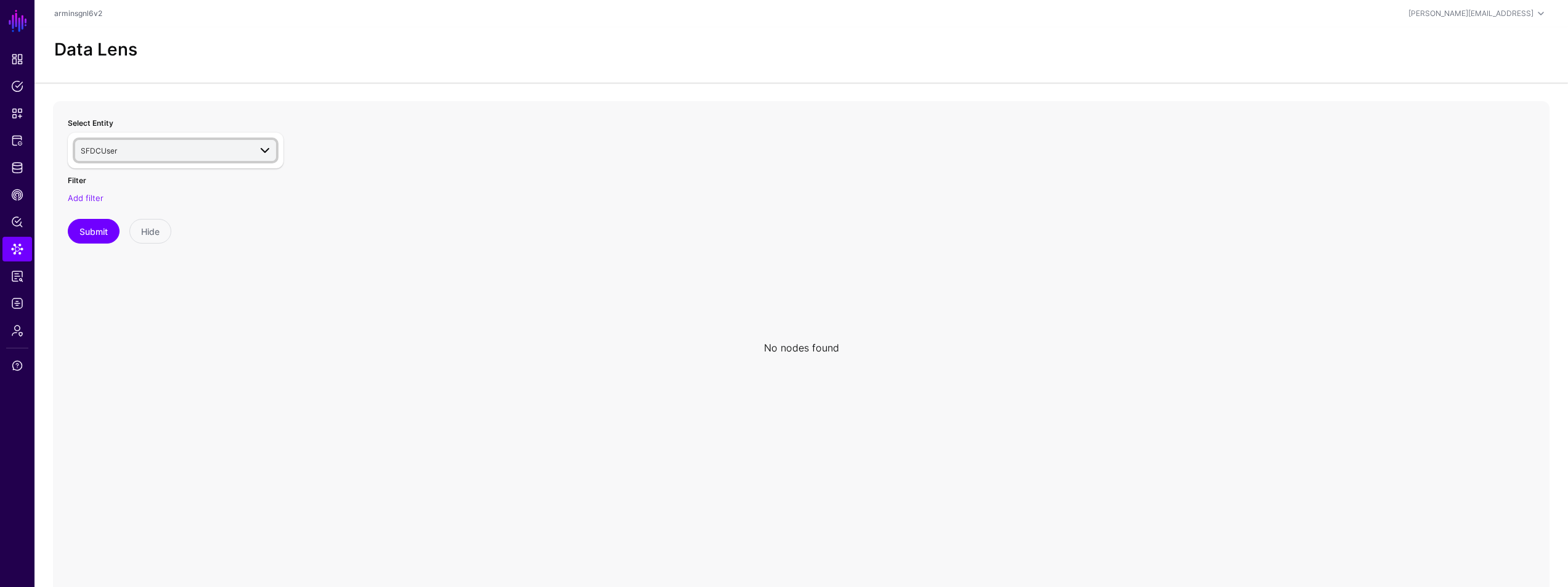
click at [129, 155] on span "SFDCUser" at bounding box center [165, 150] width 170 height 14
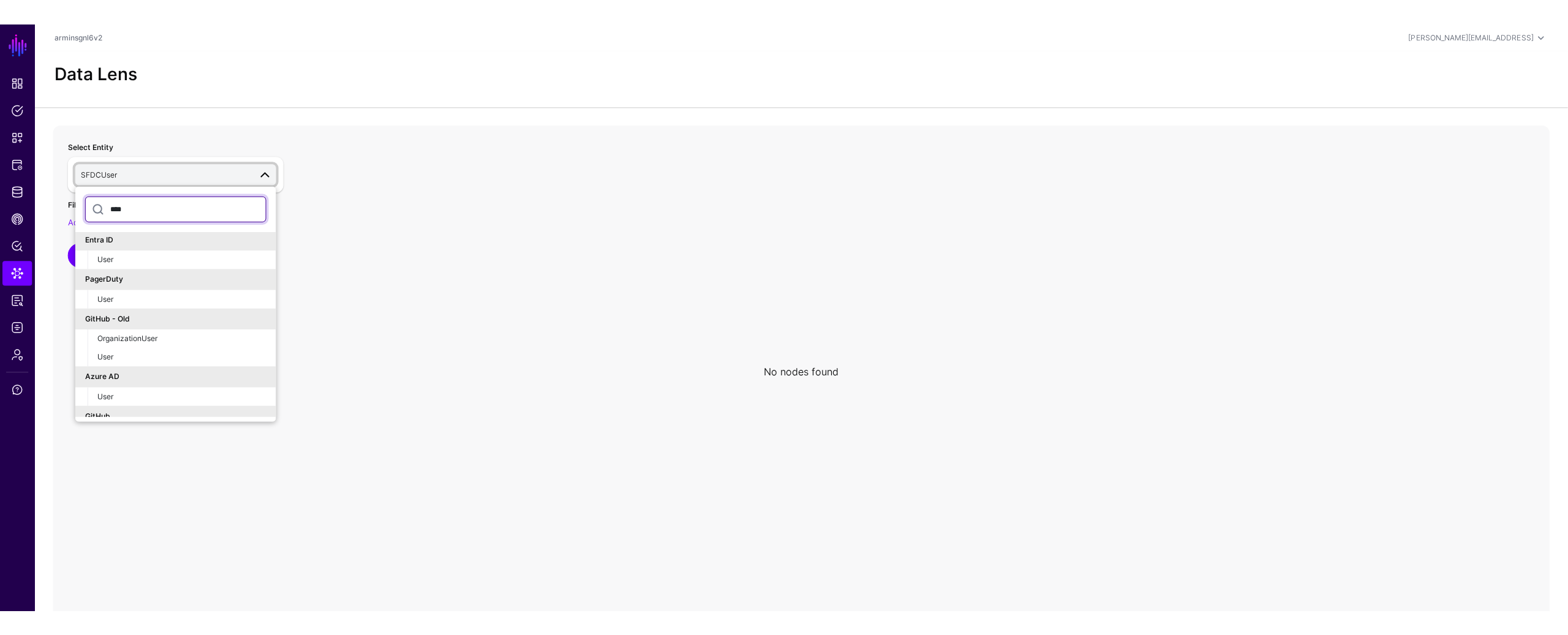
scroll to position [162, 0]
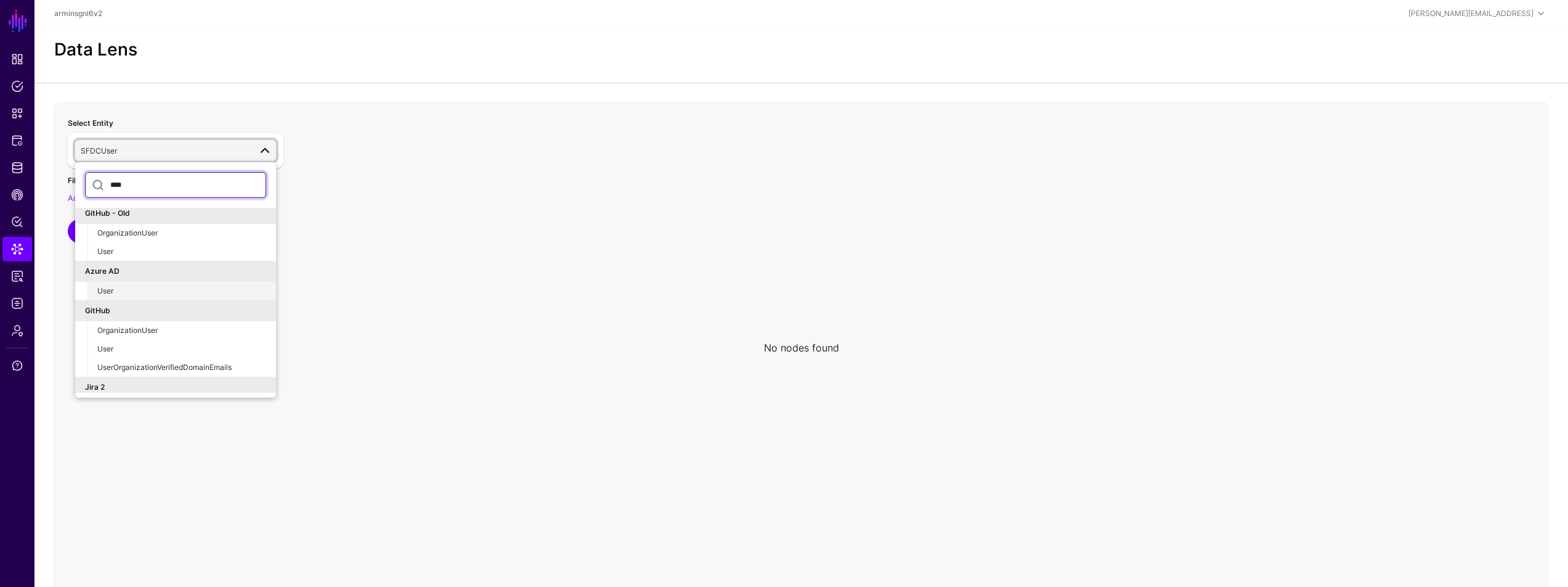
type input "****"
click at [147, 287] on div "User" at bounding box center [181, 290] width 169 height 11
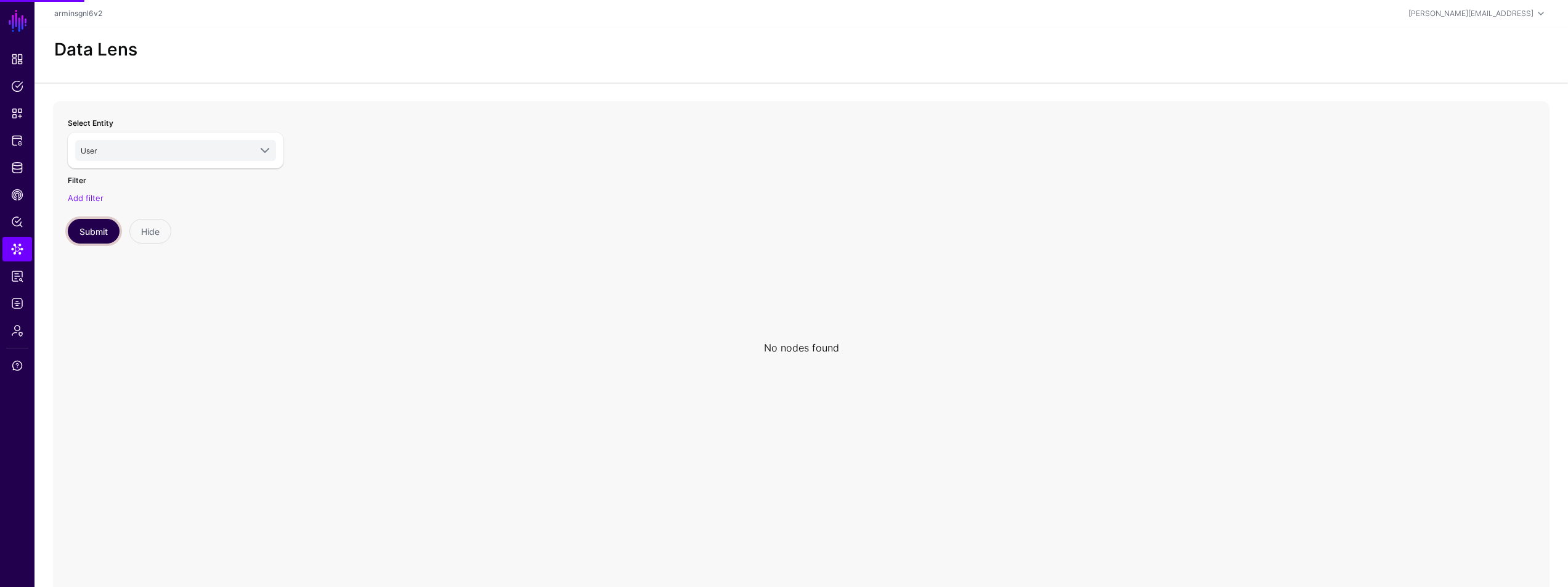
click at [72, 228] on button "Submit" at bounding box center [93, 231] width 52 height 25
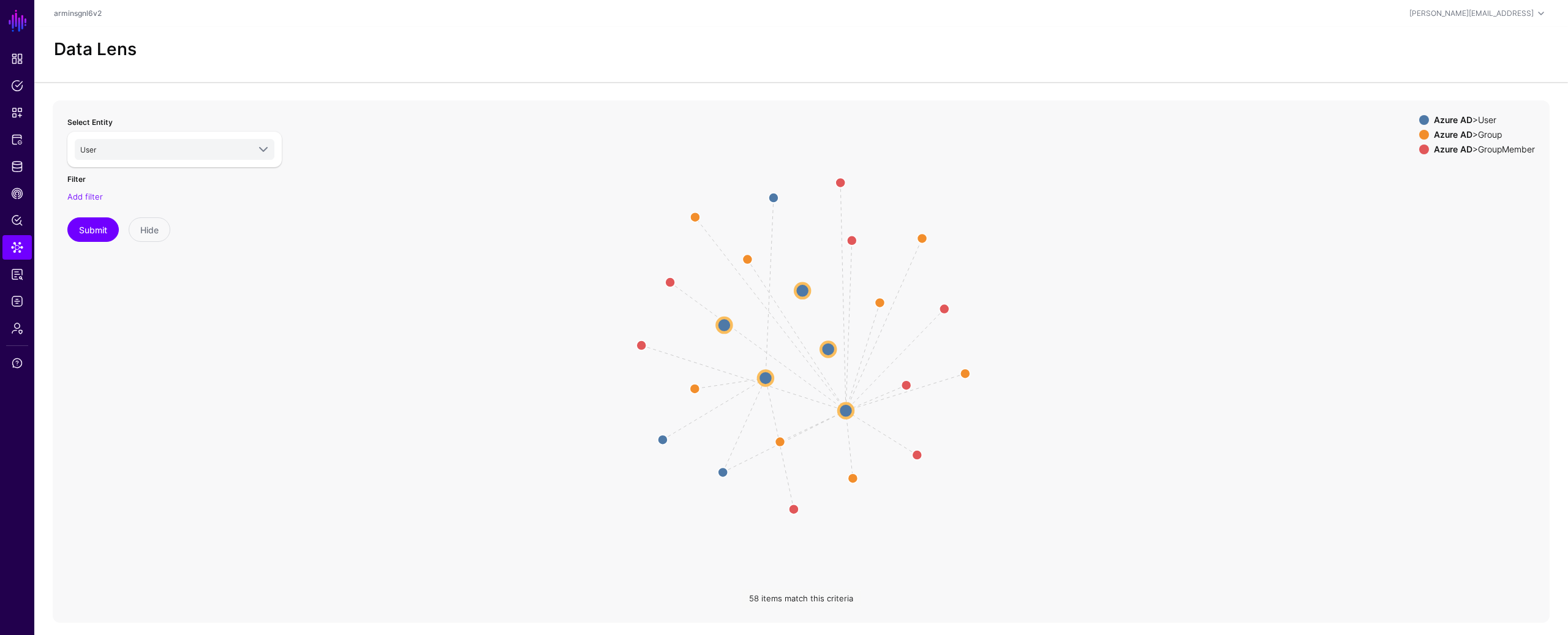
click at [483, 408] on icon "Manager Manager Manager Member Group Member Member Member Member Member Member …" at bounding box center [801, 345] width 1497 height 490
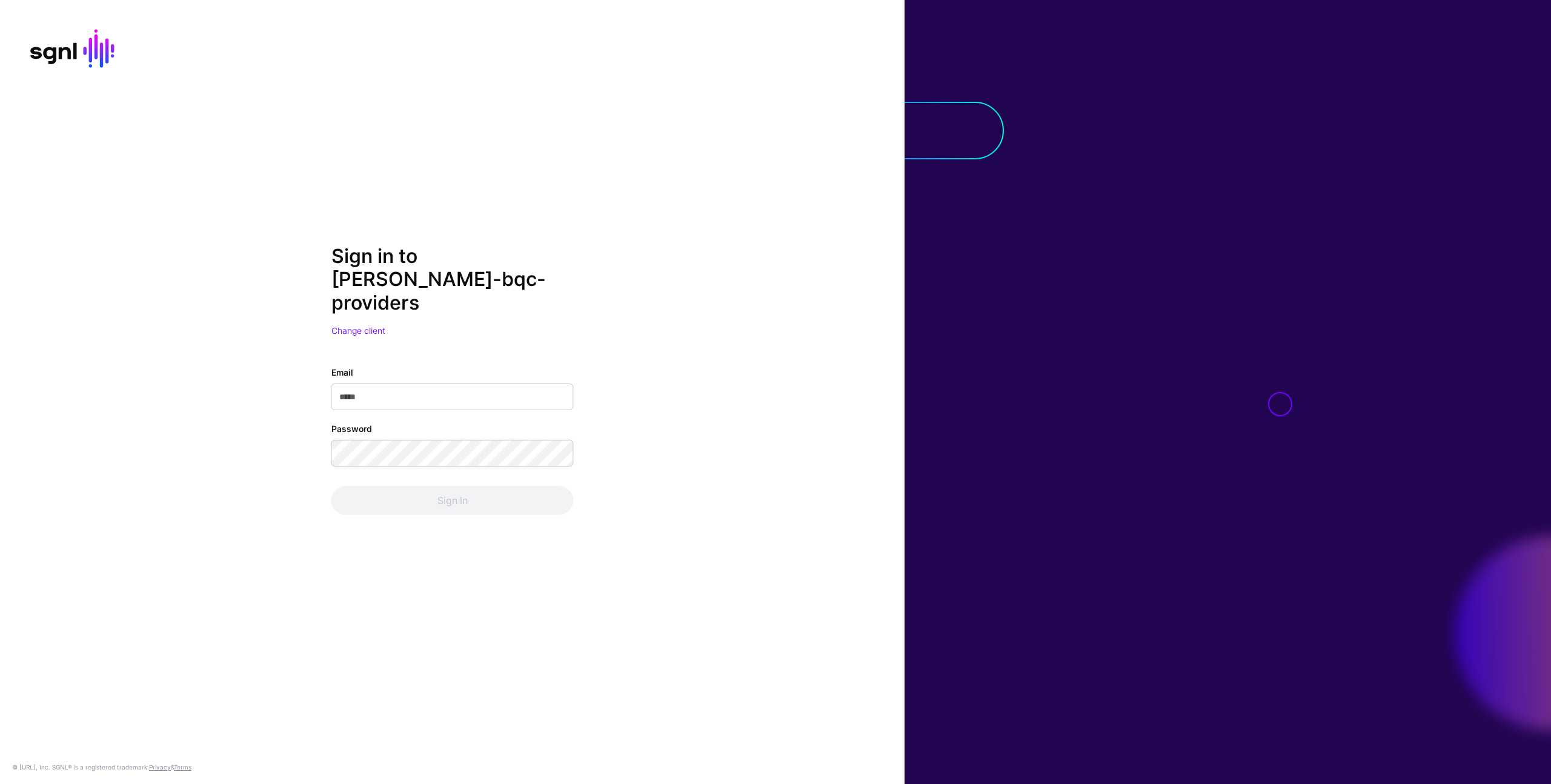
type input "**********"
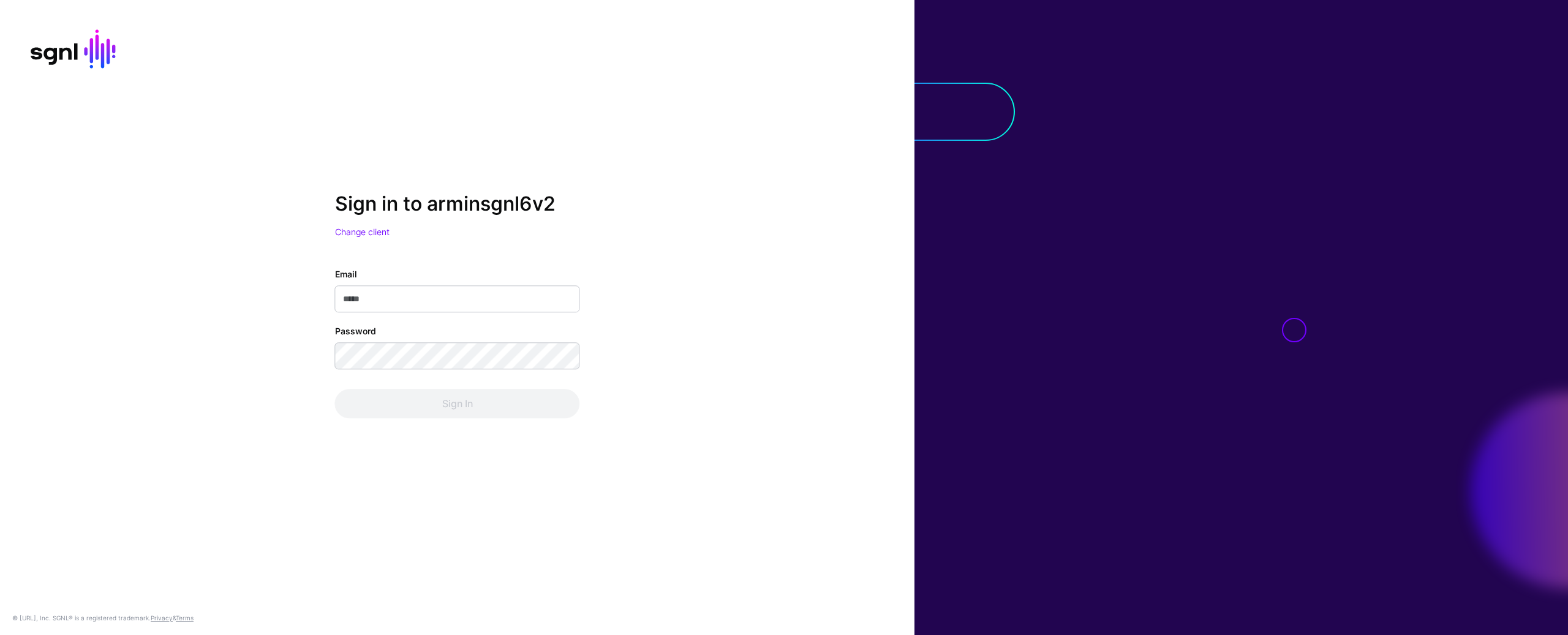
type input "**********"
